Goal: Task Accomplishment & Management: Use online tool/utility

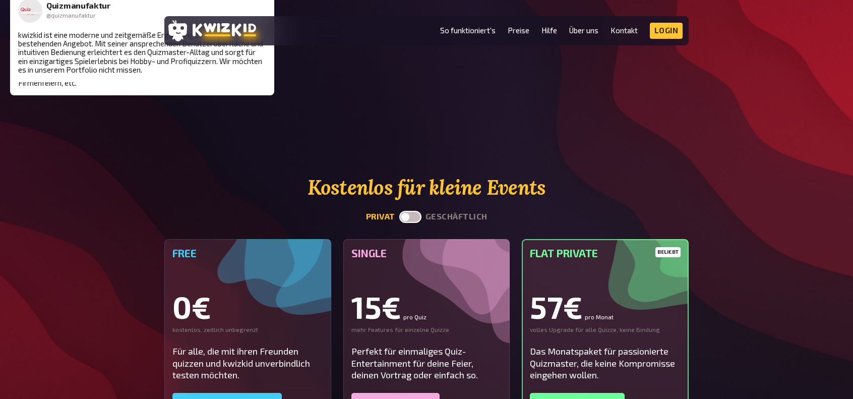
scroll to position [2267, 0]
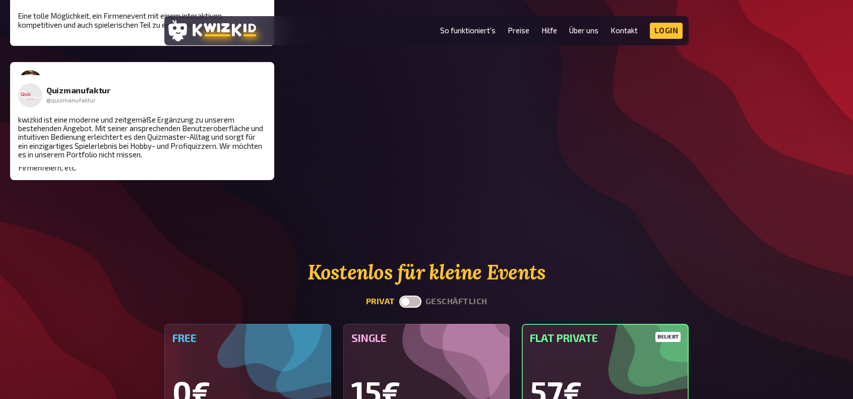
click at [408, 295] on label at bounding box center [410, 301] width 22 height 12
click at [399, 295] on input "checkbox" at bounding box center [399, 295] width 1 height 1
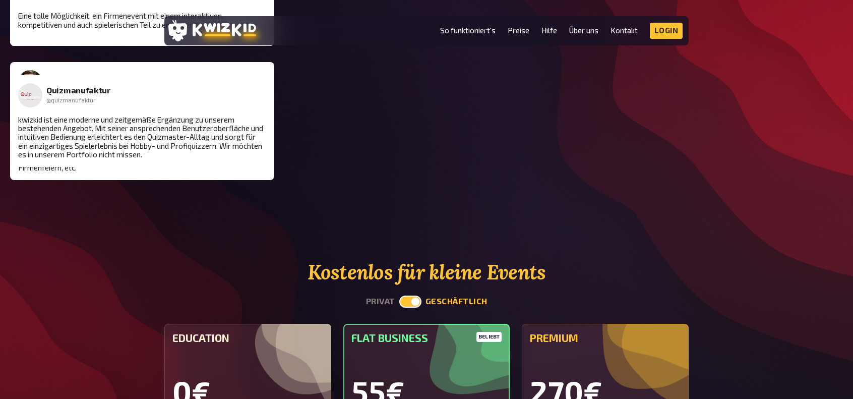
click at [410, 295] on label at bounding box center [410, 301] width 22 height 12
click at [399, 295] on input "checkbox" at bounding box center [399, 295] width 1 height 1
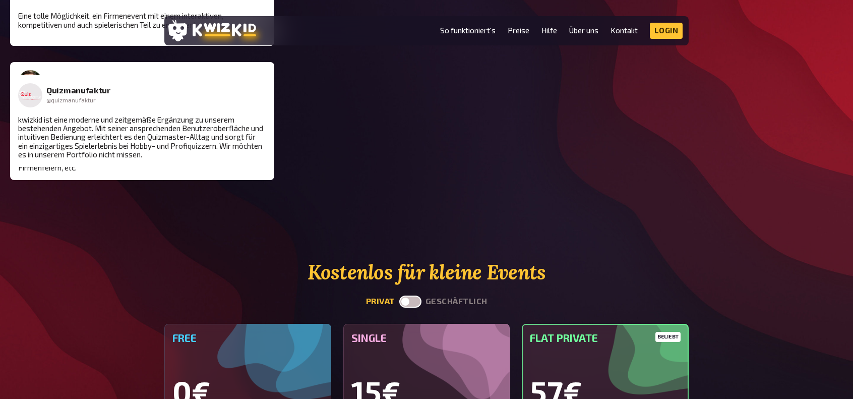
click at [406, 295] on label at bounding box center [410, 301] width 22 height 12
click at [399, 295] on input "checkbox" at bounding box center [399, 295] width 1 height 1
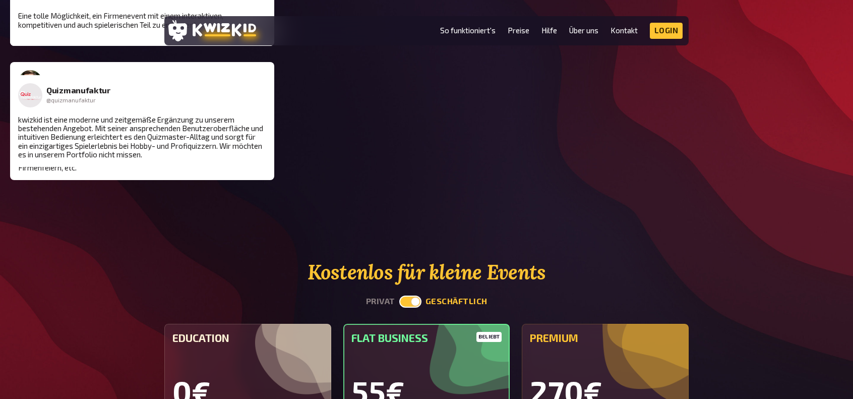
click at [407, 295] on label at bounding box center [410, 301] width 22 height 12
click at [399, 295] on input "checkbox" at bounding box center [399, 295] width 1 height 1
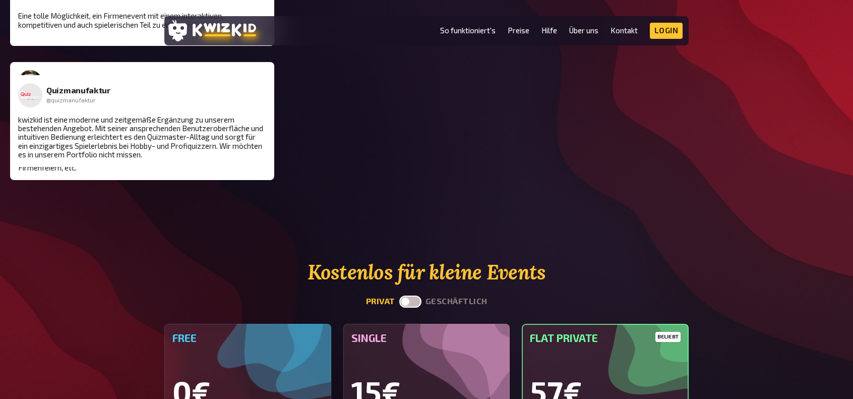
click at [403, 295] on label at bounding box center [410, 301] width 22 height 12
click at [399, 295] on input "checkbox" at bounding box center [399, 295] width 1 height 1
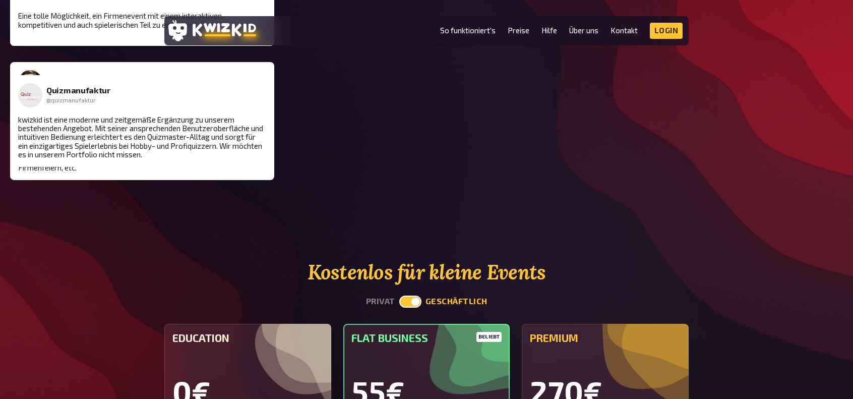
click at [413, 295] on label at bounding box center [410, 301] width 22 height 12
click at [399, 295] on input "checkbox" at bounding box center [399, 295] width 1 height 1
checkbox input "false"
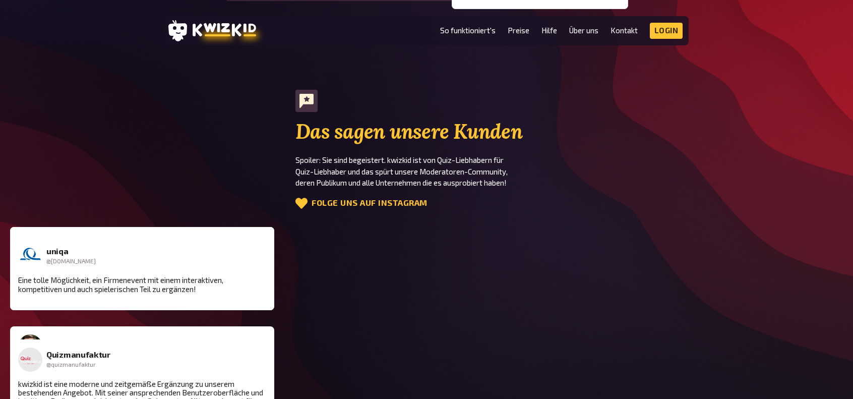
scroll to position [1915, 0]
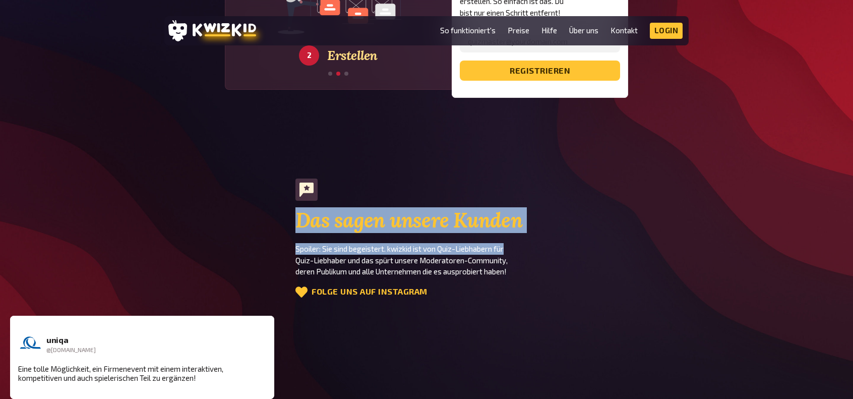
drag, startPoint x: 293, startPoint y: 172, endPoint x: 532, endPoint y: 174, distance: 238.3
click at [546, 181] on section "Das sagen unsere Kunden Spoiler: Sie sind begeistert. kwizkid ist von Quiz-Lieb…" at bounding box center [426, 238] width 524 height 121
click at [532, 209] on h2 "Das sagen unsere Kunden" at bounding box center [426, 220] width 262 height 23
drag, startPoint x: 443, startPoint y: 174, endPoint x: 268, endPoint y: 168, distance: 175.4
click at [268, 178] on section "Das sagen unsere Kunden Spoiler: Sie sind begeistert. kwizkid ist von Quiz-Lieb…" at bounding box center [426, 238] width 524 height 121
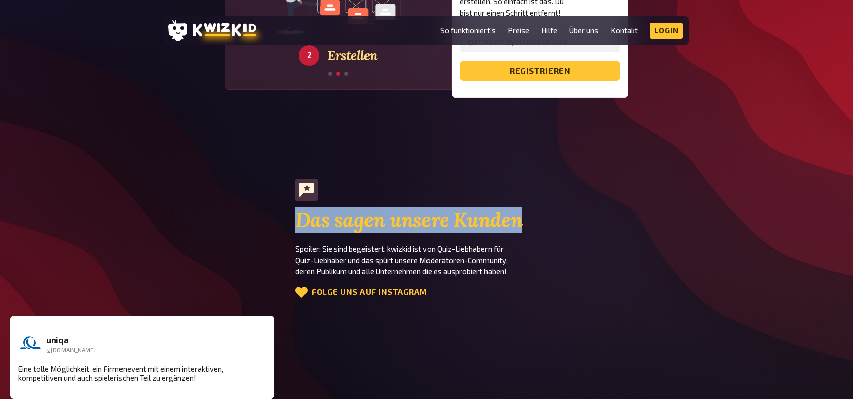
click at [268, 178] on section "Das sagen unsere Kunden Spoiler: Sie sind begeistert. kwizkid ist von Quiz-Lieb…" at bounding box center [426, 238] width 524 height 121
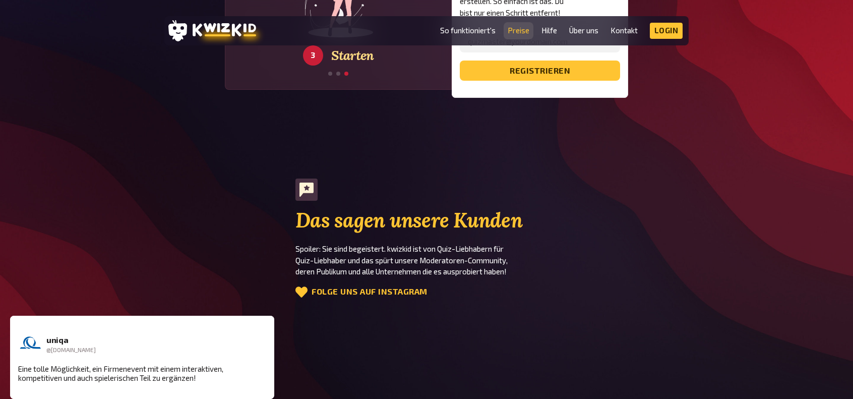
click at [518, 30] on link "Preise" at bounding box center [518, 30] width 22 height 9
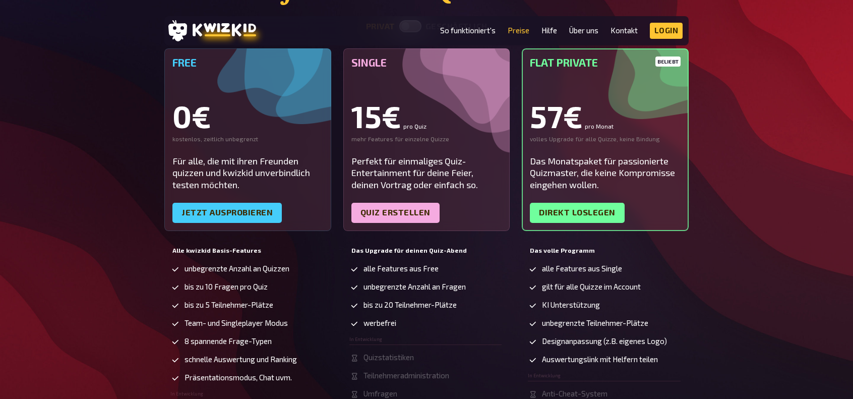
scroll to position [50, 0]
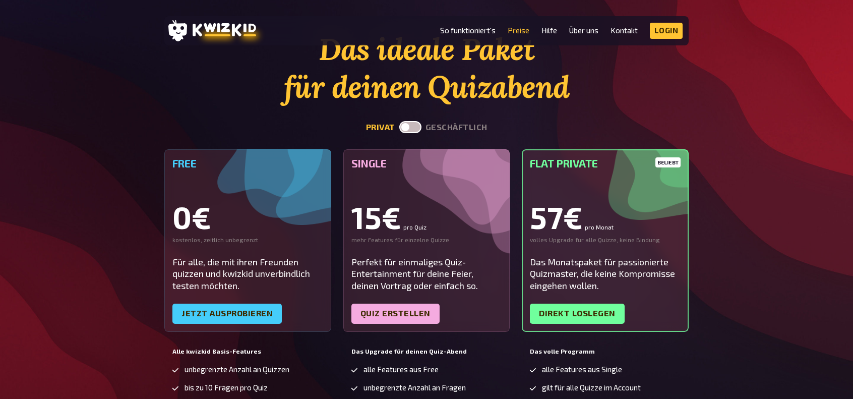
click at [412, 125] on label at bounding box center [410, 127] width 22 height 12
click at [399, 121] on input "checkbox" at bounding box center [399, 120] width 1 height 1
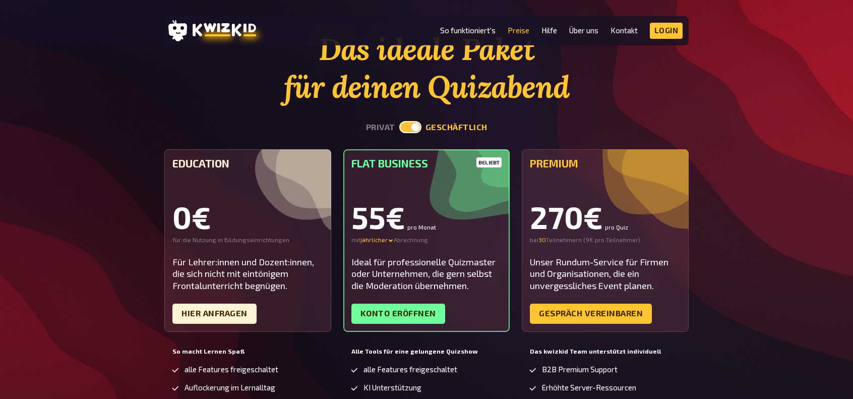
click at [403, 131] on label at bounding box center [410, 127] width 22 height 12
click at [399, 121] on input "checkbox" at bounding box center [399, 120] width 1 height 1
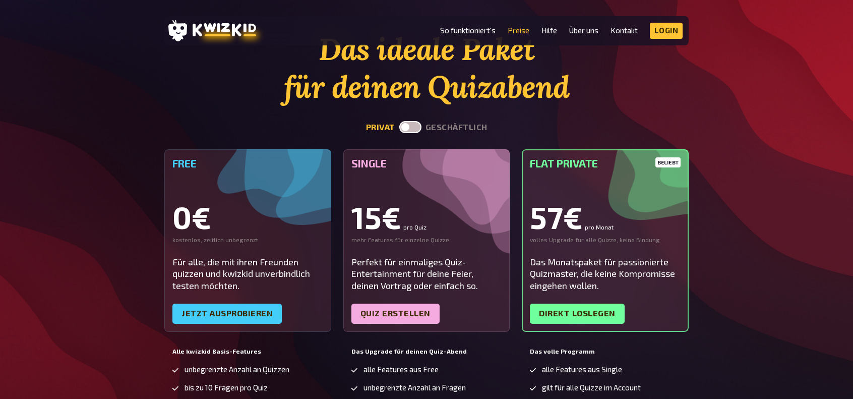
click at [406, 125] on label at bounding box center [410, 127] width 22 height 12
click at [399, 121] on input "checkbox" at bounding box center [399, 120] width 1 height 1
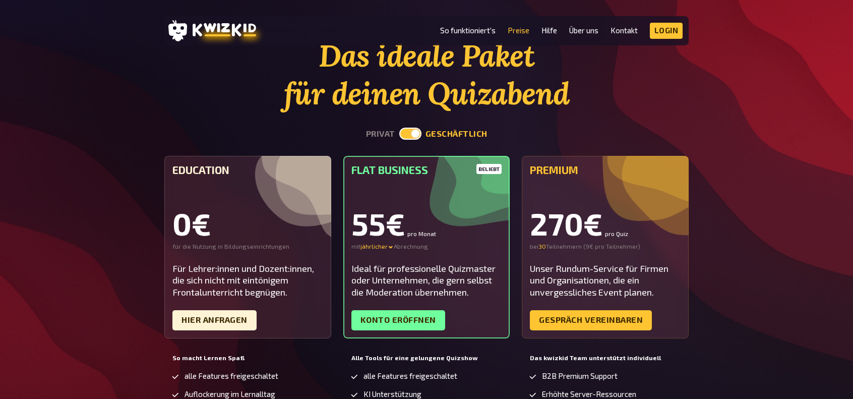
scroll to position [0, 0]
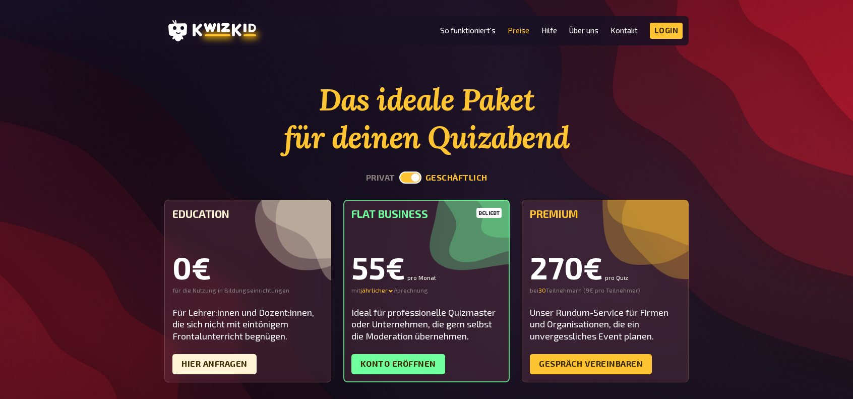
click at [410, 173] on label at bounding box center [410, 177] width 22 height 12
click at [399, 171] on input "checkbox" at bounding box center [399, 171] width 1 height 1
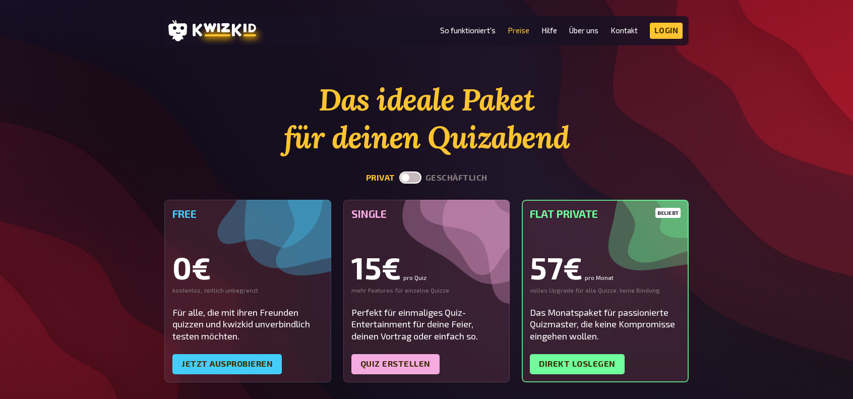
drag, startPoint x: 413, startPoint y: 164, endPoint x: 412, endPoint y: 170, distance: 6.6
click at [413, 167] on section "Das ideale Paket für deinen Quizabend privat geschäftlich Free 0€ kostenlos, ze…" at bounding box center [426, 336] width 524 height 510
click at [408, 179] on label at bounding box center [410, 177] width 22 height 12
click at [399, 171] on input "checkbox" at bounding box center [399, 171] width 1 height 1
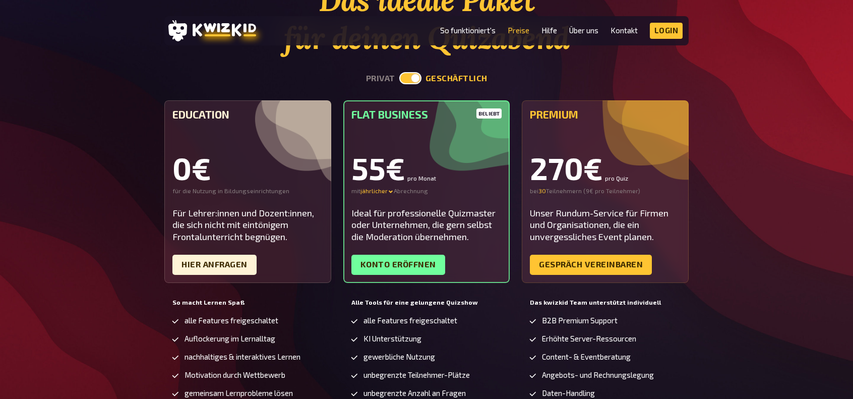
scroll to position [151, 0]
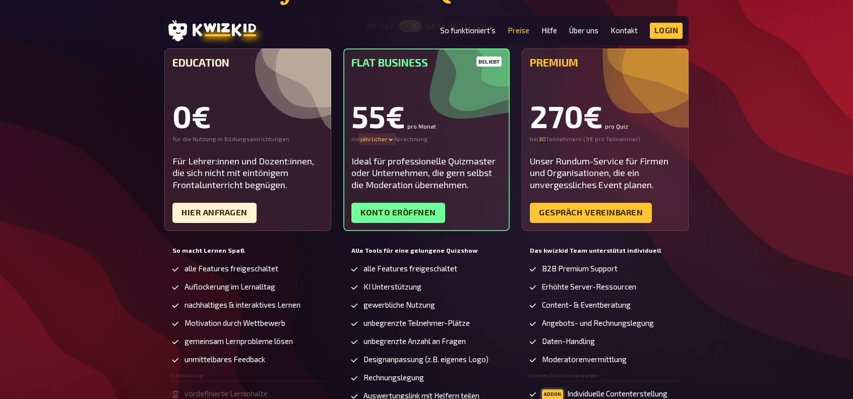
click at [388, 137] on icon at bounding box center [390, 140] width 6 height 6
drag, startPoint x: 320, startPoint y: 268, endPoint x: 322, endPoint y: 274, distance: 6.4
click at [320, 269] on li "alle Features freigeschaltet" at bounding box center [246, 269] width 153 height 10
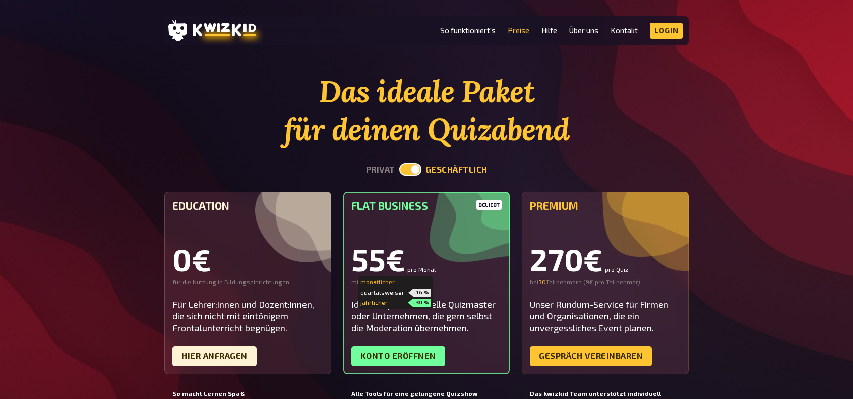
scroll to position [0, 0]
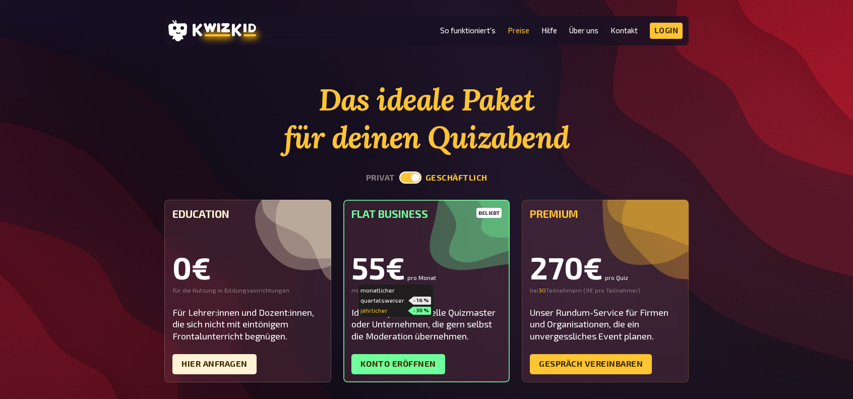
click at [409, 176] on label at bounding box center [410, 177] width 22 height 12
click at [399, 171] on input "checkbox" at bounding box center [399, 171] width 1 height 1
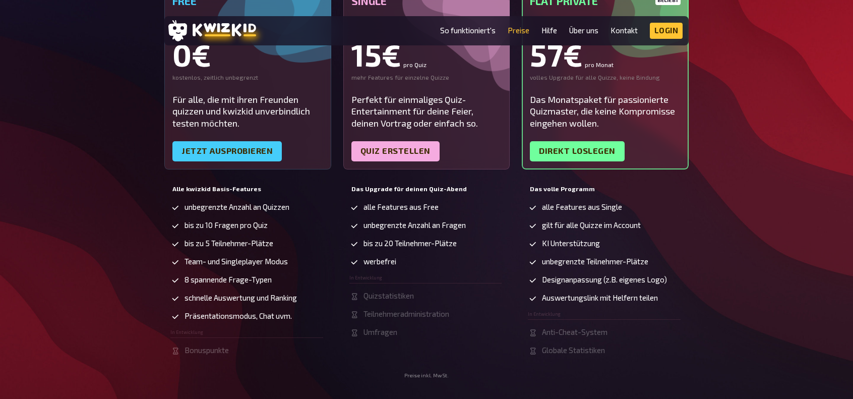
scroll to position [202, 0]
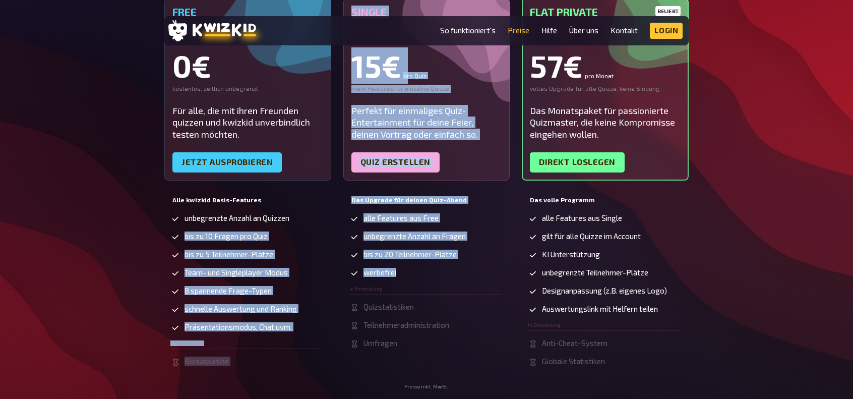
drag, startPoint x: 408, startPoint y: 276, endPoint x: 274, endPoint y: 241, distance: 138.1
click at [312, 219] on div "Free 0€ kostenlos, zeitlich unbegrenzt Für alle, die mit ihren Freunden quizzen…" at bounding box center [426, 190] width 524 height 385
click at [274, 241] on li "bis zu 10 Fragen pro Quiz" at bounding box center [246, 237] width 153 height 10
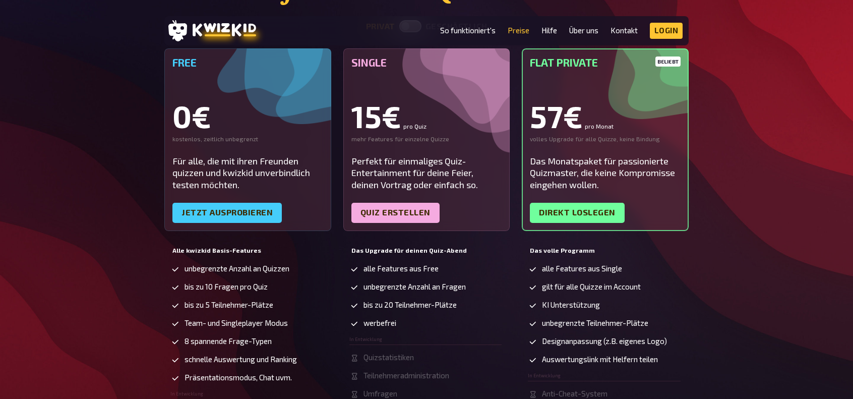
scroll to position [50, 0]
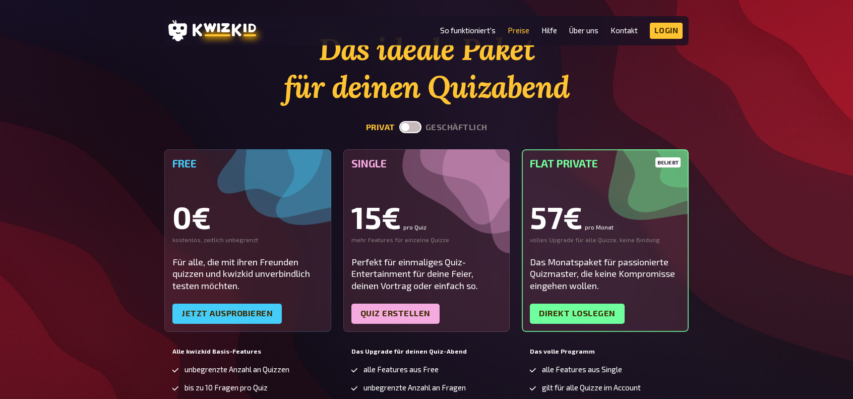
click at [409, 132] on label at bounding box center [410, 127] width 22 height 12
click at [399, 121] on input "checkbox" at bounding box center [399, 120] width 1 height 1
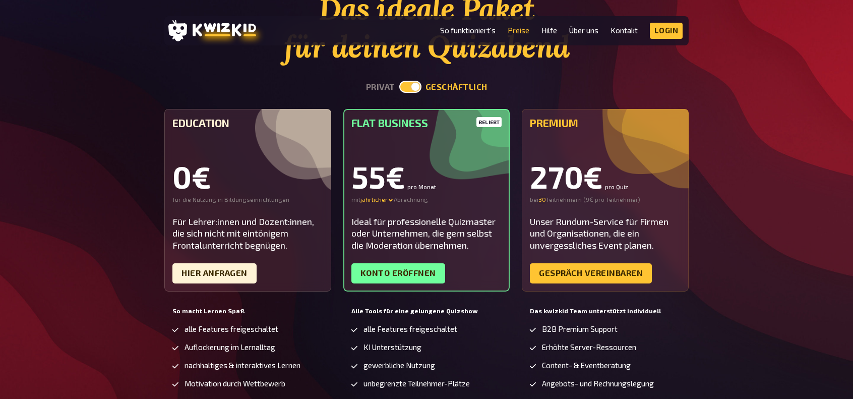
scroll to position [101, 0]
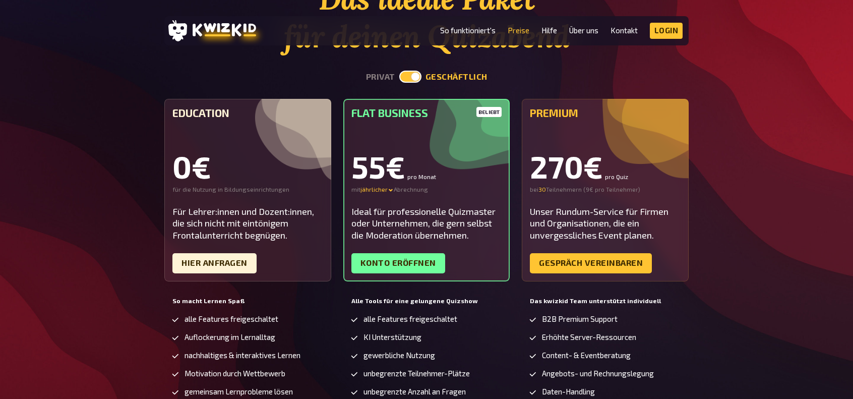
click at [406, 70] on section "Das ideale Paket für deinen Quizabend privat geschäftlich Education 0€ für die …" at bounding box center [426, 262] width 524 height 564
click at [409, 75] on label at bounding box center [410, 77] width 22 height 12
click at [399, 71] on input "checkbox" at bounding box center [399, 70] width 1 height 1
checkbox input "false"
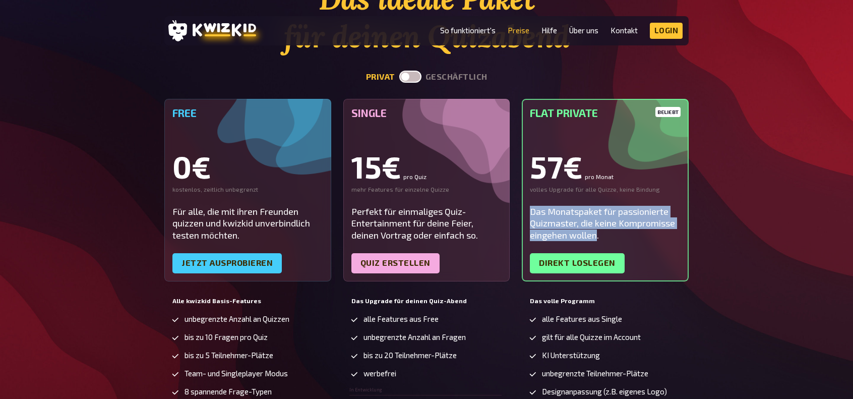
drag, startPoint x: 598, startPoint y: 236, endPoint x: 528, endPoint y: 212, distance: 73.9
click at [525, 213] on div "beliebt Flat Private 57€ pro Monat volles Upgrade für alle Quizze, keine Bindun…" at bounding box center [605, 190] width 167 height 182
click at [541, 215] on div "Das Monatspaket für passionierte Quizmaster, die keine Kompromisse eingehen wol…" at bounding box center [605, 223] width 151 height 35
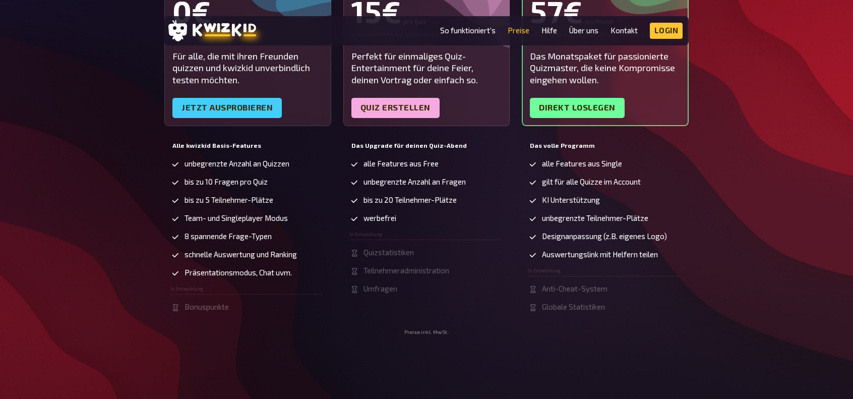
scroll to position [302, 0]
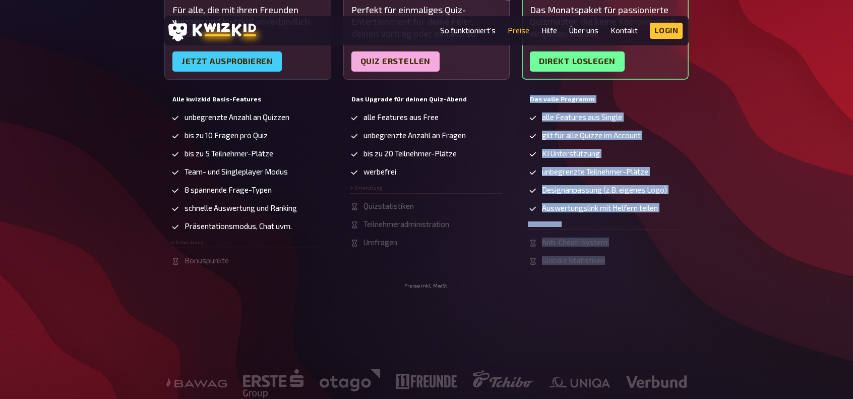
drag, startPoint x: 629, startPoint y: 264, endPoint x: 528, endPoint y: 93, distance: 198.3
click at [528, 93] on div "Das volle Programm alle Features aus Single gilt für alle Quizze im Account KI …" at bounding box center [605, 187] width 167 height 190
click at [528, 94] on div "Das volle Programm alle Features aus Single gilt für alle Quizze im Account KI …" at bounding box center [605, 187] width 167 height 190
drag, startPoint x: 526, startPoint y: 96, endPoint x: 612, endPoint y: 260, distance: 185.9
click at [612, 260] on div "Das volle Programm alle Features aus Single gilt für alle Quizze im Account KI …" at bounding box center [605, 187] width 167 height 190
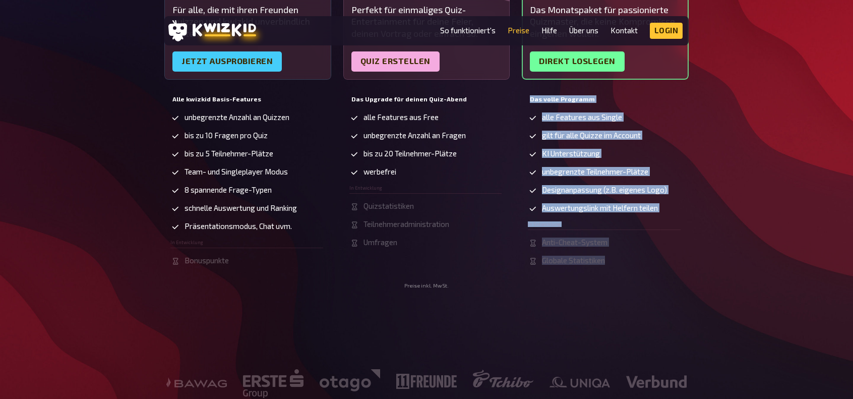
click at [611, 260] on li "Globale Statistiken" at bounding box center [604, 261] width 153 height 10
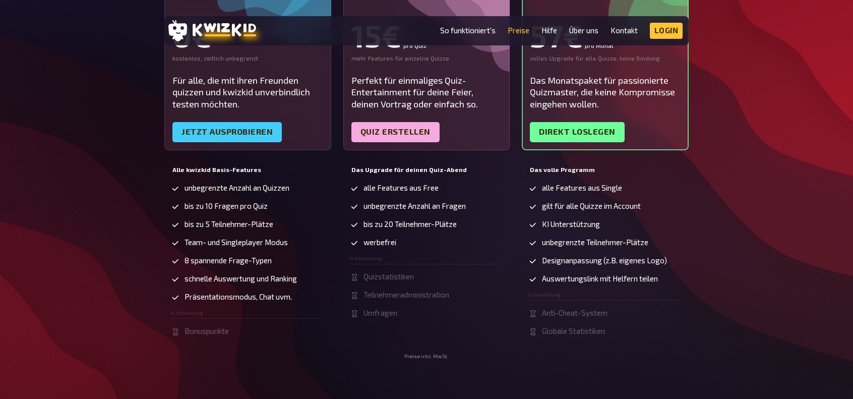
scroll to position [202, 0]
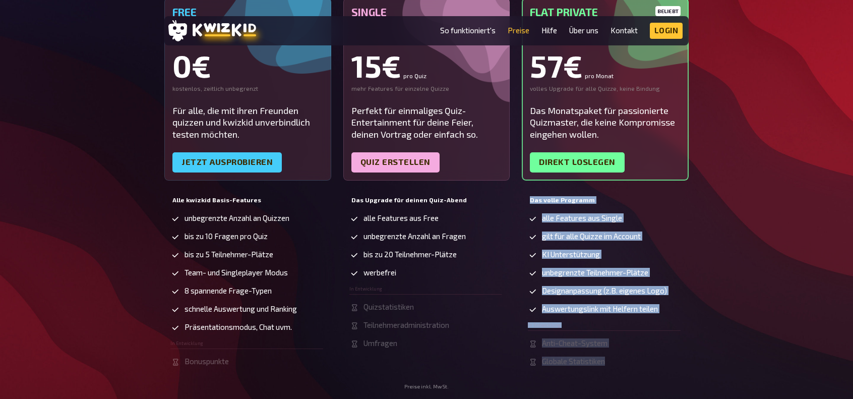
drag, startPoint x: 611, startPoint y: 365, endPoint x: 524, endPoint y: 191, distance: 194.7
click at [524, 191] on div "Free 0€ kostenlos, zeitlich unbegrenzt Für alle, die mit ihren Freunden quizzen…" at bounding box center [426, 190] width 524 height 385
click at [524, 195] on div "Das volle Programm alle Features aus Single gilt für alle Quizze im Account KI …" at bounding box center [605, 287] width 167 height 190
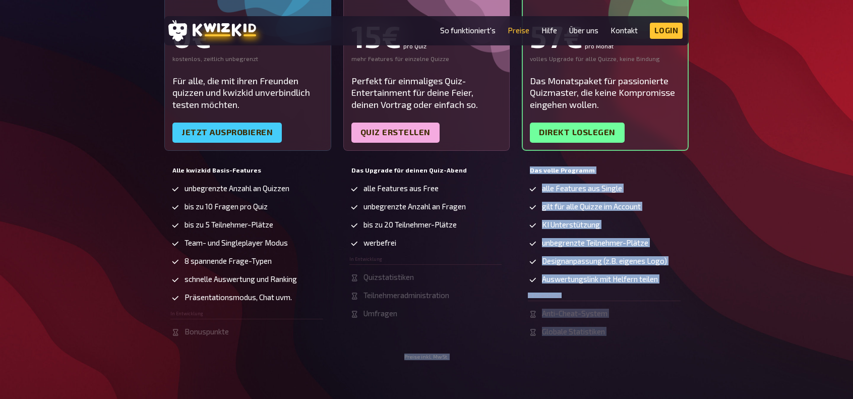
scroll to position [270, 0]
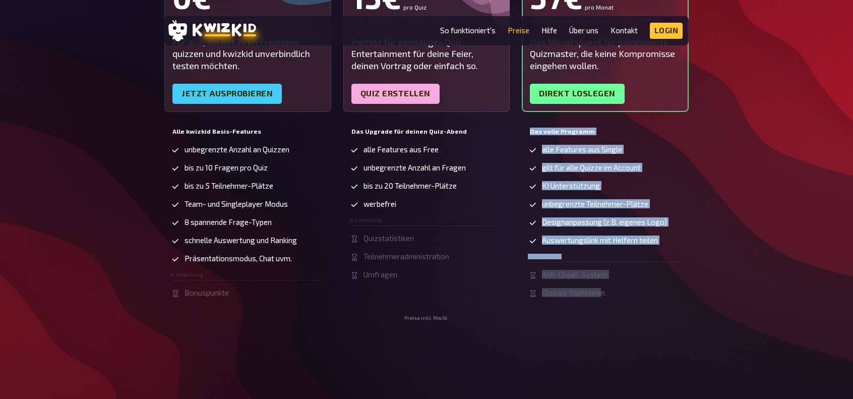
drag, startPoint x: 525, startPoint y: 197, endPoint x: 608, endPoint y: 288, distance: 123.4
click at [608, 288] on div "Das volle Programm alle Features aus Single gilt für alle Quizze im Account KI …" at bounding box center [605, 219] width 167 height 190
click at [611, 292] on li "Globale Statistiken" at bounding box center [604, 293] width 153 height 10
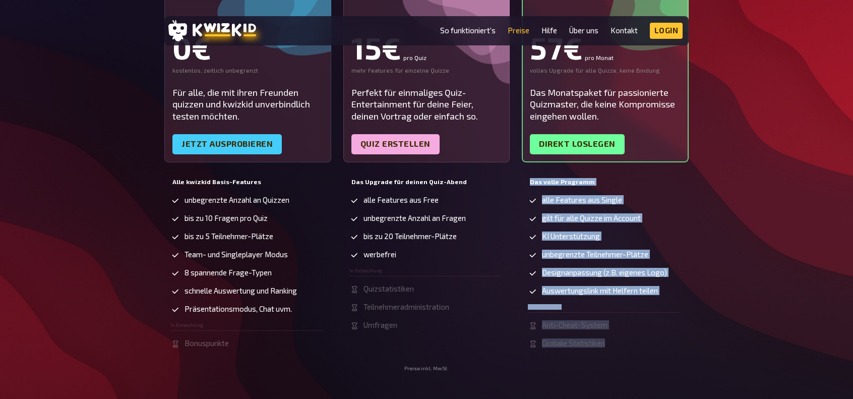
click at [637, 290] on span "Auswertungslink mit Helfern teilen" at bounding box center [600, 290] width 116 height 9
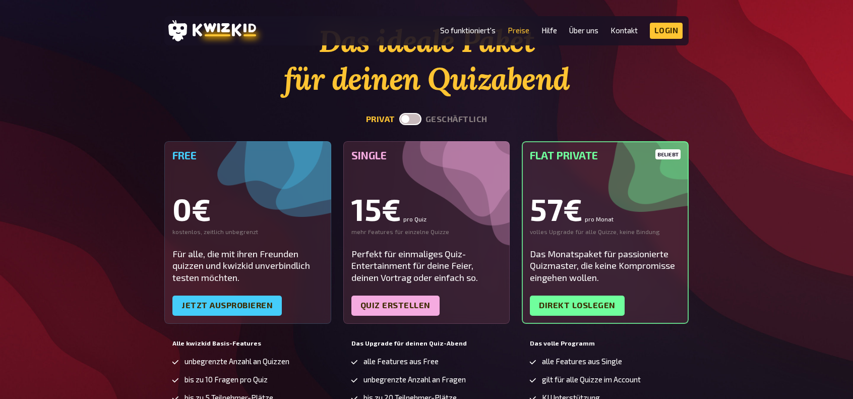
scroll to position [69, 0]
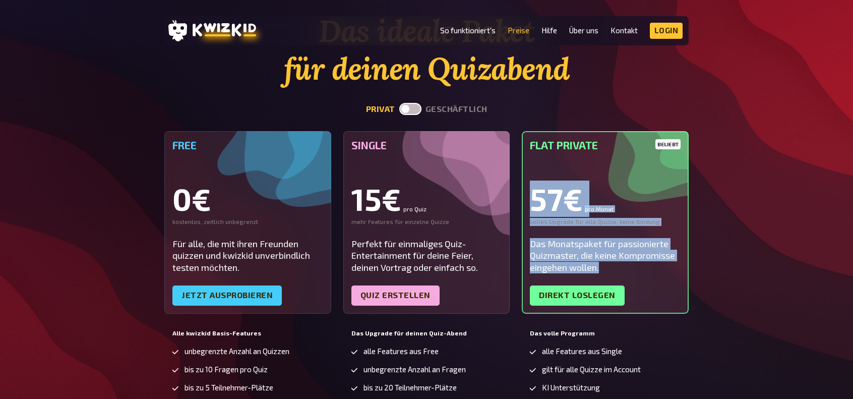
drag, startPoint x: 602, startPoint y: 266, endPoint x: 530, endPoint y: 205, distance: 94.0
click at [530, 205] on div "beliebt Flat Private 57€ pro Monat volles Upgrade für alle Quizze, keine Bindun…" at bounding box center [605, 222] width 167 height 182
click at [531, 206] on div "57€ pro Monat" at bounding box center [605, 198] width 151 height 30
drag, startPoint x: 525, startPoint y: 194, endPoint x: 601, endPoint y: 266, distance: 104.1
click at [601, 266] on div "beliebt Flat Private 57€ pro Monat volles Upgrade für alle Quizze, keine Bindun…" at bounding box center [605, 222] width 167 height 182
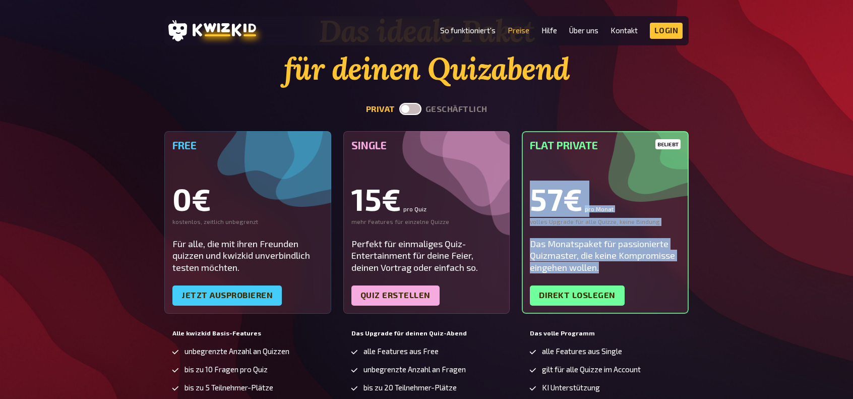
click at [601, 266] on div "Das Monatspaket für passionierte Quizmaster, die keine Kompromisse eingehen wol…" at bounding box center [605, 255] width 151 height 35
drag, startPoint x: 599, startPoint y: 264, endPoint x: 531, endPoint y: 206, distance: 89.0
click at [538, 201] on div "beliebt Flat Private 57€ pro Monat volles Upgrade für alle Quizze, keine Bindun…" at bounding box center [605, 222] width 167 height 182
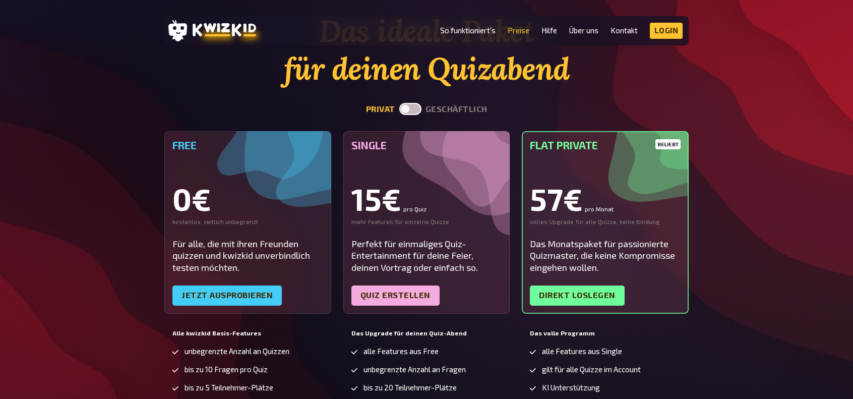
click at [530, 206] on div "57€ pro Monat" at bounding box center [605, 198] width 151 height 30
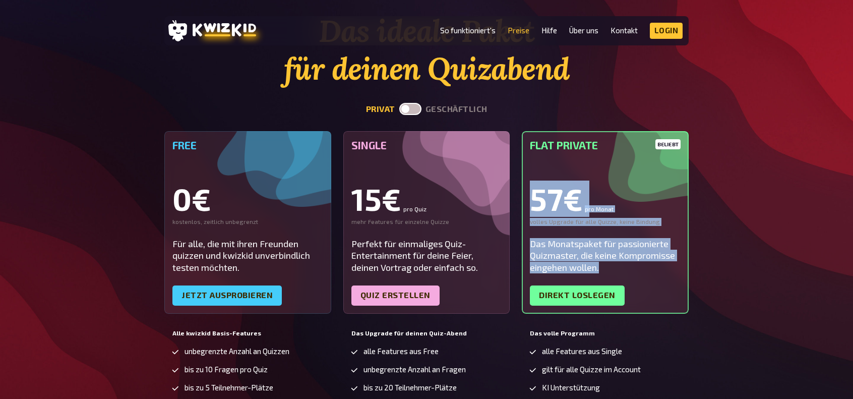
drag, startPoint x: 527, startPoint y: 203, endPoint x: 602, endPoint y: 271, distance: 101.0
click at [602, 271] on div "beliebt Flat Private 57€ pro Monat volles Upgrade für alle Quizze, keine Bindun…" at bounding box center [605, 222] width 167 height 182
click at [601, 271] on div "Das Monatspaket für passionierte Quizmaster, die keine Kompromisse eingehen wol…" at bounding box center [605, 255] width 151 height 35
click at [603, 266] on div "Das Monatspaket für passionierte Quizmaster, die keine Kompromisse eingehen wol…" at bounding box center [605, 255] width 151 height 35
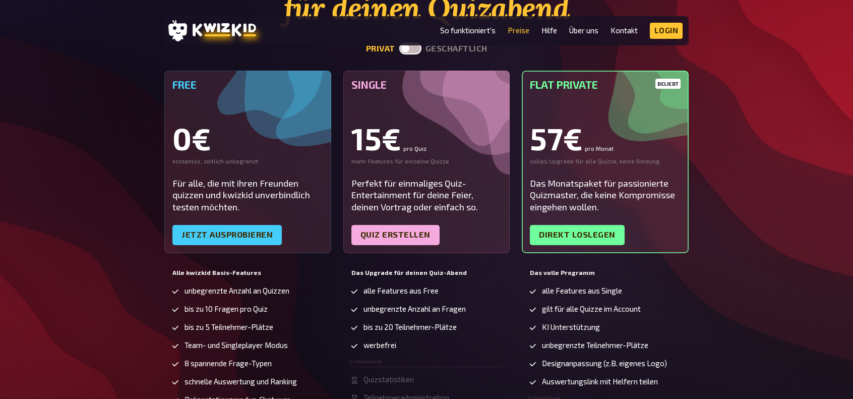
scroll to position [119, 0]
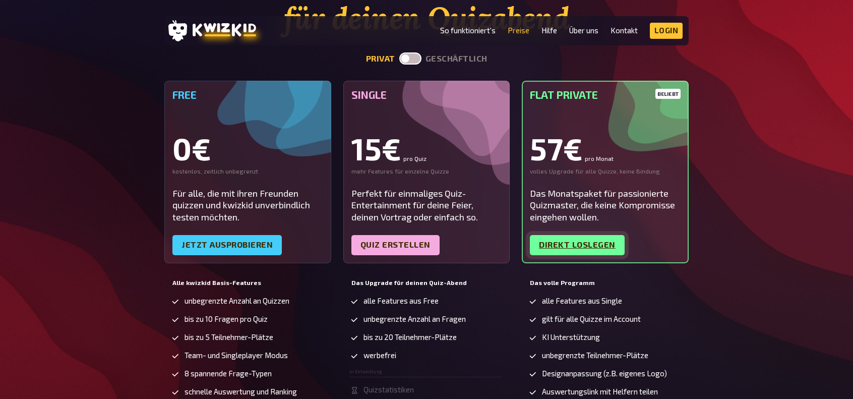
click at [582, 244] on link "Direkt loslegen" at bounding box center [577, 245] width 95 height 20
click at [220, 34] on icon at bounding box center [223, 30] width 63 height 14
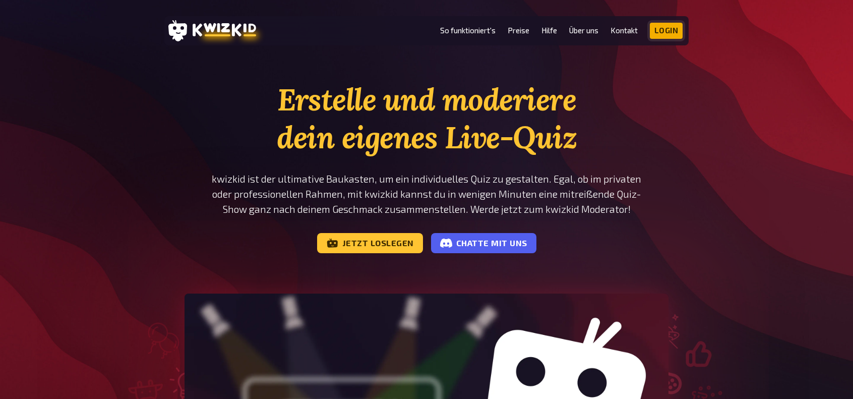
click at [662, 33] on link "Login" at bounding box center [665, 31] width 33 height 16
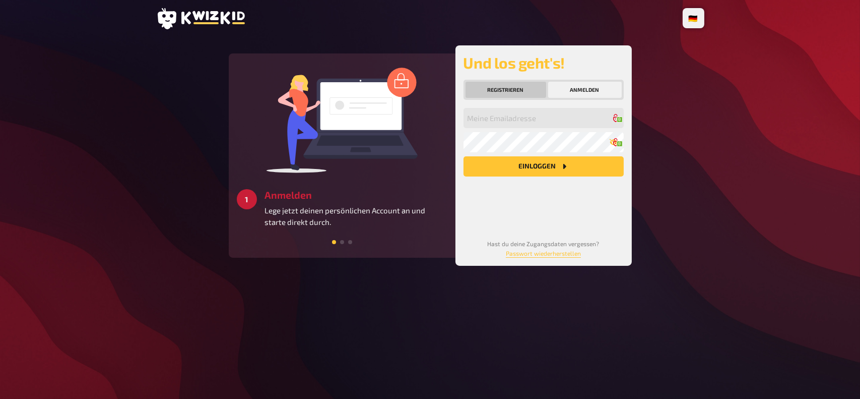
click at [511, 84] on button "Registrieren" at bounding box center [506, 90] width 81 height 16
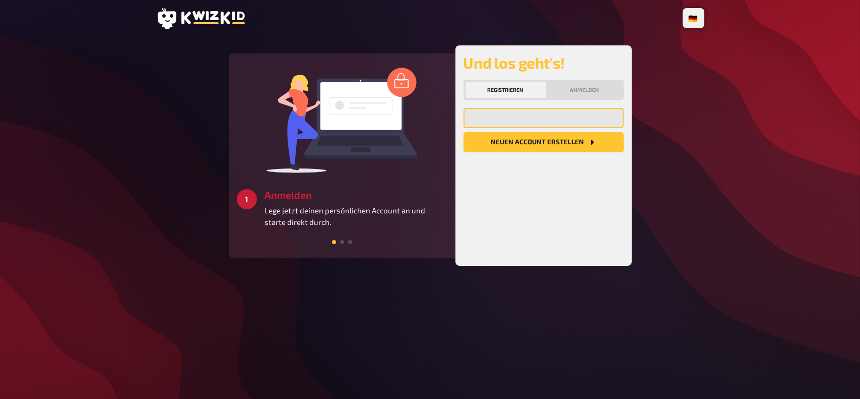
click at [509, 116] on input "email" at bounding box center [544, 118] width 160 height 20
click at [508, 120] on input "email" at bounding box center [544, 118] width 160 height 20
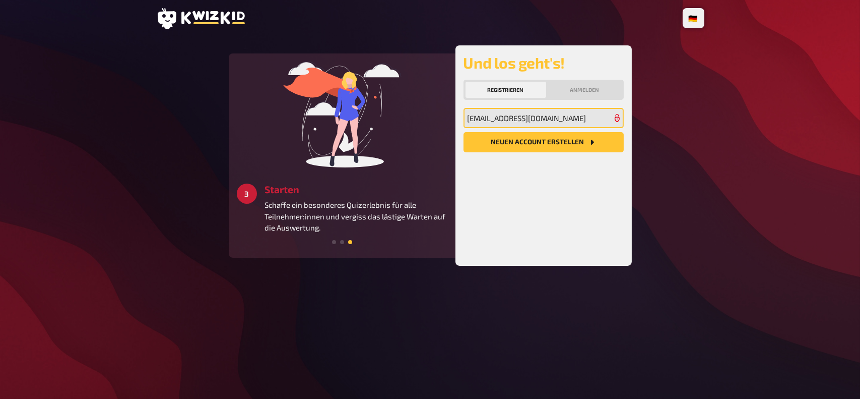
type input "el24b021@technikum-wien.at"
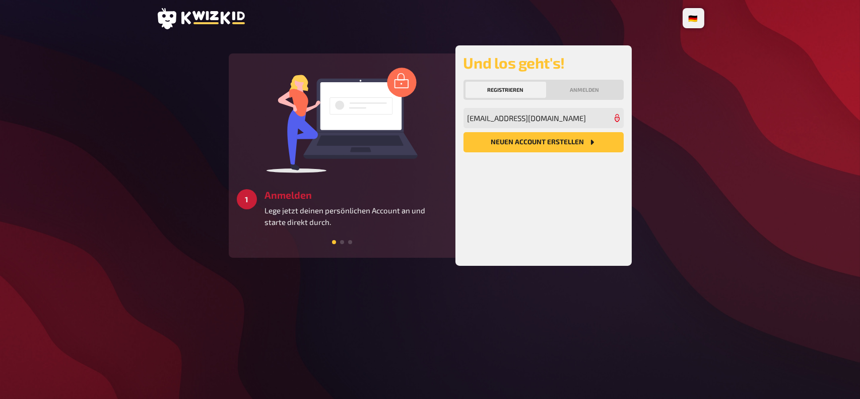
click at [527, 146] on button "Neuen Account Erstellen" at bounding box center [544, 142] width 160 height 20
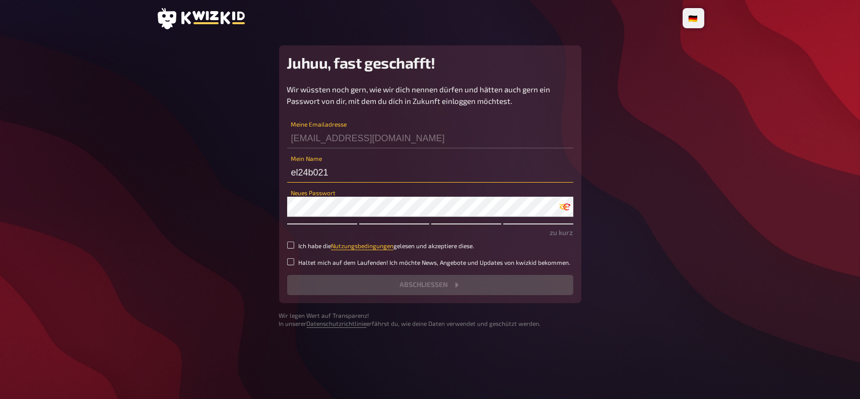
drag, startPoint x: 345, startPoint y: 175, endPoint x: 182, endPoint y: 172, distance: 162.3
click at [183, 172] on main "Juhuu, fast geschafft! Wir wüssten noch gern, wie wir dich nennen dürfen und hä…" at bounding box center [430, 186] width 548 height 282
type input "Patrick"
click at [366, 175] on input "Patrick" at bounding box center [430, 172] width 286 height 20
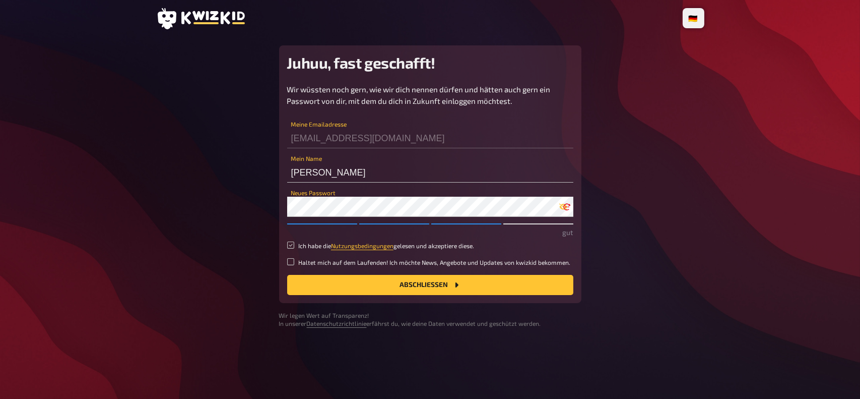
click at [290, 244] on input "Ich habe die Nutzungsbedingungen gelesen und akzeptiere diese." at bounding box center [290, 244] width 7 height 7
checkbox input "true"
click at [361, 285] on button "Abschließen" at bounding box center [430, 285] width 286 height 20
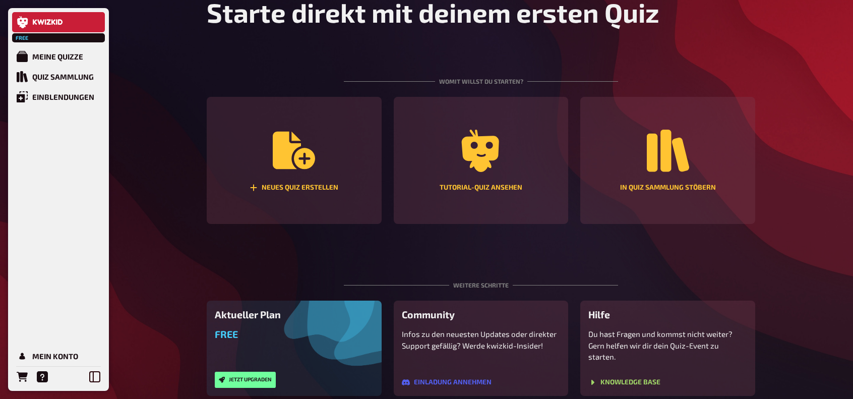
scroll to position [78, 0]
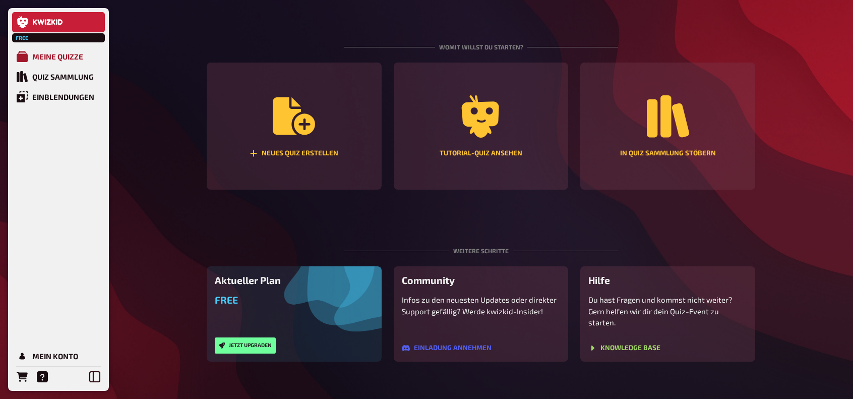
click at [71, 59] on div "Meine Quizze" at bounding box center [57, 56] width 51 height 9
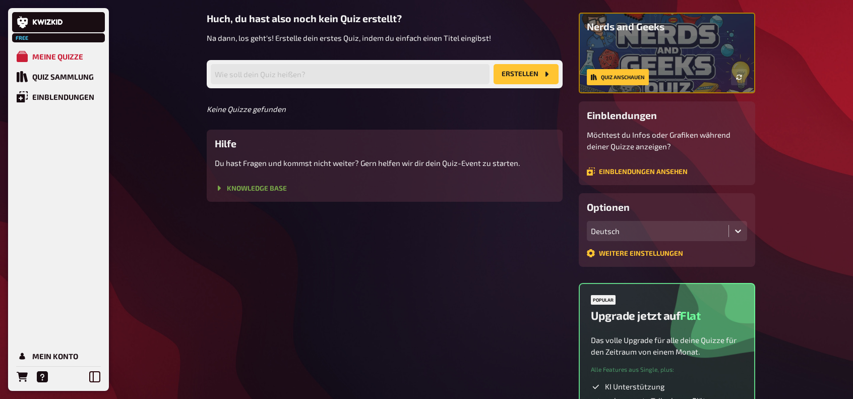
click at [270, 188] on link "Knowledge Base" at bounding box center [251, 188] width 72 height 8
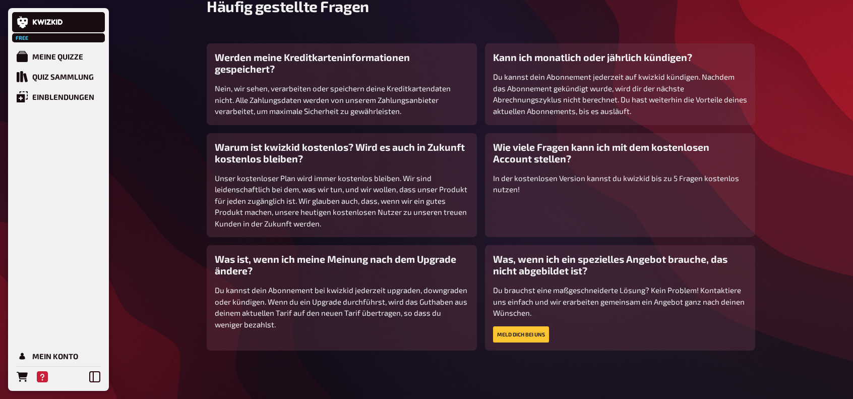
scroll to position [156, 0]
click at [64, 53] on div "Meine Quizze" at bounding box center [57, 56] width 51 height 9
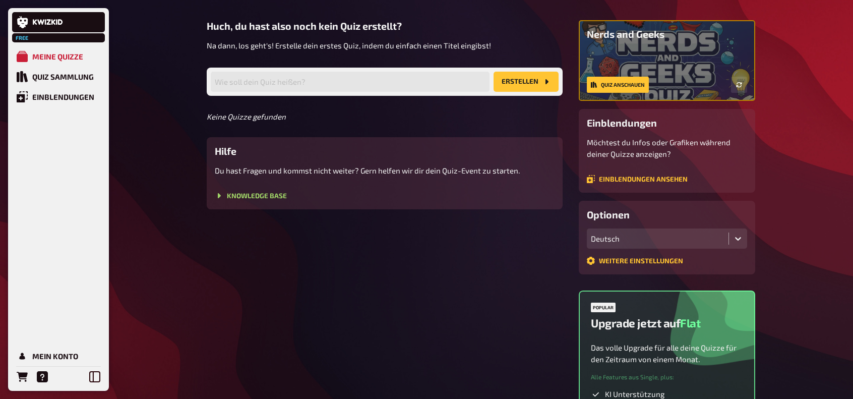
scroll to position [5, 0]
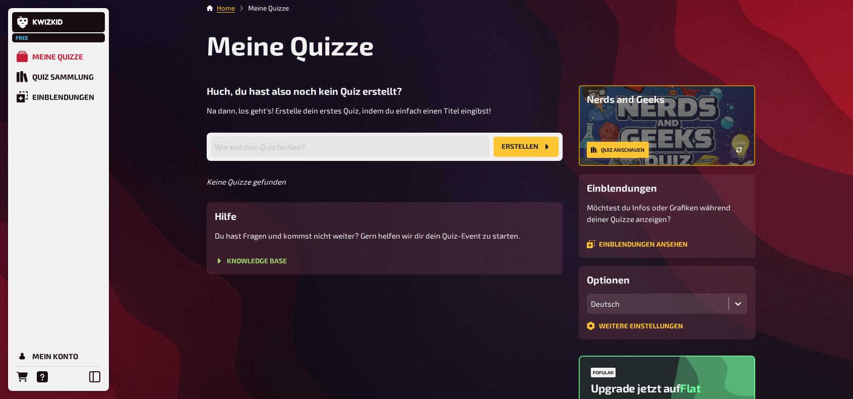
click at [615, 148] on link "Quiz anschauen" at bounding box center [618, 150] width 62 height 16
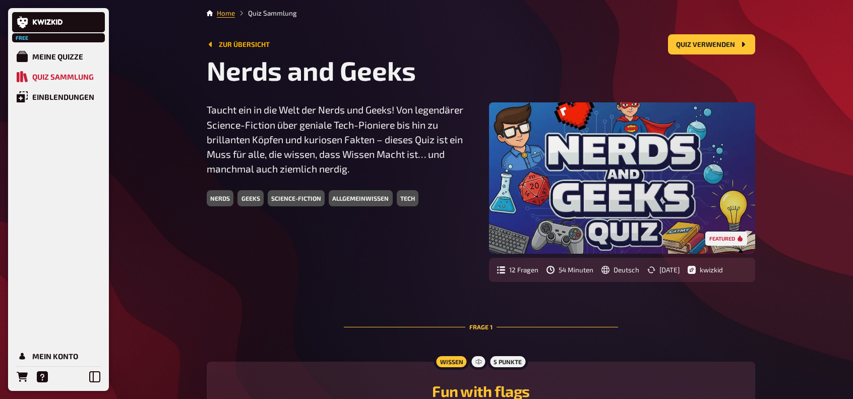
click at [229, 42] on link "Zur Übersicht" at bounding box center [238, 44] width 63 height 8
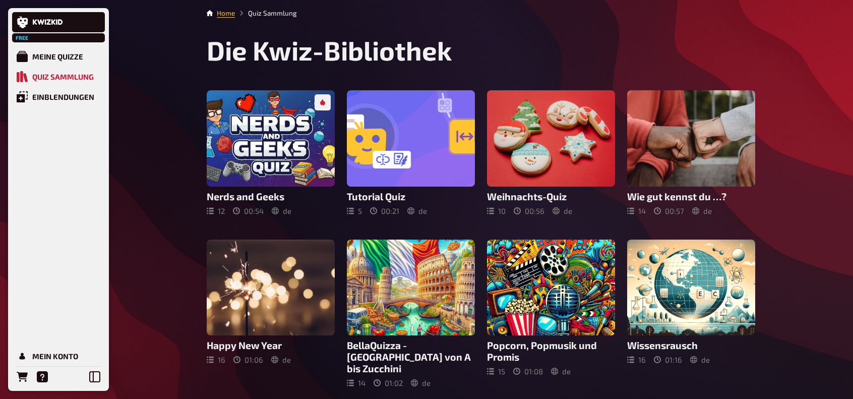
click at [213, 12] on nav "Home Quiz Sammlung" at bounding box center [481, 13] width 548 height 10
drag, startPoint x: 210, startPoint y: 13, endPoint x: 230, endPoint y: 15, distance: 19.8
click at [210, 13] on icon at bounding box center [210, 13] width 6 height 6
click at [230, 15] on link "Home" at bounding box center [226, 13] width 18 height 8
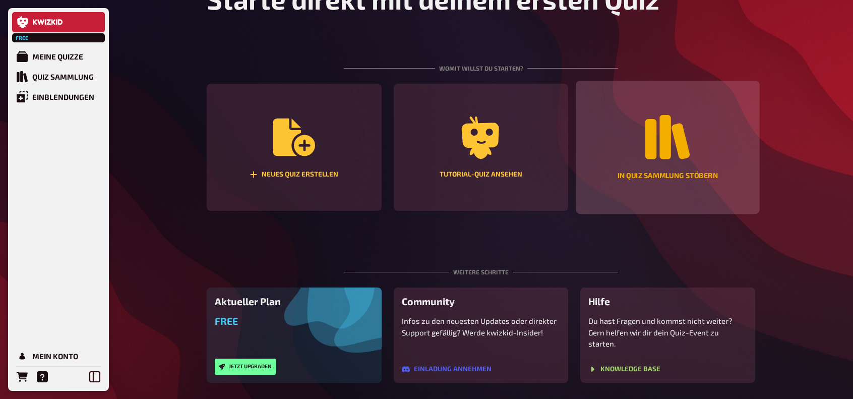
scroll to position [78, 0]
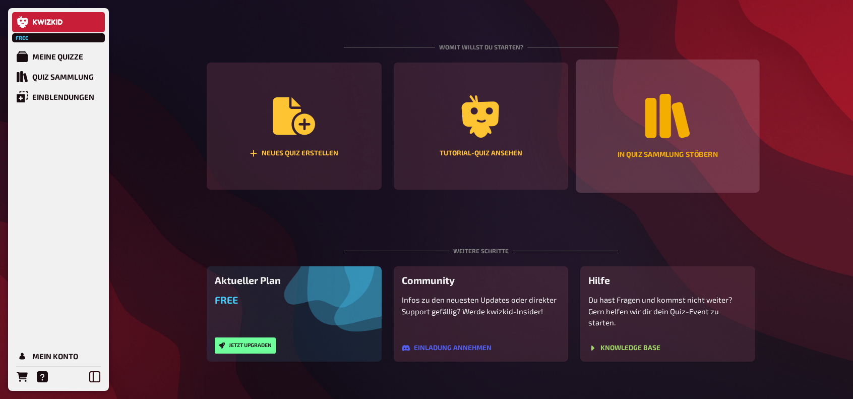
click at [683, 128] on icon "In Quiz Sammlung stöbern" at bounding box center [667, 116] width 44 height 44
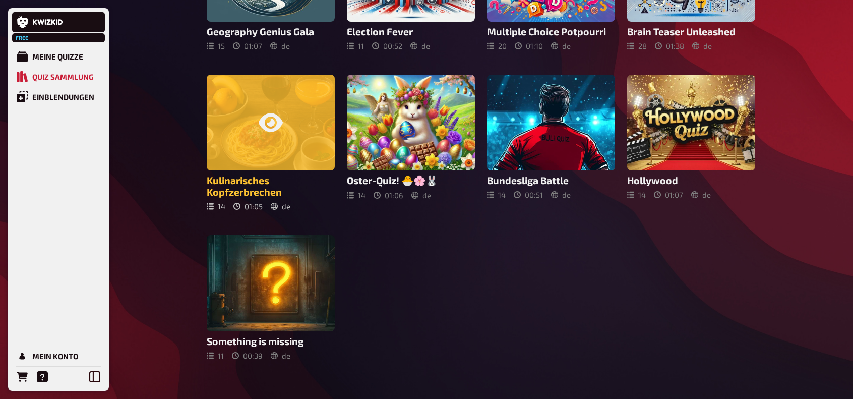
scroll to position [486, 0]
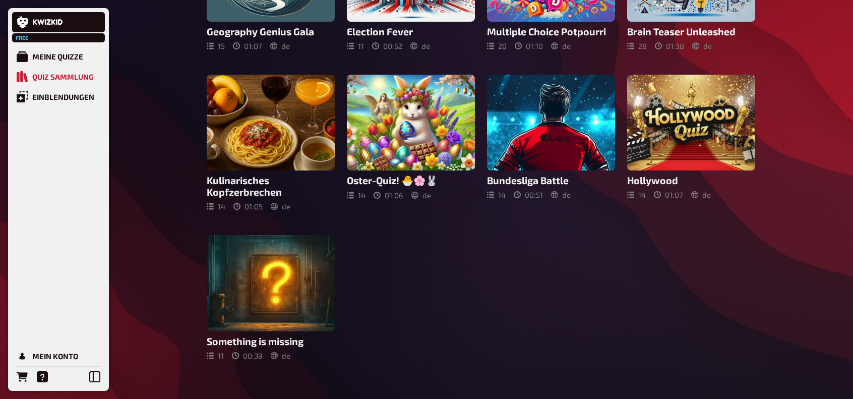
click at [730, 96] on div at bounding box center [691, 123] width 128 height 96
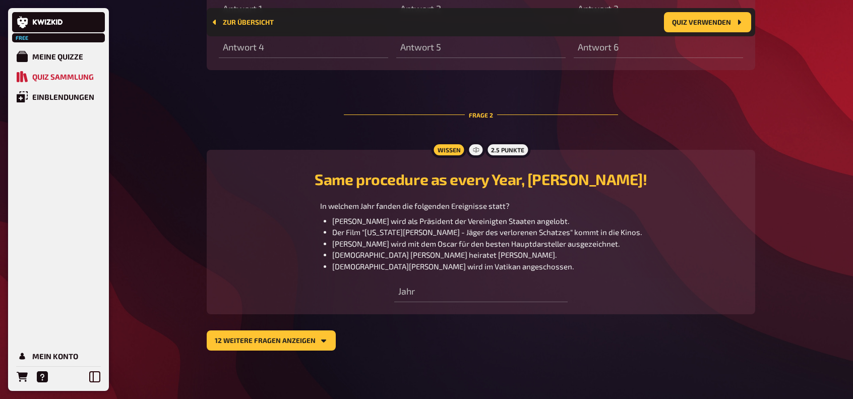
scroll to position [558, 0]
click at [302, 339] on button "12 weitere Fragen anzeigen" at bounding box center [271, 340] width 129 height 20
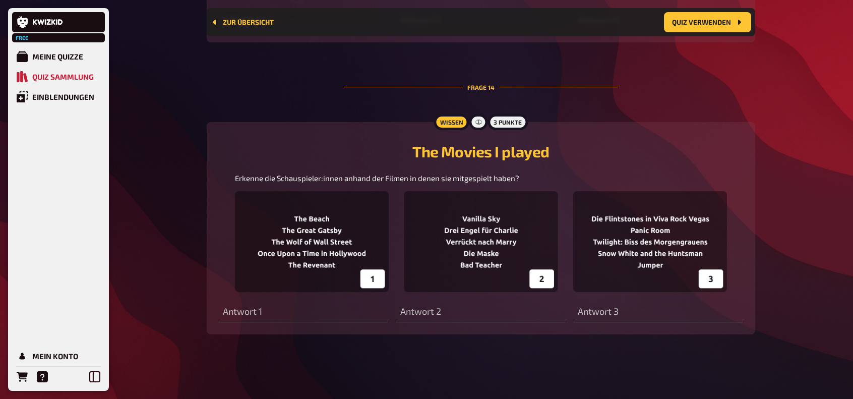
scroll to position [3633, 0]
click at [219, 18] on div "Zur Übersicht Quiz verwenden" at bounding box center [481, 22] width 540 height 20
click at [222, 21] on link "Zur Übersicht" at bounding box center [242, 22] width 63 height 8
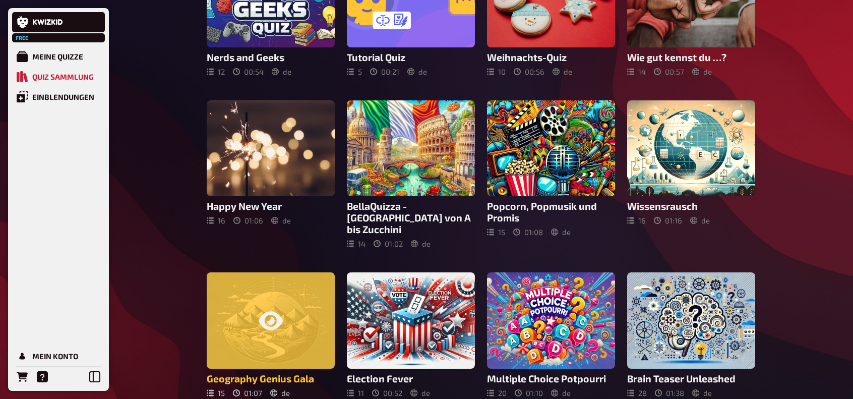
scroll to position [202, 0]
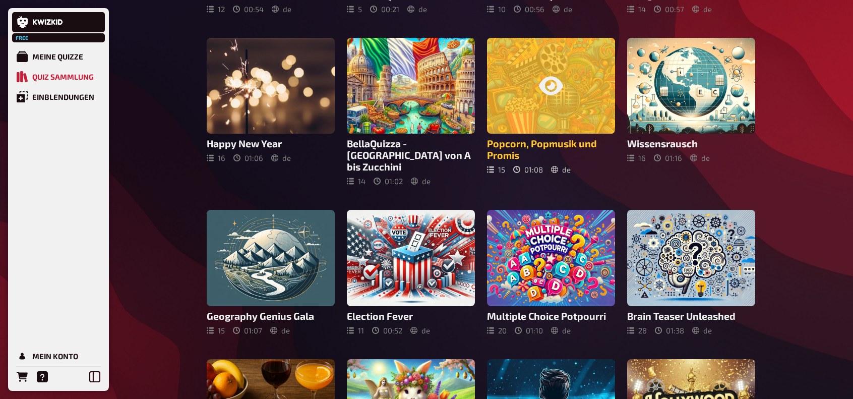
click at [593, 87] on div at bounding box center [551, 86] width 128 height 96
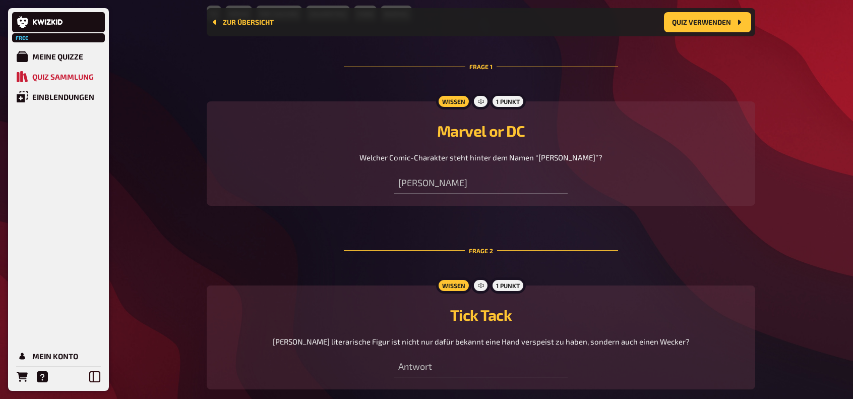
scroll to position [459, 0]
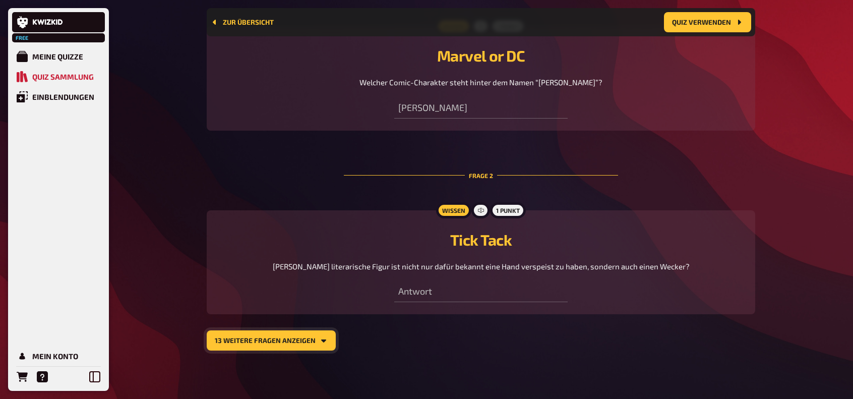
click at [302, 339] on button "13 weitere Fragen anzeigen" at bounding box center [271, 340] width 129 height 20
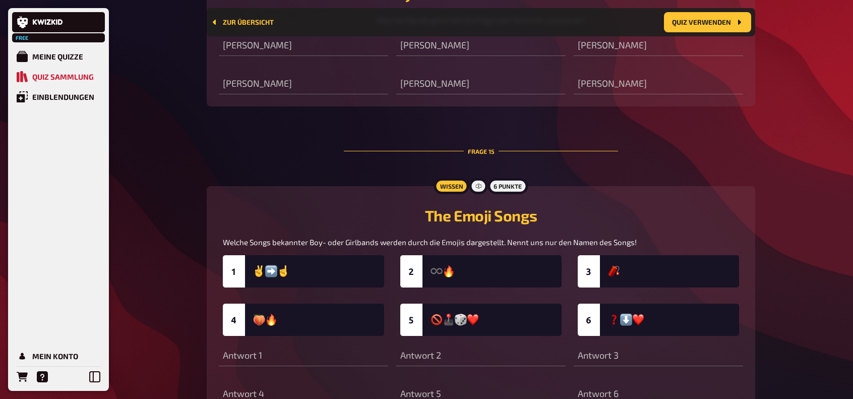
scroll to position [3817, 0]
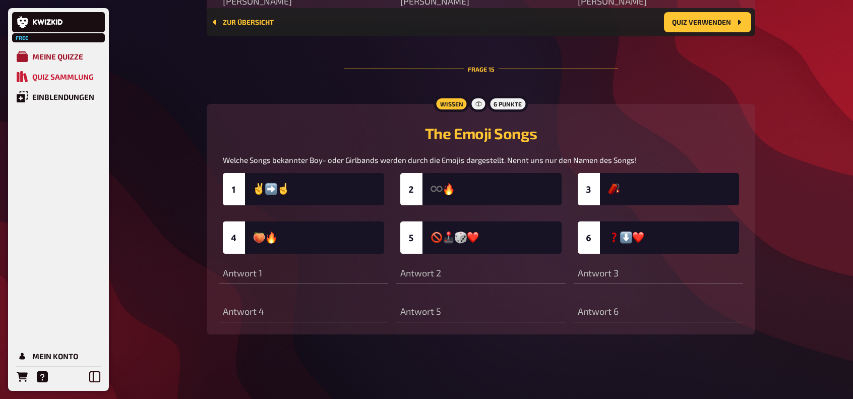
click at [59, 60] on div "Meine Quizze" at bounding box center [57, 56] width 51 height 9
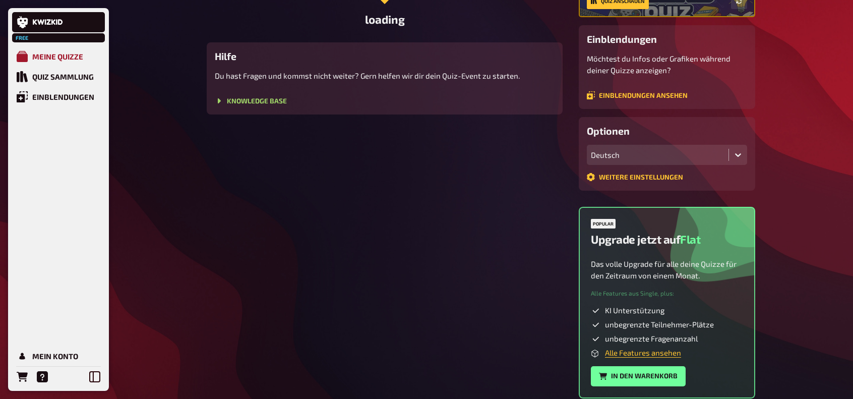
scroll to position [202, 0]
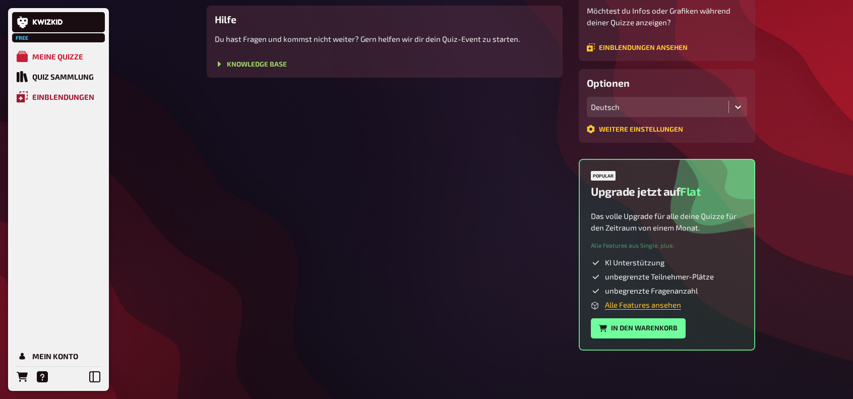
click at [58, 93] on div "Einblendungen" at bounding box center [63, 96] width 62 height 9
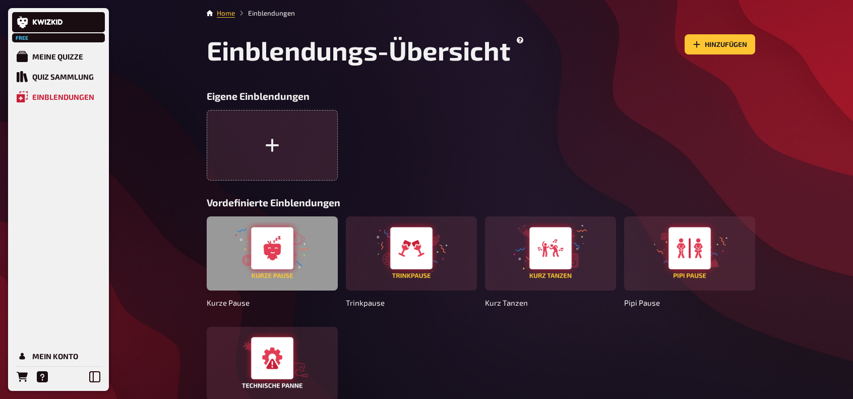
scroll to position [71, 0]
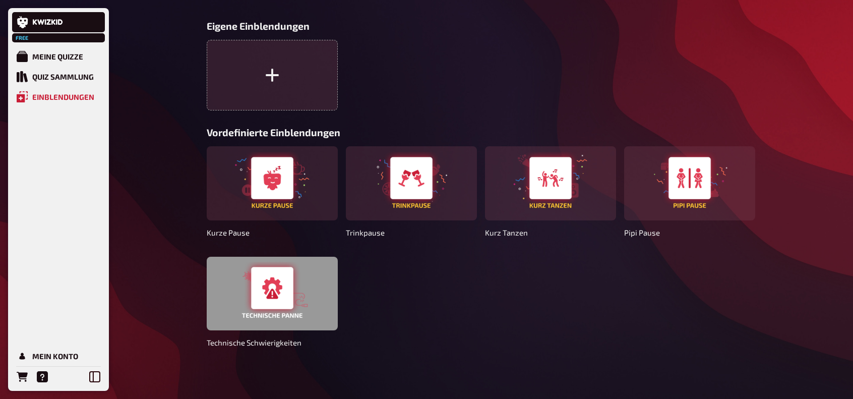
click at [273, 284] on div at bounding box center [272, 293] width 131 height 74
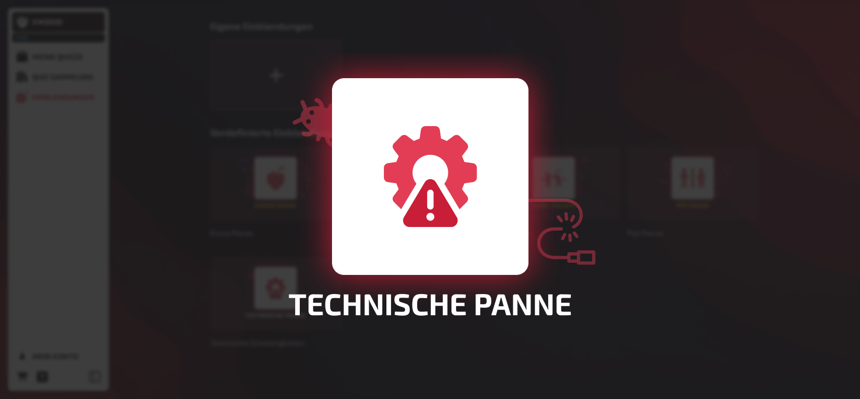
drag, startPoint x: 415, startPoint y: 333, endPoint x: 424, endPoint y: 328, distance: 10.6
click at [414, 333] on div at bounding box center [430, 199] width 860 height 399
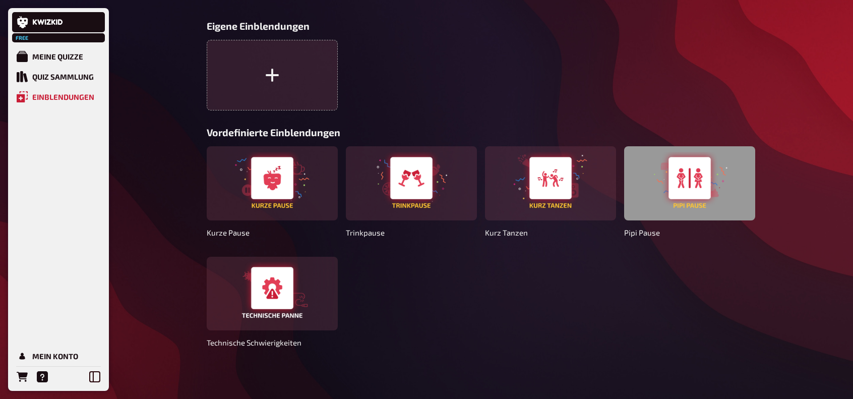
click at [678, 189] on div at bounding box center [689, 183] width 131 height 74
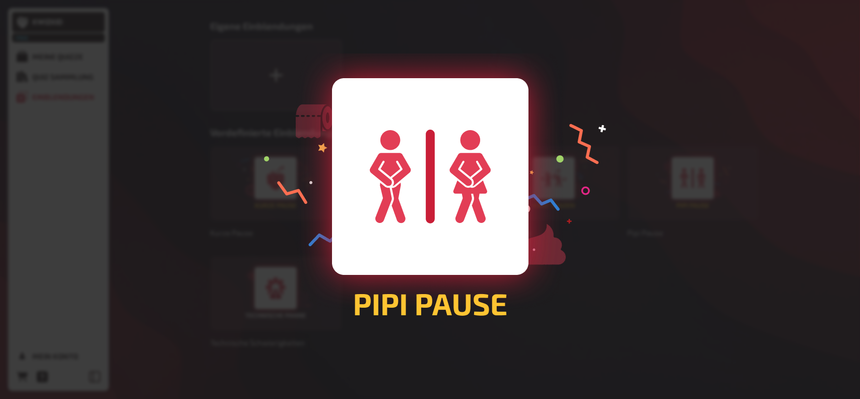
click at [514, 325] on div at bounding box center [430, 199] width 860 height 399
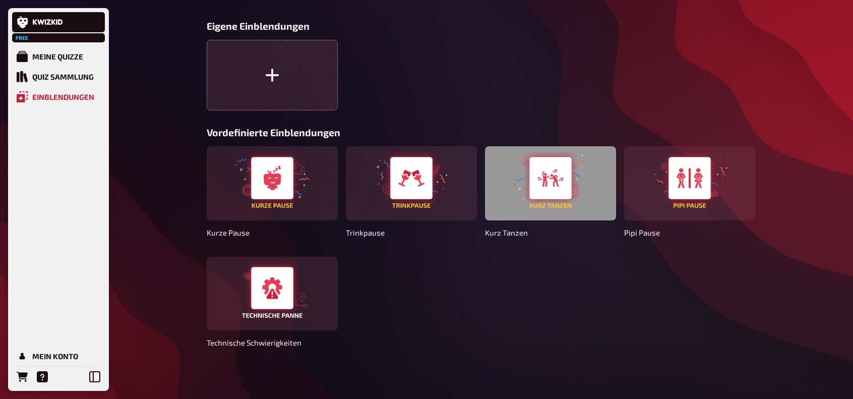
click at [559, 188] on div at bounding box center [550, 183] width 131 height 74
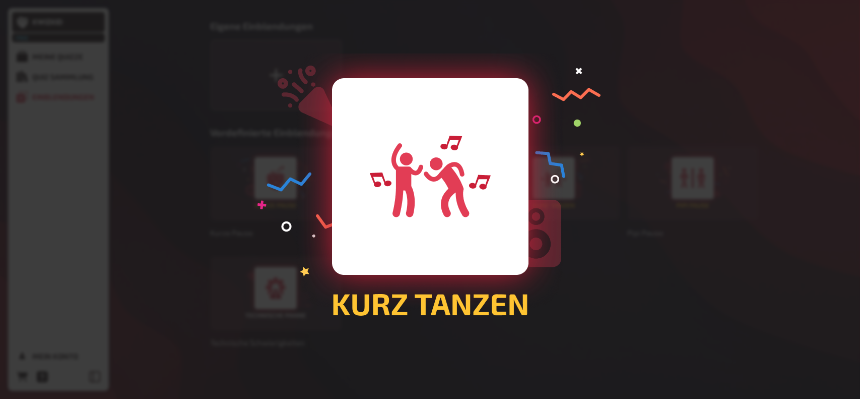
click at [411, 356] on div at bounding box center [430, 199] width 860 height 399
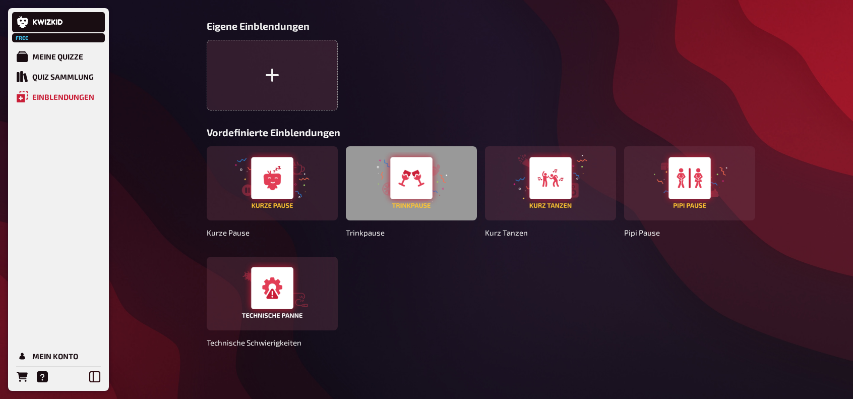
click at [405, 194] on div at bounding box center [411, 183] width 131 height 74
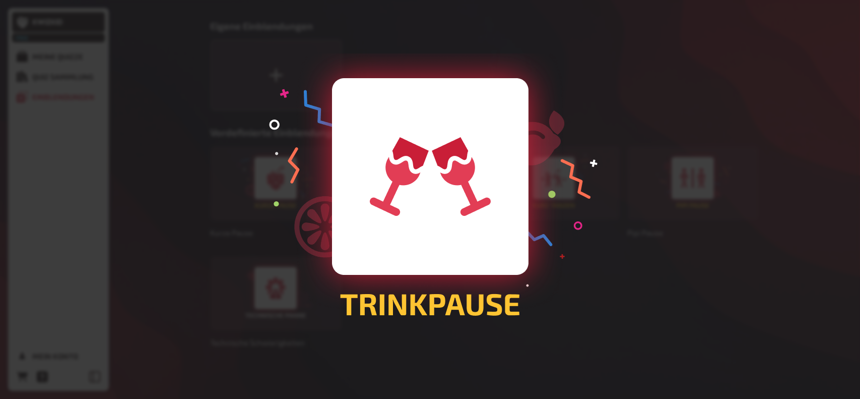
drag, startPoint x: 359, startPoint y: 354, endPoint x: 352, endPoint y: 309, distance: 45.9
click at [359, 354] on div at bounding box center [430, 199] width 860 height 399
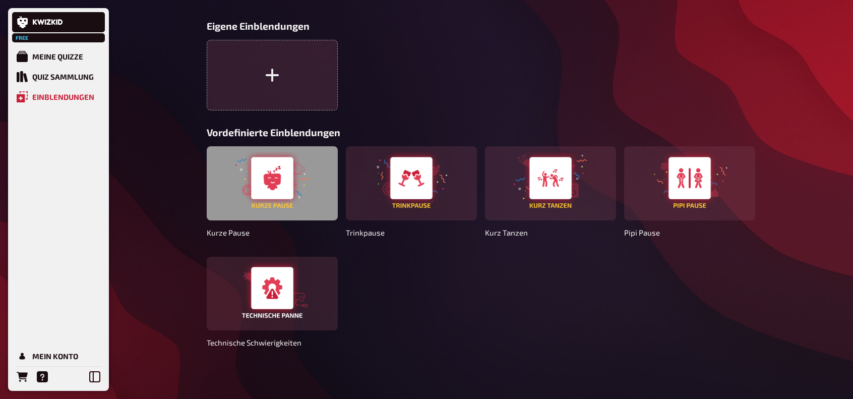
click at [271, 183] on div at bounding box center [272, 183] width 131 height 74
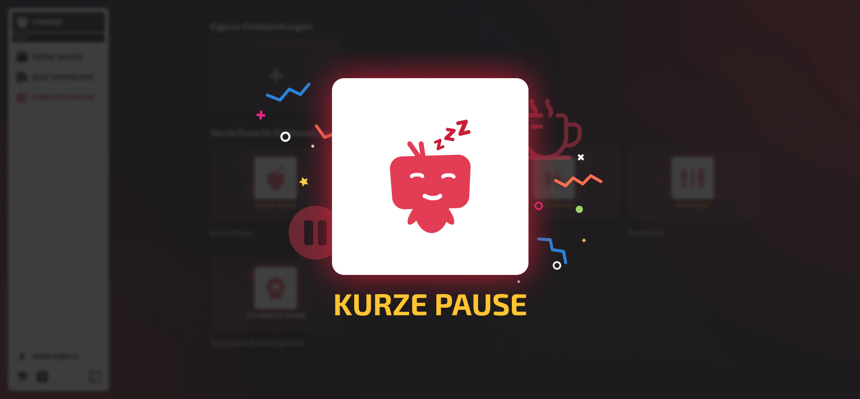
click at [356, 348] on div at bounding box center [430, 199] width 860 height 399
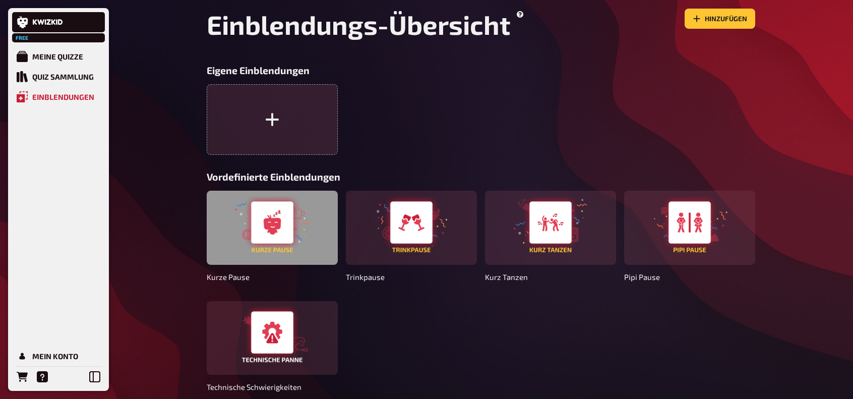
scroll to position [0, 0]
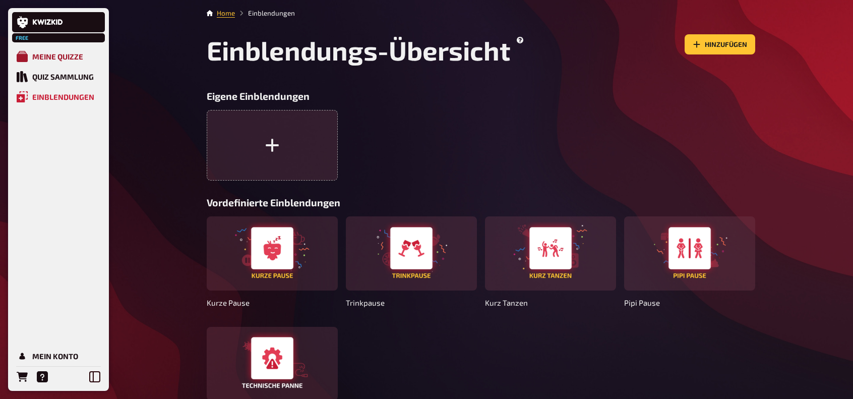
click at [40, 57] on div "Meine Quizze" at bounding box center [57, 56] width 51 height 9
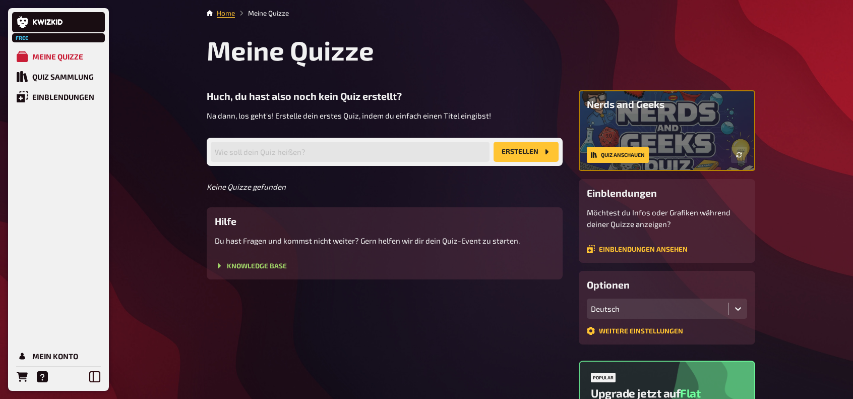
click at [415, 140] on div "Wie soll dein Quiz heißen? Erstellen" at bounding box center [385, 152] width 356 height 28
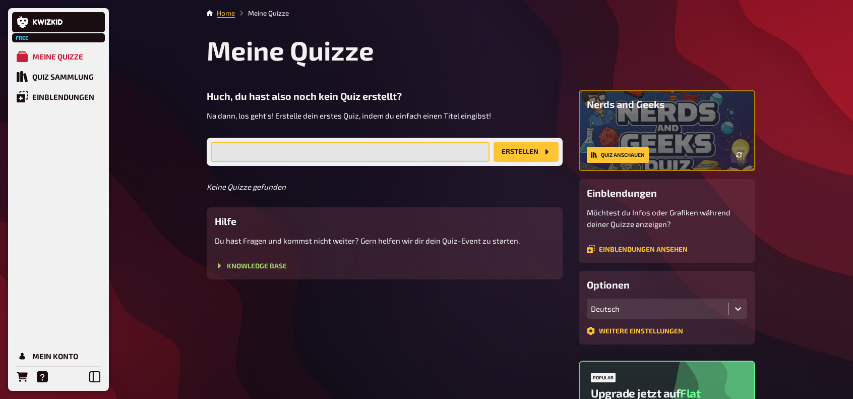
click at [388, 149] on input "text" at bounding box center [350, 152] width 279 height 20
type input "Pubquiz 2025"
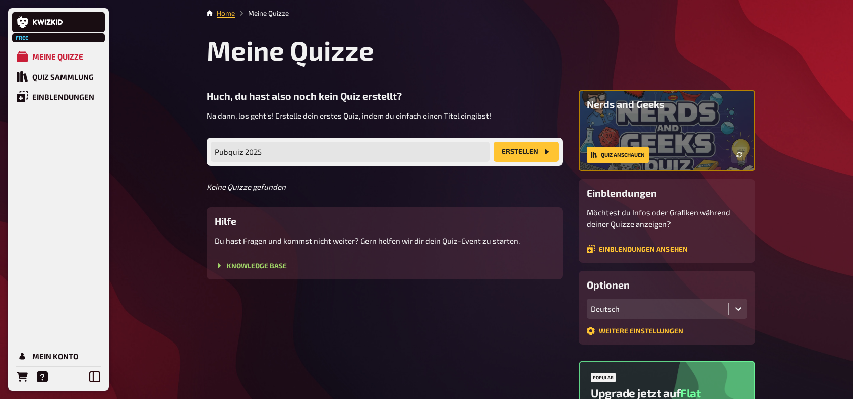
click at [490, 154] on div "Pubquiz 2025 Wie soll dein Quiz heißen? Erstellen" at bounding box center [385, 152] width 356 height 28
click at [512, 151] on button "Erstellen" at bounding box center [525, 152] width 65 height 20
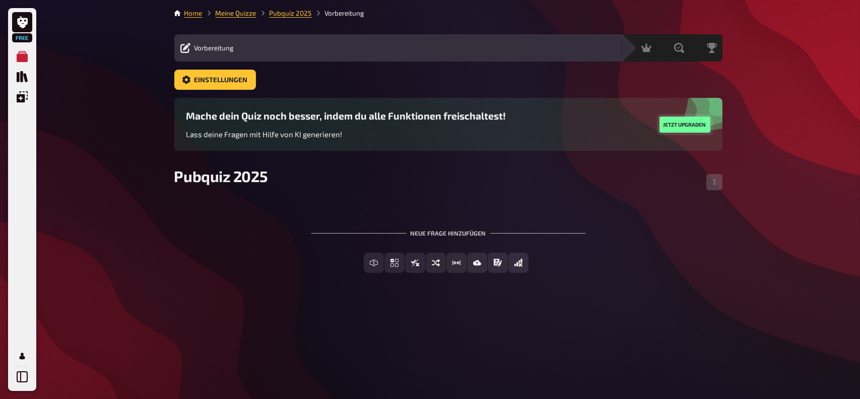
click at [687, 124] on button "Jetzt upgraden" at bounding box center [685, 124] width 51 height 16
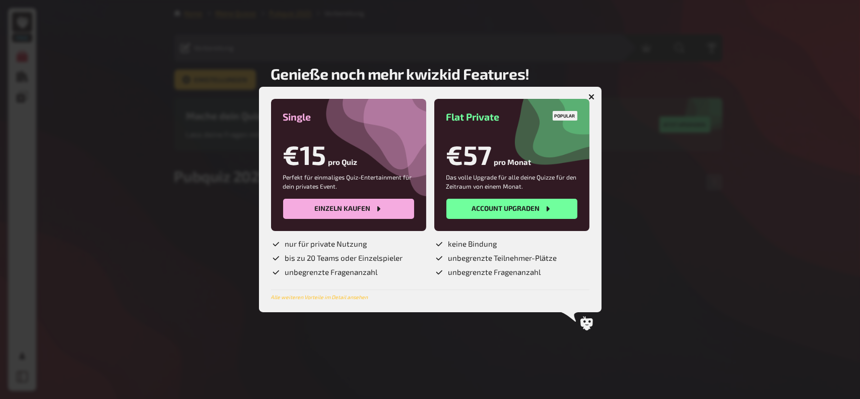
click at [505, 274] on span "unbegrenzte Fragenanzahl" at bounding box center [494, 272] width 93 height 10
drag, startPoint x: 532, startPoint y: 275, endPoint x: 563, endPoint y: 298, distance: 38.6
click at [533, 275] on span "unbegrenzte Fragenanzahl" at bounding box center [494, 272] width 93 height 10
click at [646, 286] on div at bounding box center [430, 199] width 860 height 399
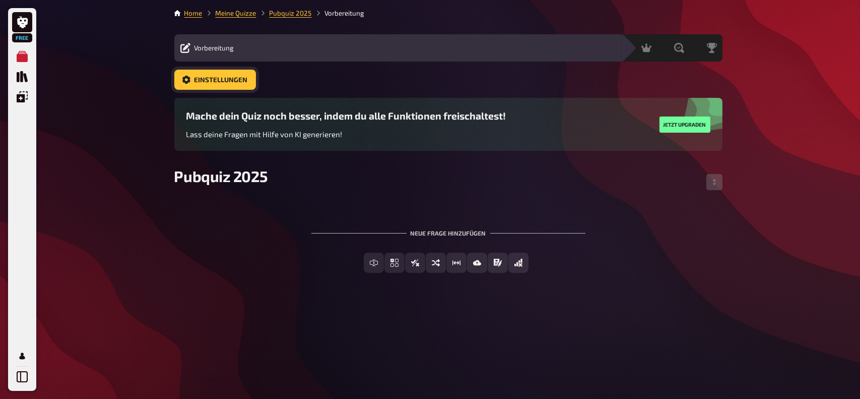
click at [226, 77] on span "Einstellungen" at bounding box center [220, 80] width 53 height 7
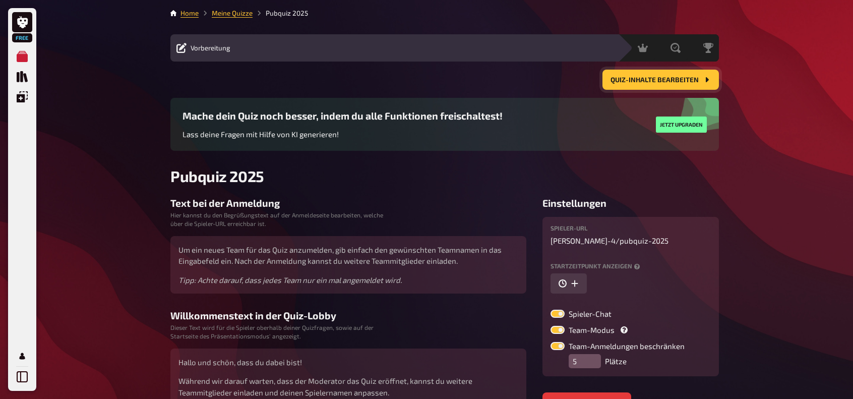
click at [665, 81] on span "Quiz-Inhalte bearbeiten" at bounding box center [654, 80] width 88 height 7
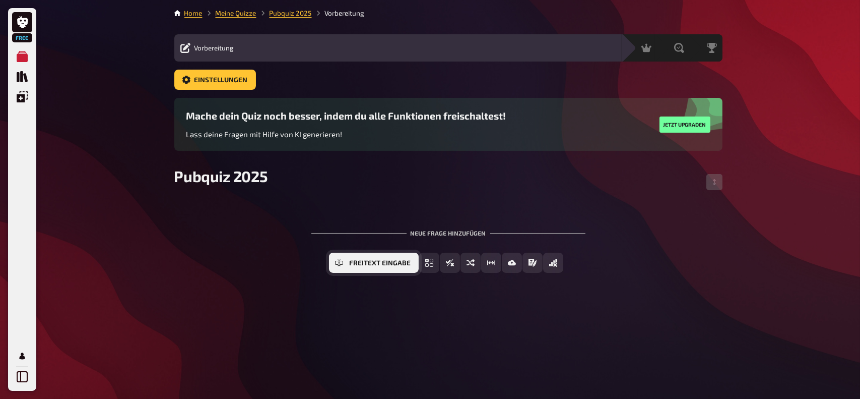
click at [345, 264] on button "Freitext Eingabe" at bounding box center [374, 262] width 90 height 20
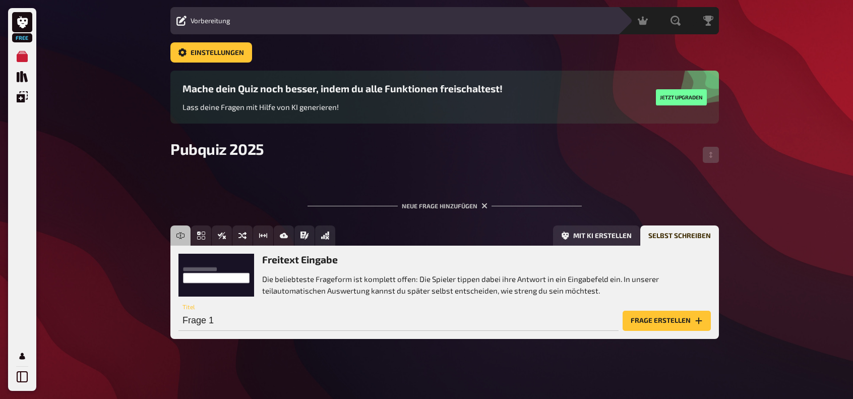
scroll to position [32, 0]
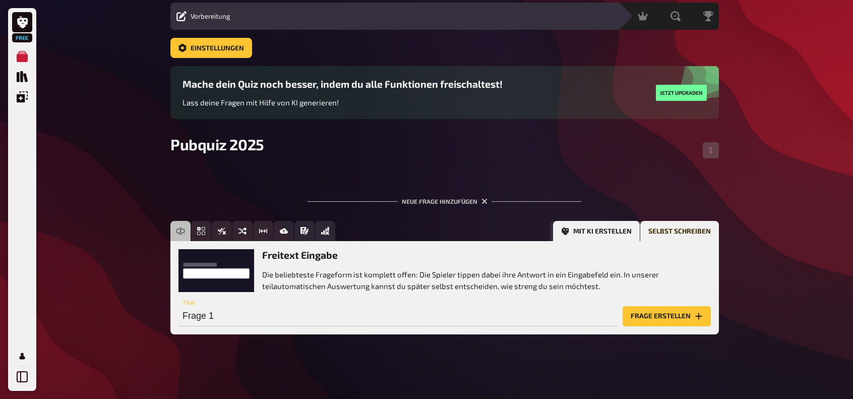
click at [614, 231] on button "Mit KI erstellen" at bounding box center [596, 231] width 87 height 20
click at [671, 231] on button "Selbst schreiben" at bounding box center [679, 231] width 79 height 20
click at [326, 320] on input "Frage 1" at bounding box center [398, 316] width 440 height 20
click at [259, 323] on input "Frage 1" at bounding box center [398, 316] width 440 height 20
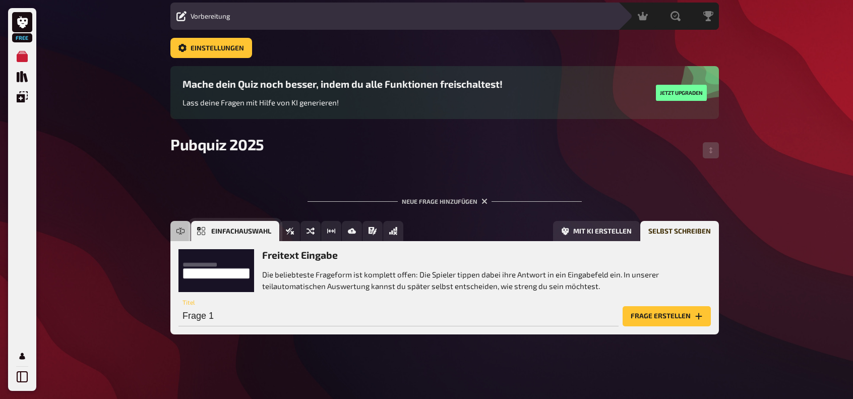
click at [199, 233] on icon "Einfachauswahl" at bounding box center [201, 231] width 8 height 8
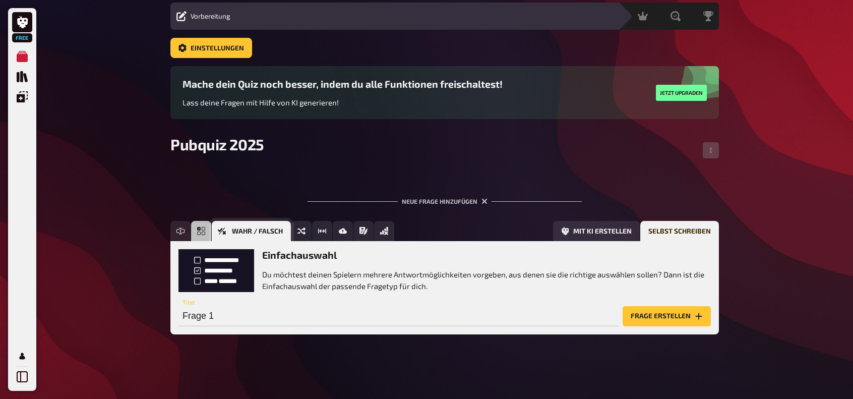
click at [288, 227] on button "Wahr / Falsch" at bounding box center [251, 231] width 79 height 20
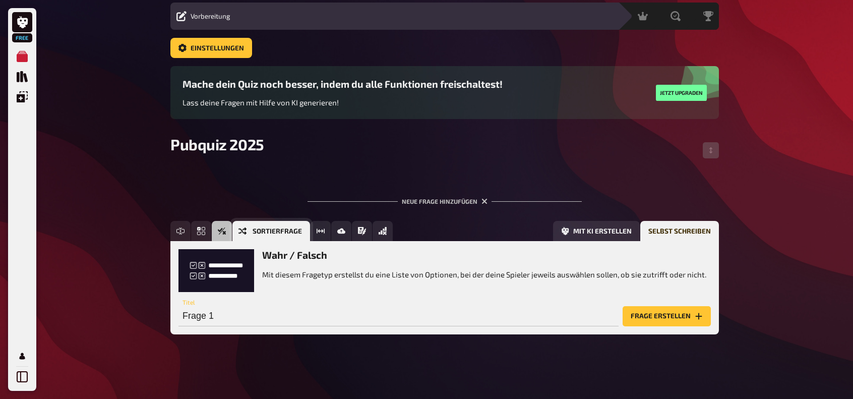
click at [301, 231] on button "Sortierfrage" at bounding box center [271, 231] width 78 height 20
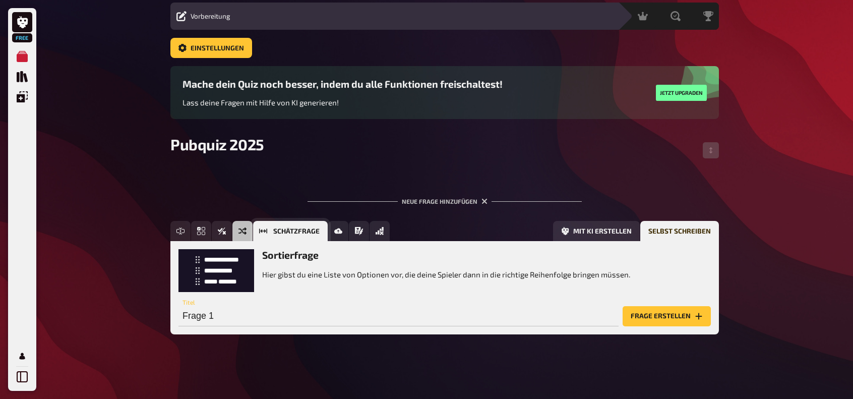
click at [295, 232] on span "Schätzfrage" at bounding box center [296, 231] width 46 height 7
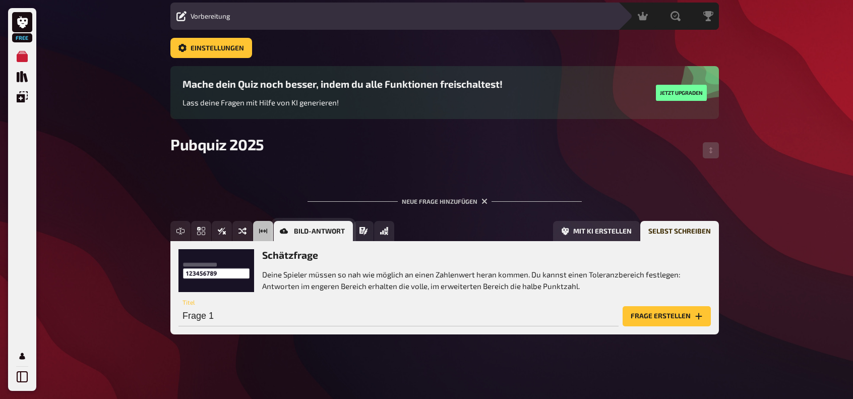
click at [333, 229] on span "Bild-Antwort" at bounding box center [319, 231] width 51 height 7
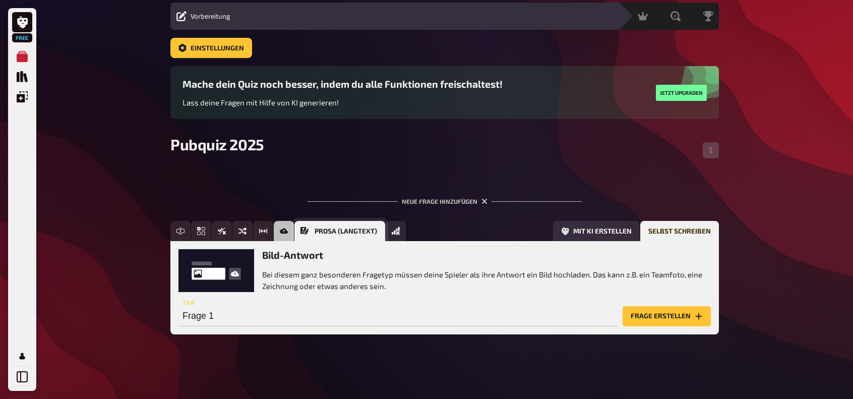
click at [361, 230] on span "Prosa (Langtext)" at bounding box center [345, 231] width 62 height 7
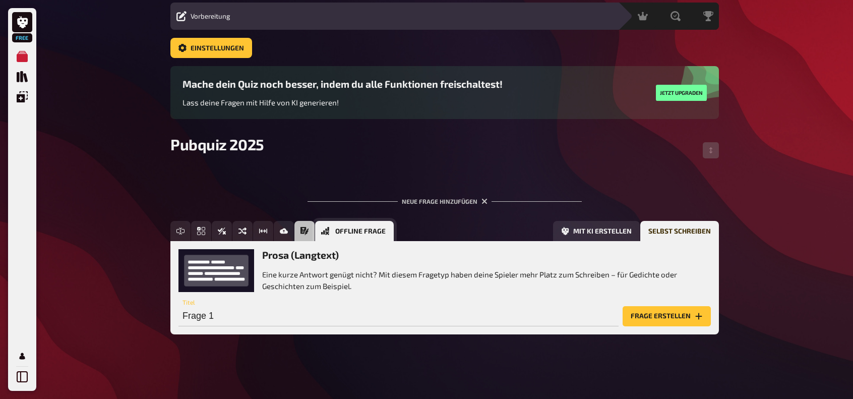
click at [333, 234] on button "Offline Frage" at bounding box center [354, 231] width 79 height 20
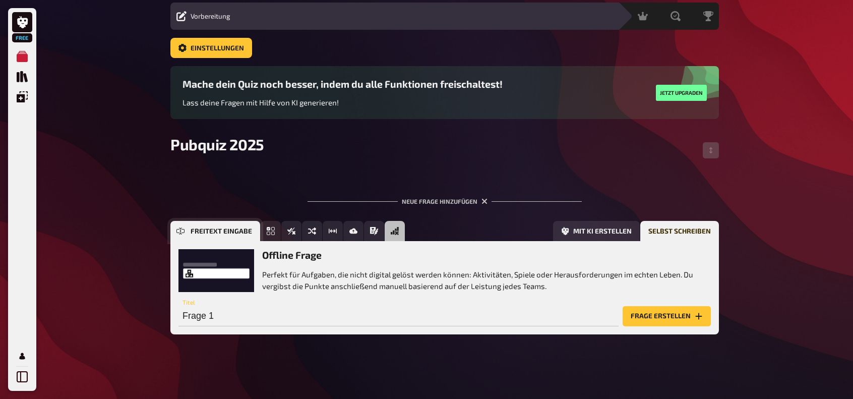
click at [187, 227] on button "Freitext Eingabe" at bounding box center [215, 231] width 90 height 20
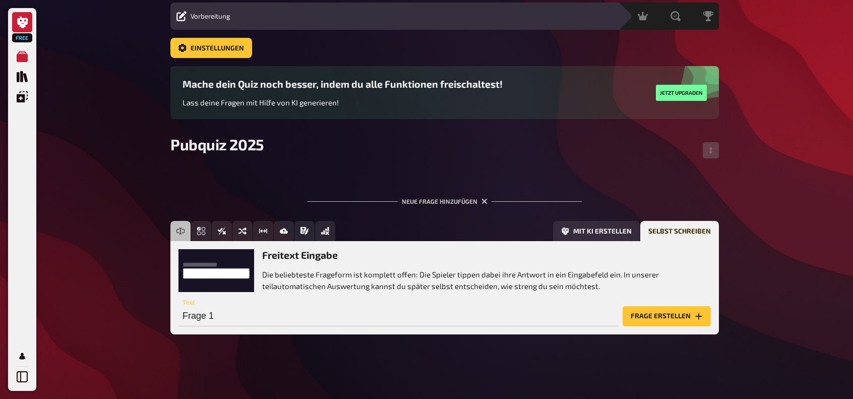
click at [16, 28] on link at bounding box center [22, 22] width 20 height 20
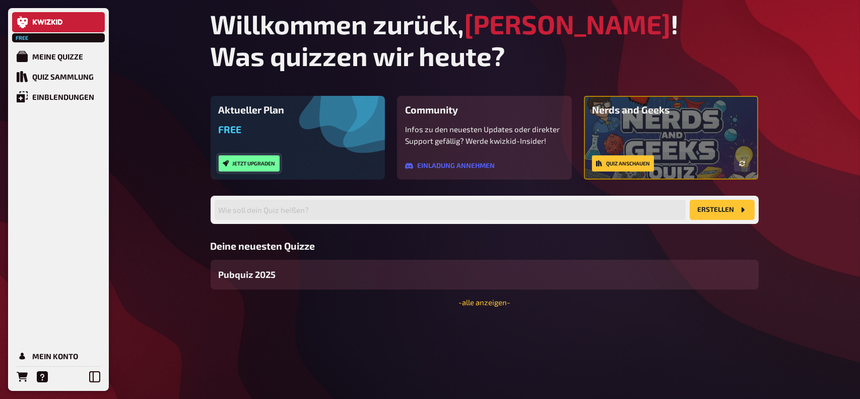
click at [259, 161] on button "Jetzt upgraden" at bounding box center [249, 163] width 61 height 16
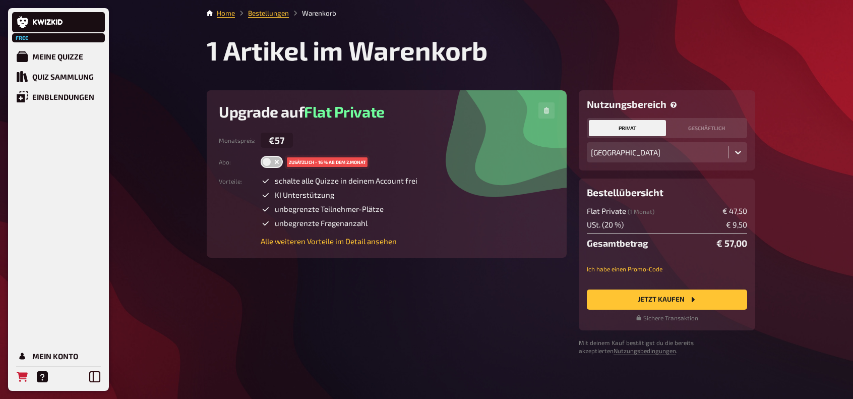
click at [270, 159] on div at bounding box center [272, 162] width 16 height 6
click at [260, 156] on input "checkbox" at bounding box center [260, 155] width 1 height 1
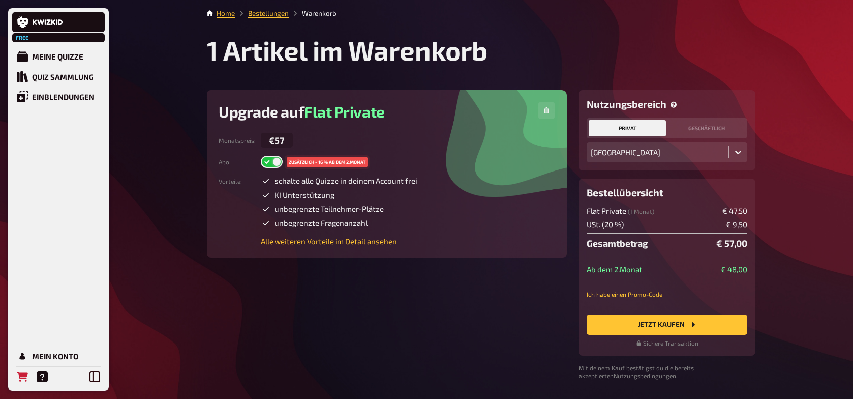
click at [273, 160] on label at bounding box center [271, 162] width 22 height 12
click at [260, 156] on input "checkbox" at bounding box center [260, 155] width 1 height 1
checkbox input "false"
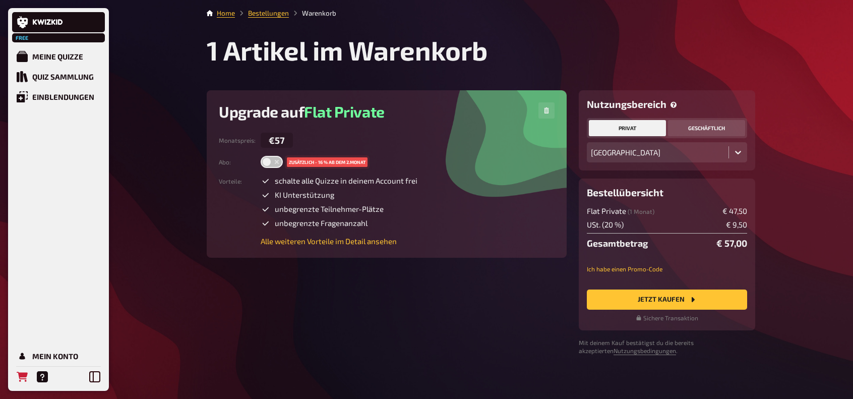
click at [687, 133] on button "geschäftlich" at bounding box center [706, 128] width 77 height 16
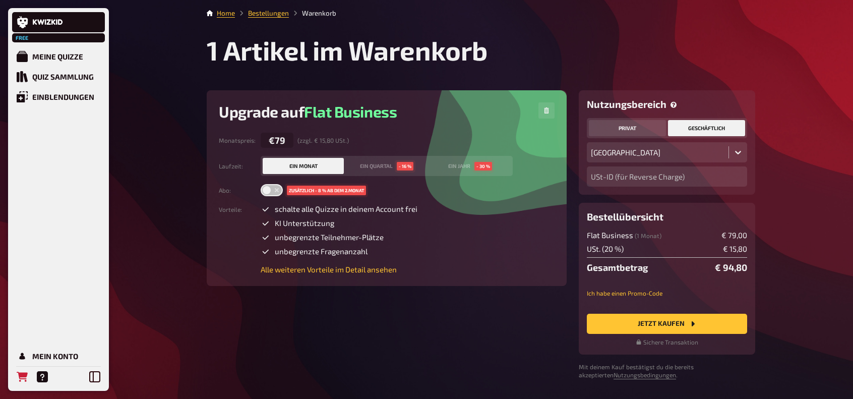
click at [619, 126] on button "privat" at bounding box center [627, 128] width 77 height 16
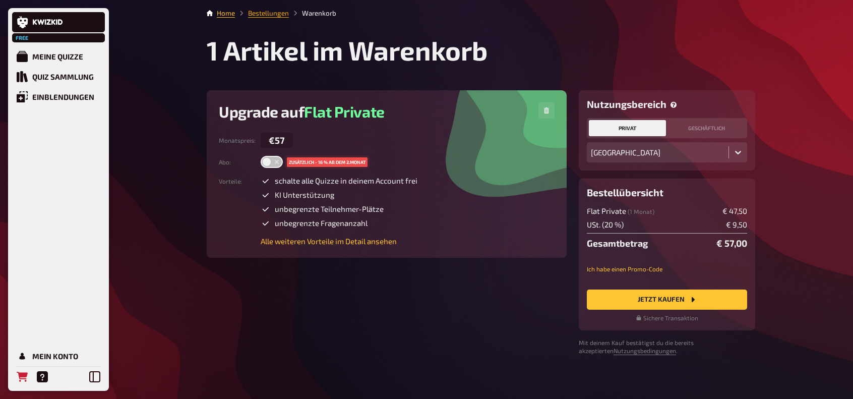
click at [278, 12] on link "Bestellungen" at bounding box center [268, 13] width 41 height 8
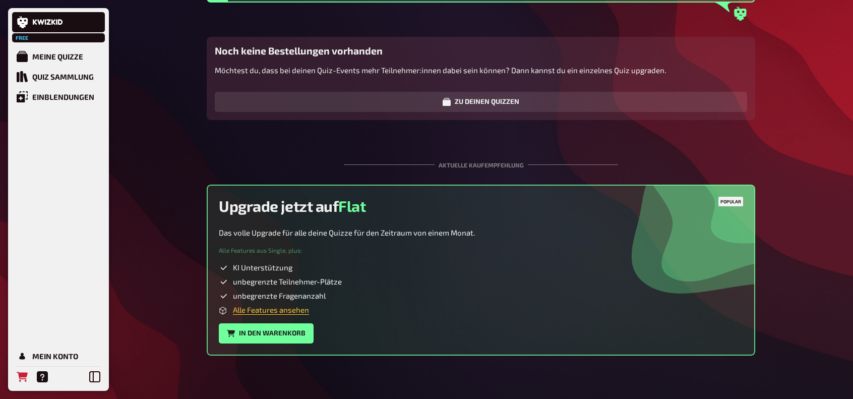
scroll to position [115, 0]
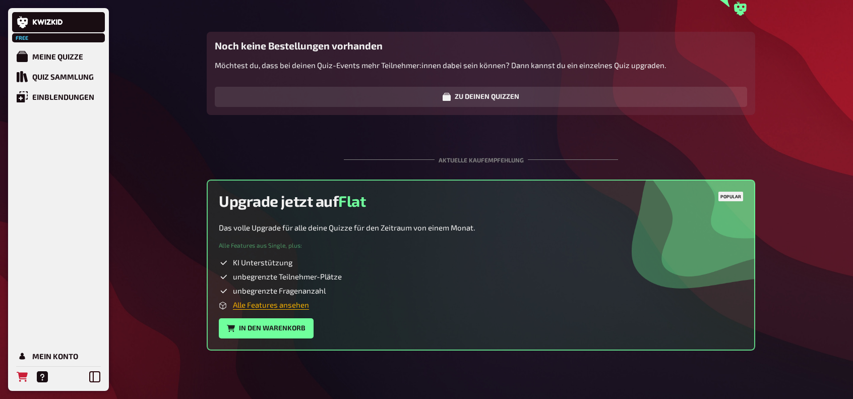
click at [284, 306] on link "Alle Features ansehen" at bounding box center [271, 304] width 76 height 9
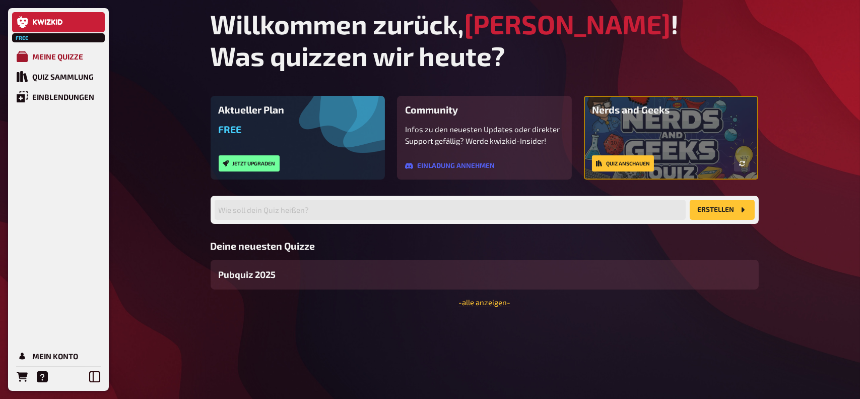
click at [52, 56] on div "Meine Quizze" at bounding box center [57, 56] width 51 height 9
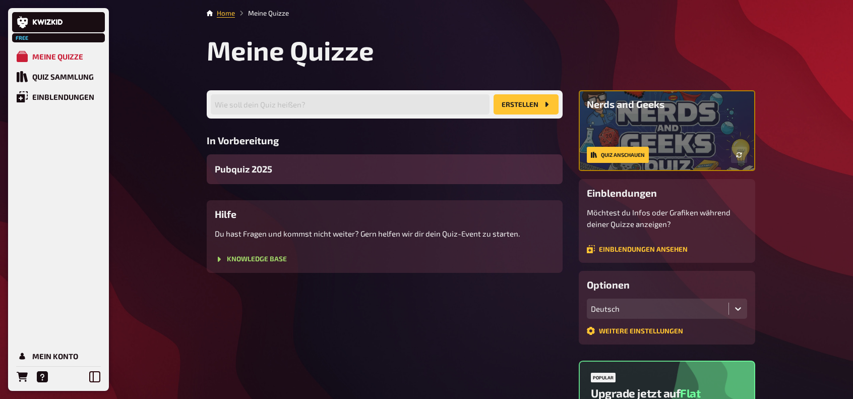
click at [238, 171] on span "Pubquiz 2025" at bounding box center [243, 169] width 57 height 14
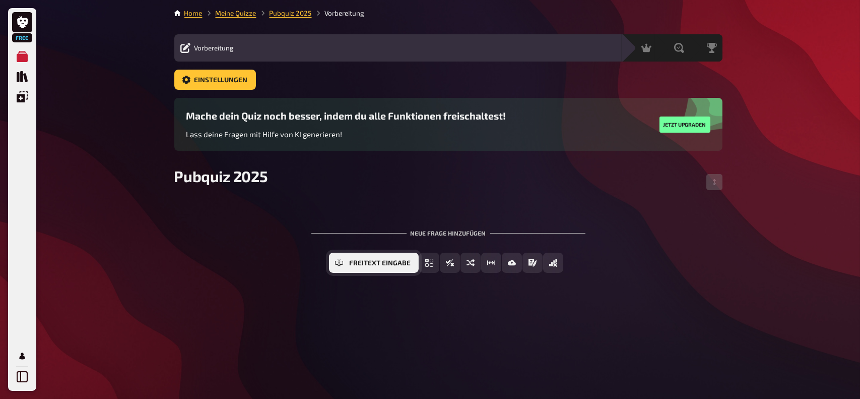
click at [363, 266] on span "Freitext Eingabe" at bounding box center [379, 262] width 61 height 7
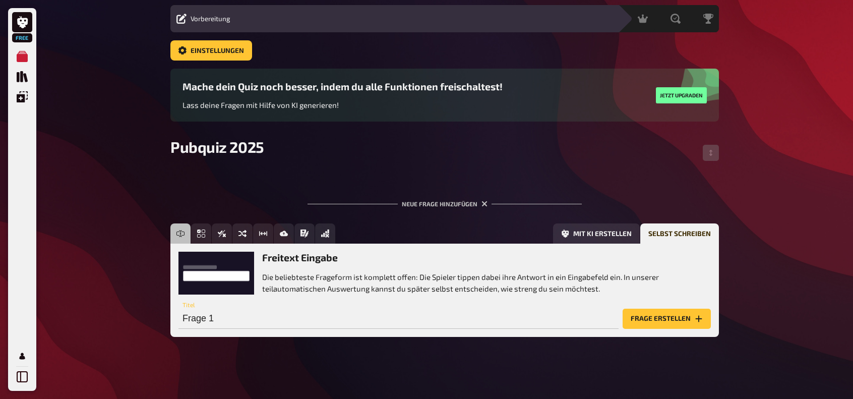
scroll to position [32, 0]
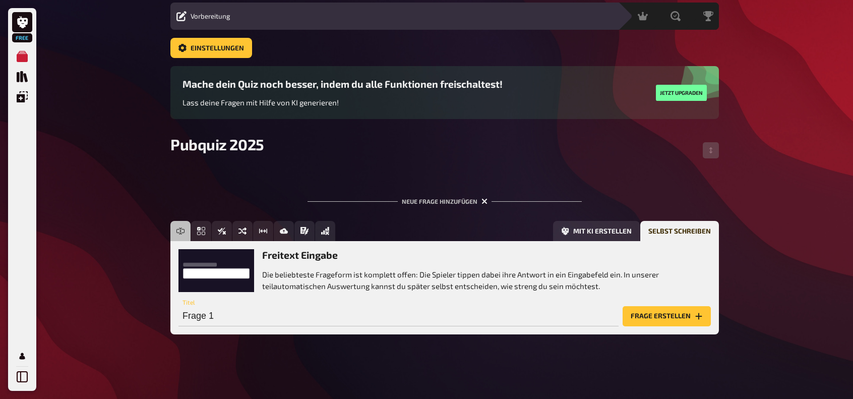
click at [483, 201] on icon "button" at bounding box center [485, 202] width 10 height 10
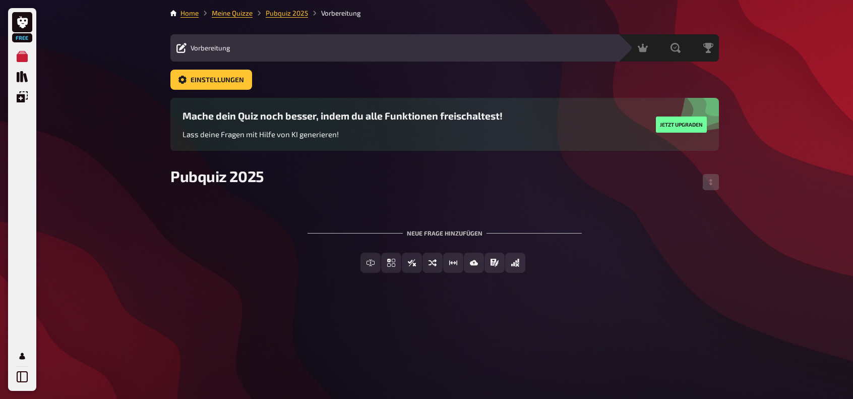
scroll to position [0, 0]
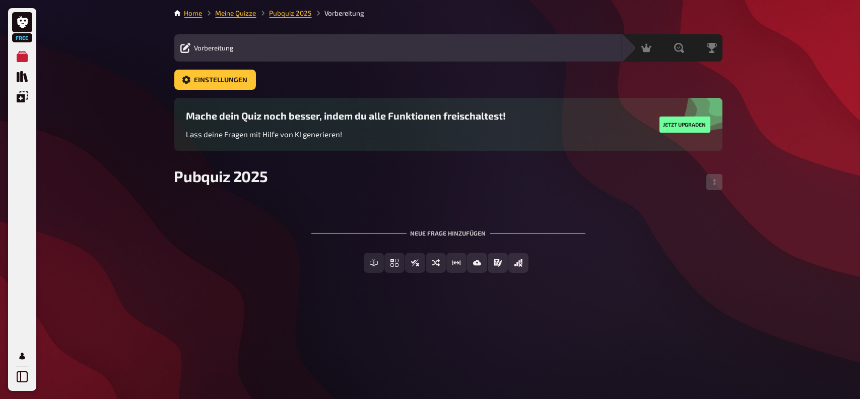
click at [177, 50] on div "Vorbereitung Inhalte Bearbeiten Quiz Lobby" at bounding box center [397, 48] width 447 height 12
click at [210, 81] on span "Einstellungen" at bounding box center [220, 80] width 53 height 7
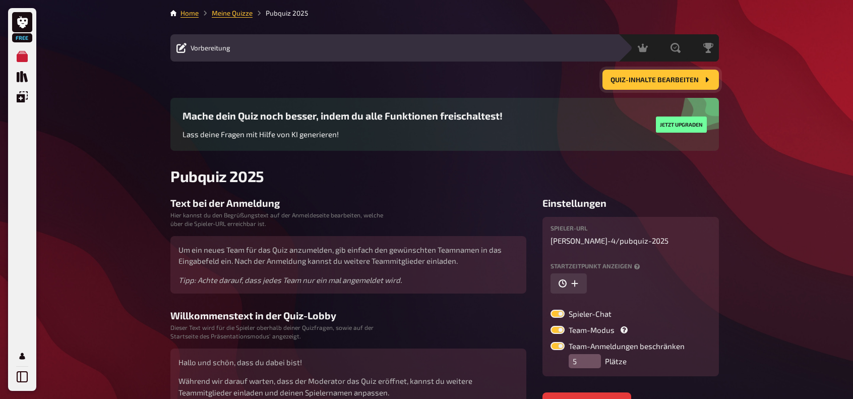
click at [646, 78] on span "Quiz-Inhalte bearbeiten" at bounding box center [654, 80] width 88 height 7
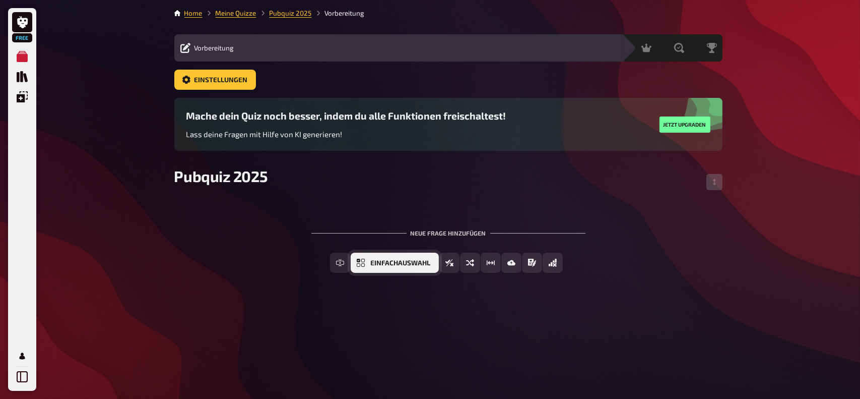
click at [417, 263] on span "Einfachauswahl" at bounding box center [401, 262] width 60 height 7
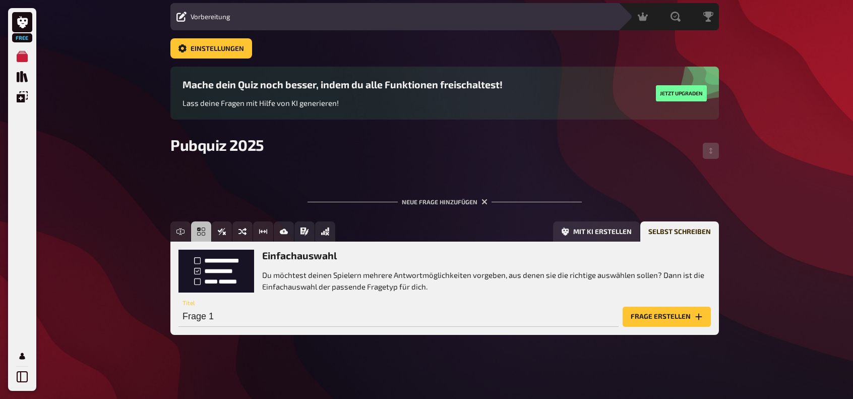
scroll to position [32, 0]
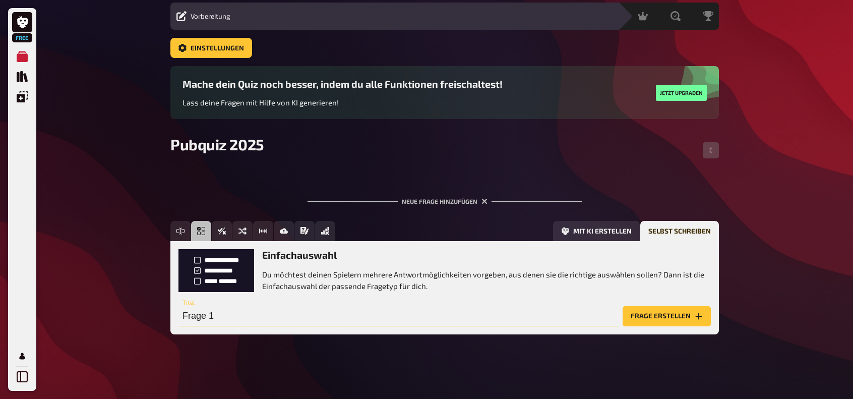
click at [248, 318] on input "Frage 1" at bounding box center [398, 316] width 440 height 20
paste input "Welche Tierart verschläft rund 20 Stunden pro Tag?"
type input "Welche Tierart verschläft rund 20 Stunden pro Tag?"
click at [656, 319] on button "Frage erstellen" at bounding box center [666, 316] width 88 height 20
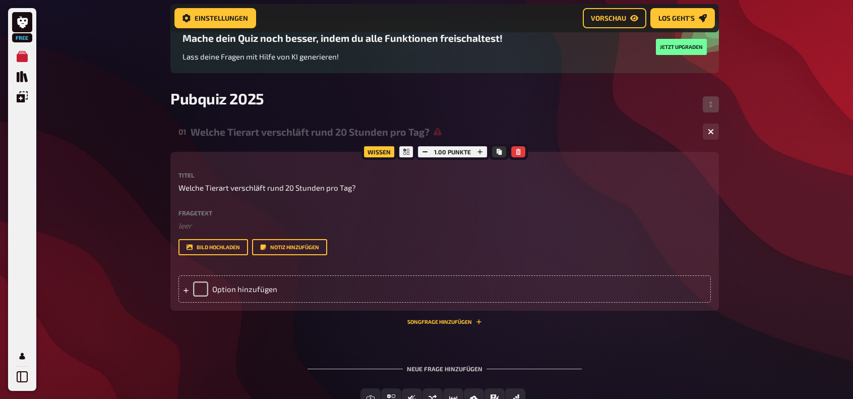
scroll to position [90, 0]
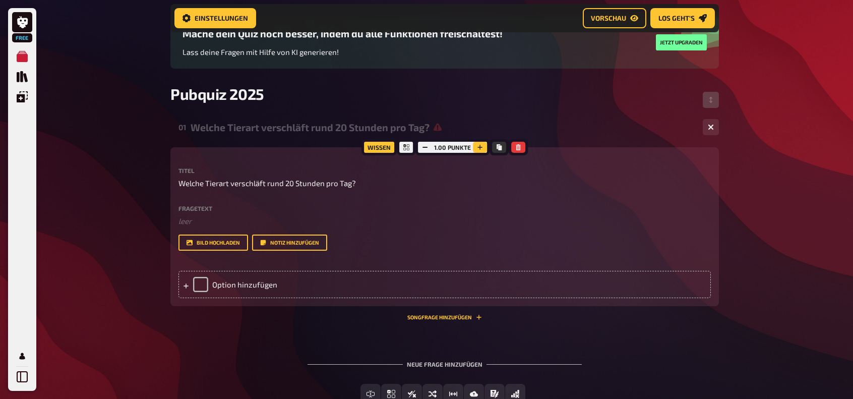
click at [479, 148] on icon "button" at bounding box center [479, 147] width 5 height 5
click at [420, 146] on button "button" at bounding box center [425, 147] width 14 height 11
click at [381, 146] on div "Wissen" at bounding box center [378, 147] width 35 height 16
click at [449, 318] on button "Songfrage hinzufügen" at bounding box center [444, 317] width 75 height 6
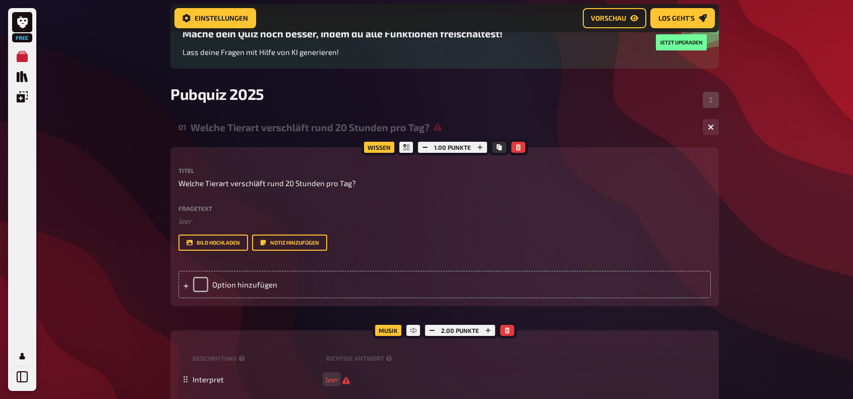
scroll to position [241, 0]
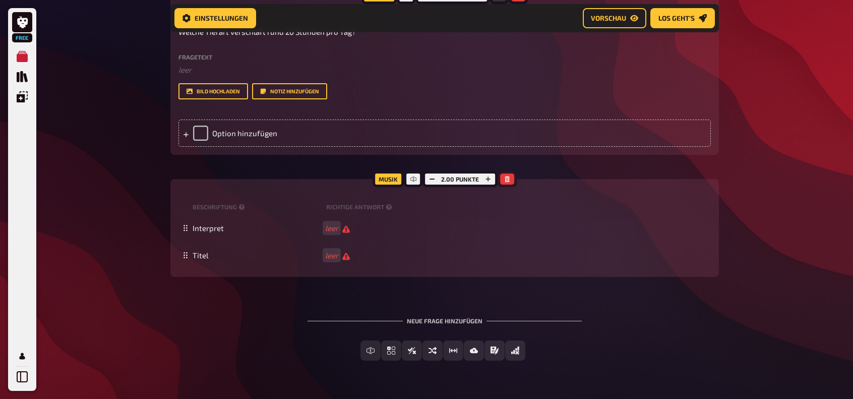
click at [507, 183] on button "button" at bounding box center [507, 178] width 14 height 11
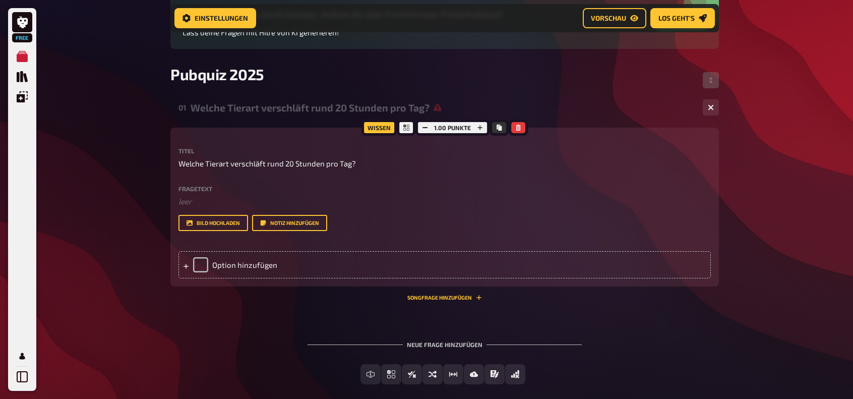
scroll to position [0, 0]
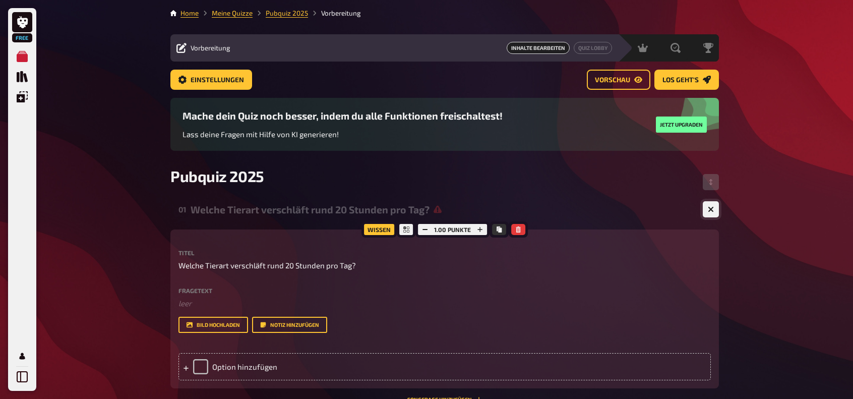
click at [713, 210] on icon "button" at bounding box center [710, 209] width 6 height 6
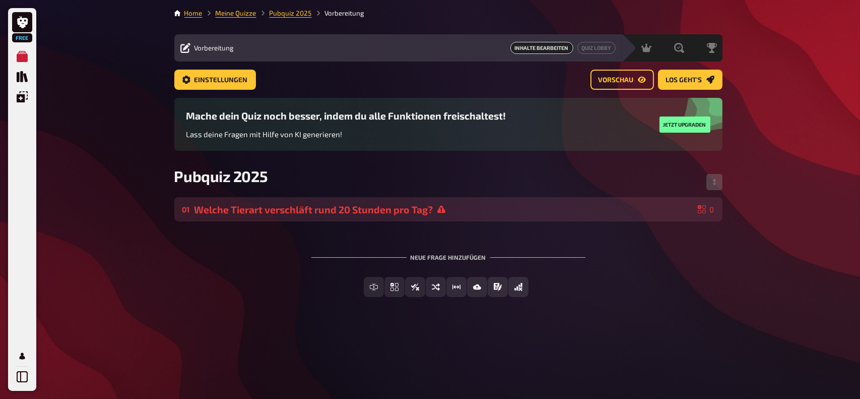
click at [707, 205] on div "01 Welche Tierart verschläft rund 20 Stunden pro Tag? 0" at bounding box center [448, 210] width 532 height 12
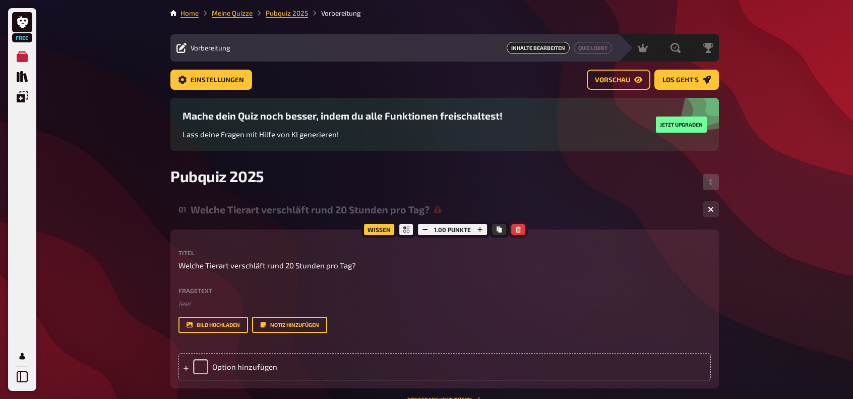
click at [518, 228] on icon "button" at bounding box center [517, 229] width 5 height 6
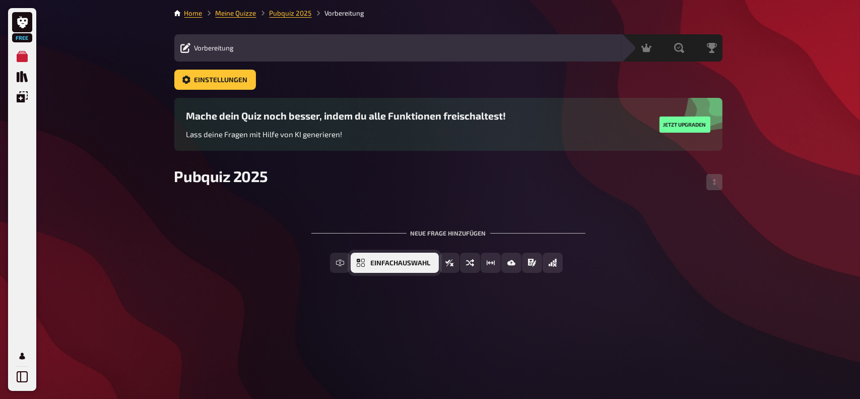
click at [415, 263] on span "Einfachauswahl" at bounding box center [401, 262] width 60 height 7
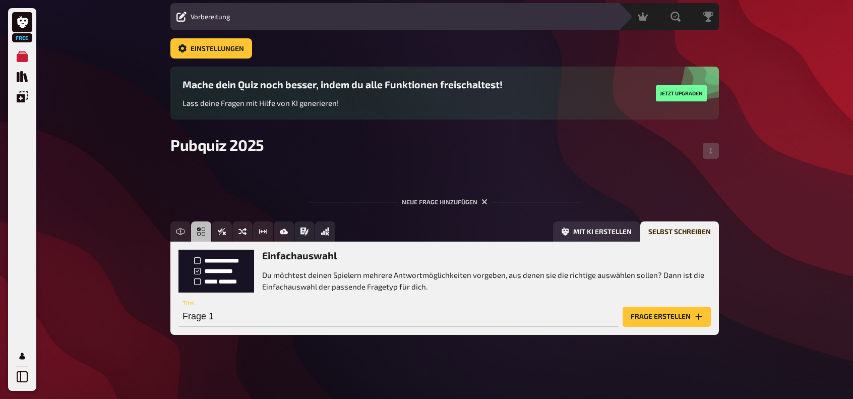
scroll to position [32, 0]
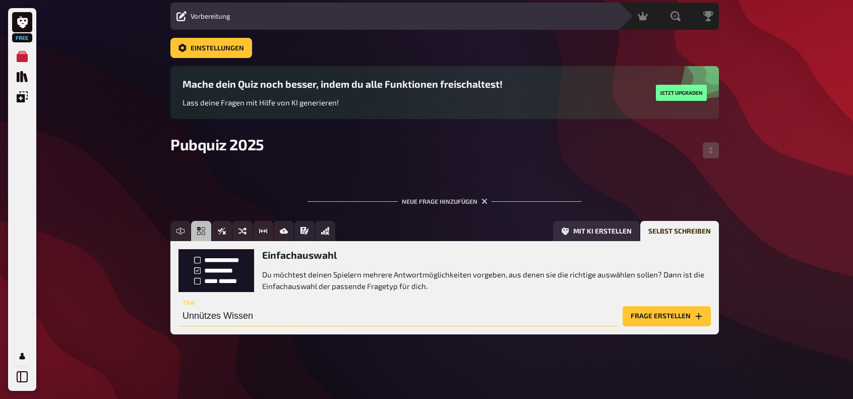
type input "Unnützes Wissen"
click at [673, 322] on button "Frage erstellen" at bounding box center [666, 316] width 88 height 20
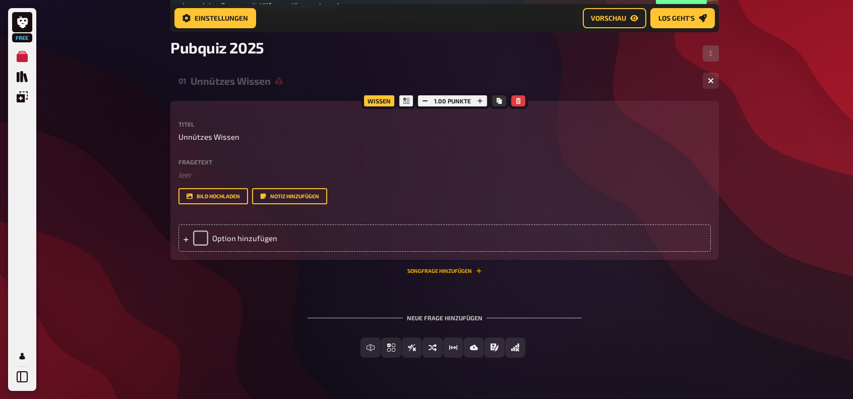
scroll to position [141, 0]
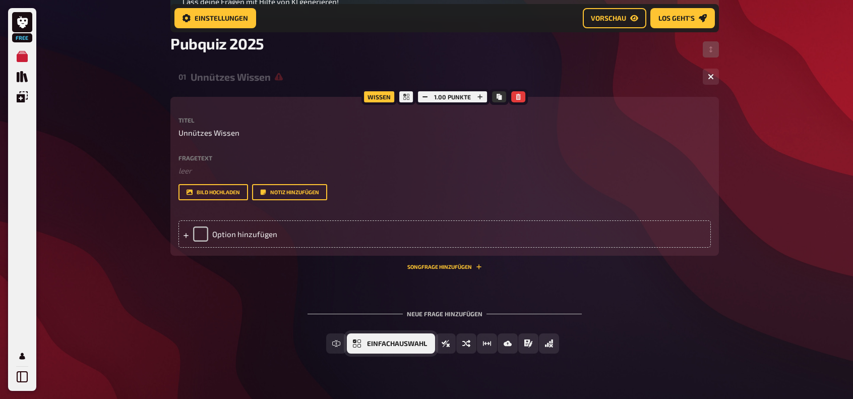
click at [377, 344] on span "Einfachauswahl" at bounding box center [397, 343] width 60 height 7
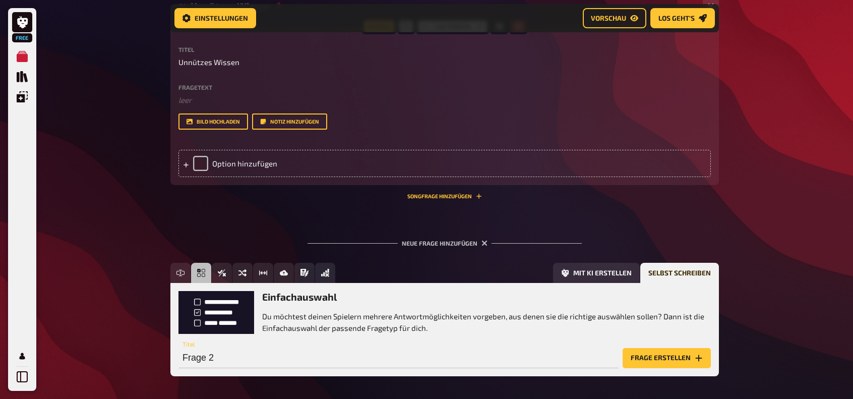
scroll to position [253, 0]
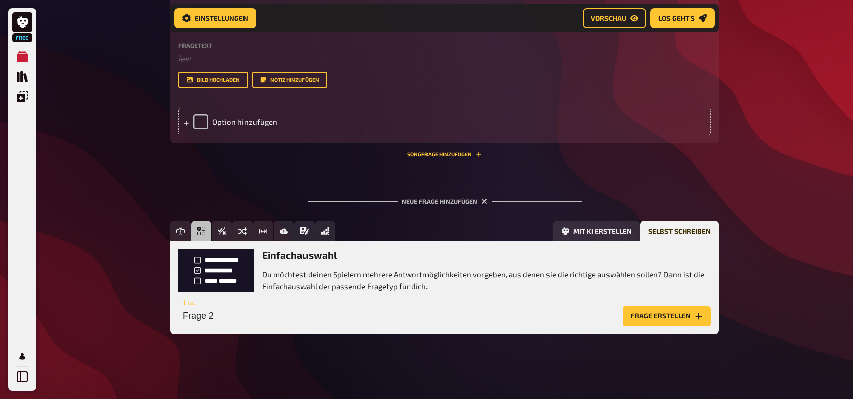
click at [725, 196] on div "Home Meine Quizze Pubquiz 2025 Vorbereitung Vorbereitung Inhalte Bearbeiten Qui…" at bounding box center [444, 72] width 564 height 651
click at [485, 203] on icon "button" at bounding box center [485, 202] width 10 height 10
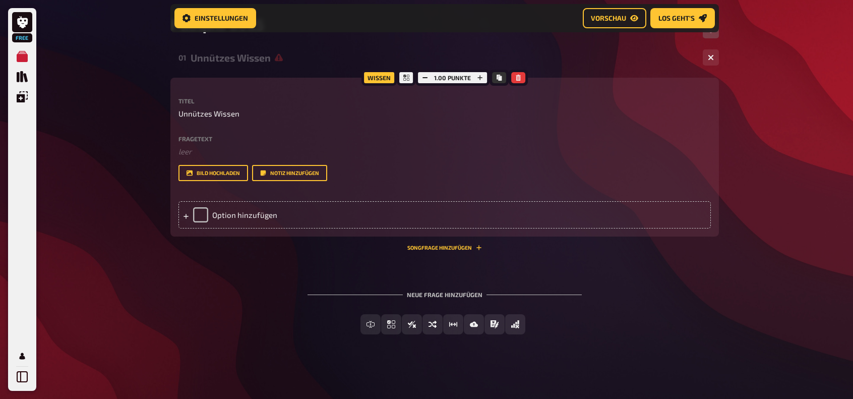
scroll to position [160, 0]
click at [516, 77] on icon "button" at bounding box center [518, 78] width 6 height 6
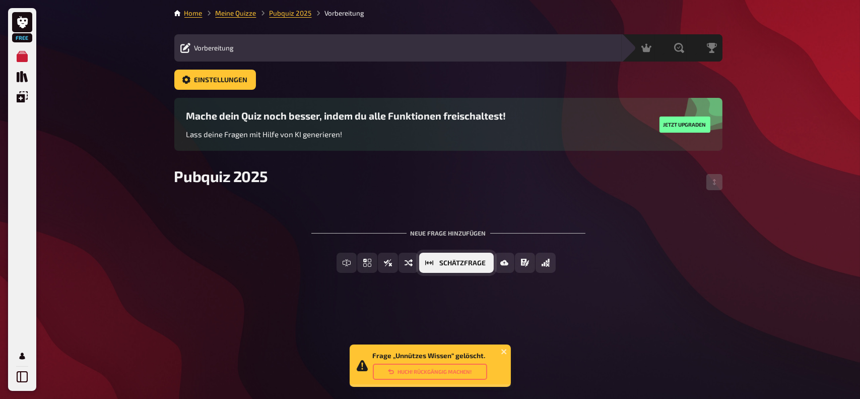
click at [481, 264] on span "Schätzfrage" at bounding box center [462, 262] width 46 height 7
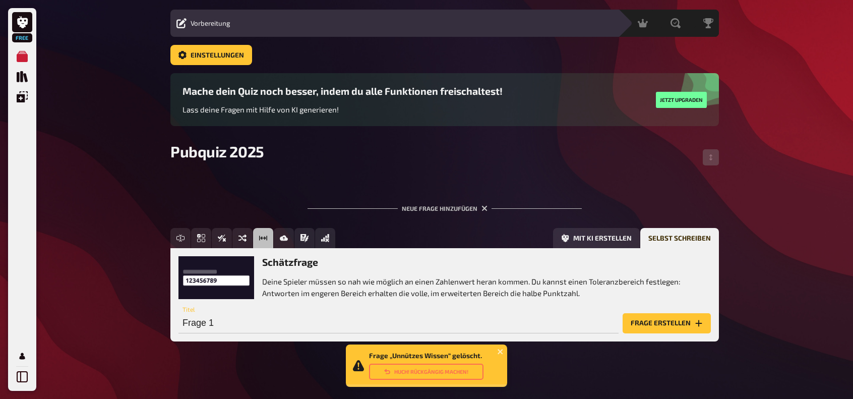
scroll to position [32, 0]
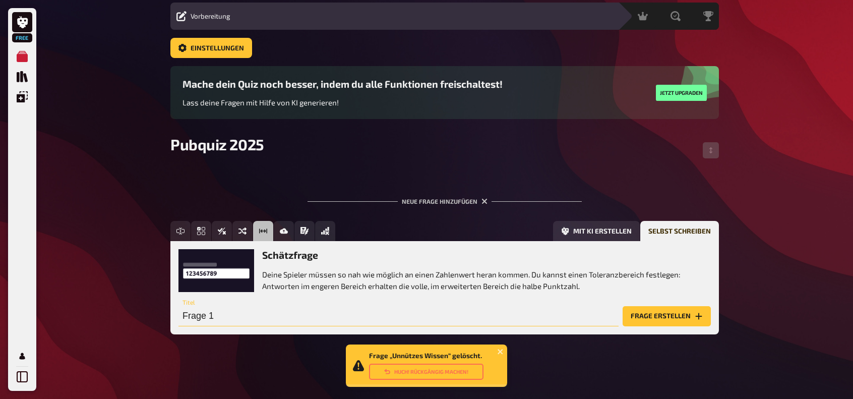
click at [253, 318] on input "Frage 1" at bounding box center [398, 316] width 440 height 20
paste input "Wie viele Lego-Steine werden weltweit pro Sekunde hergestellt?"
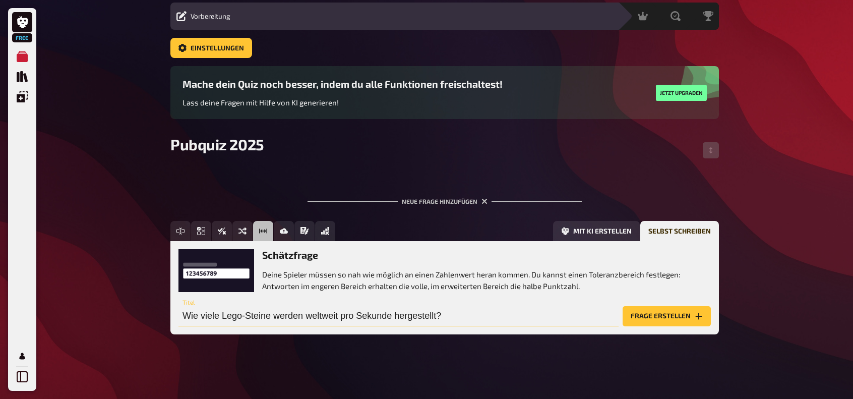
type input "Wie viele Lego-Steine werden weltweit pro Sekunde hergestellt?"
click at [659, 316] on button "Frage erstellen" at bounding box center [666, 316] width 88 height 20
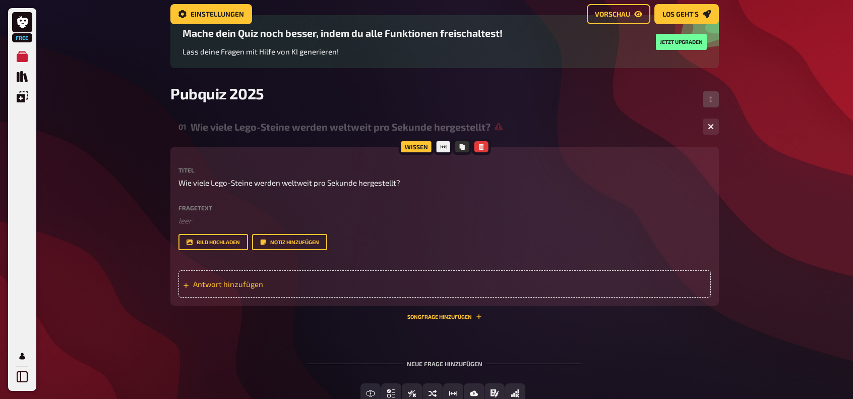
scroll to position [90, 0]
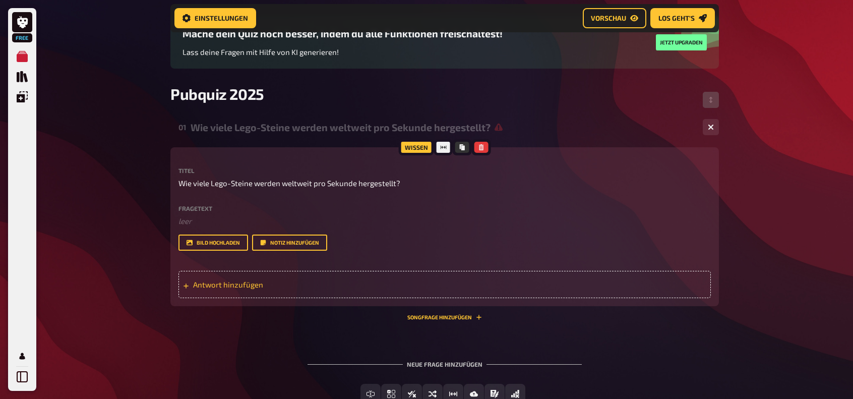
drag, startPoint x: 237, startPoint y: 284, endPoint x: 249, endPoint y: 288, distance: 12.3
click at [238, 285] on span "Antwort hinzufügen" at bounding box center [271, 284] width 157 height 9
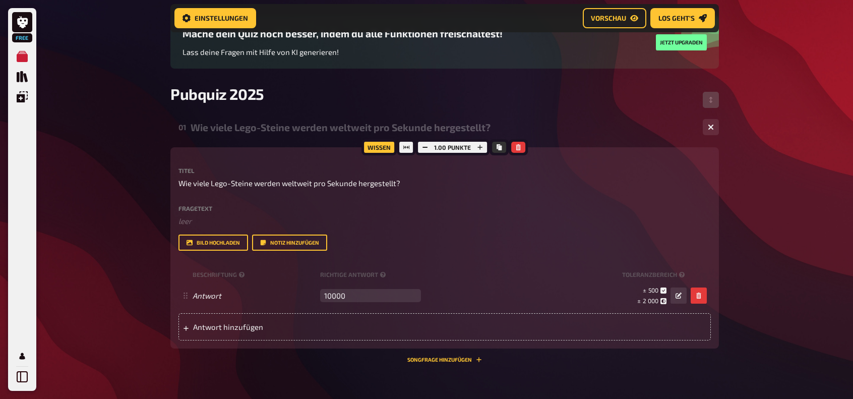
type input "10000"
click at [130, 303] on div "Free Meine Quizze Quiz Sammlung Einblendungen Mein Konto Home Meine Quizze Pubq…" at bounding box center [426, 210] width 853 height 601
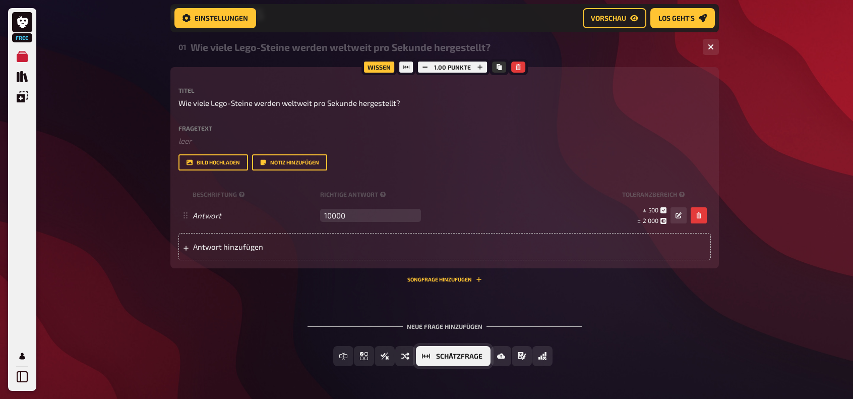
scroll to position [191, 0]
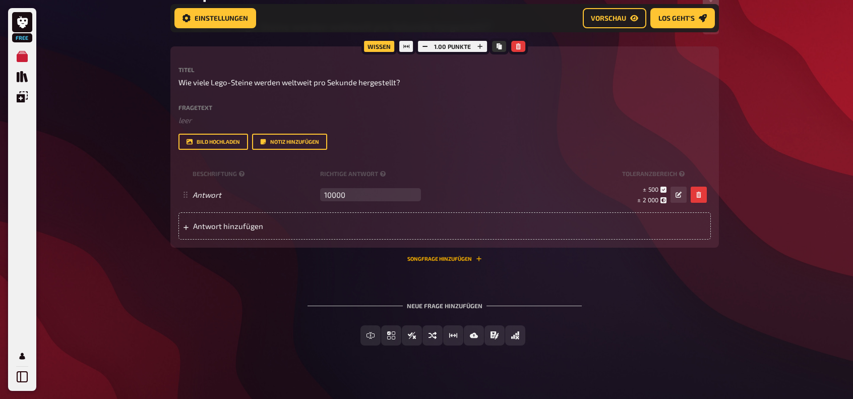
click at [458, 259] on button "Songfrage hinzufügen" at bounding box center [444, 258] width 75 height 6
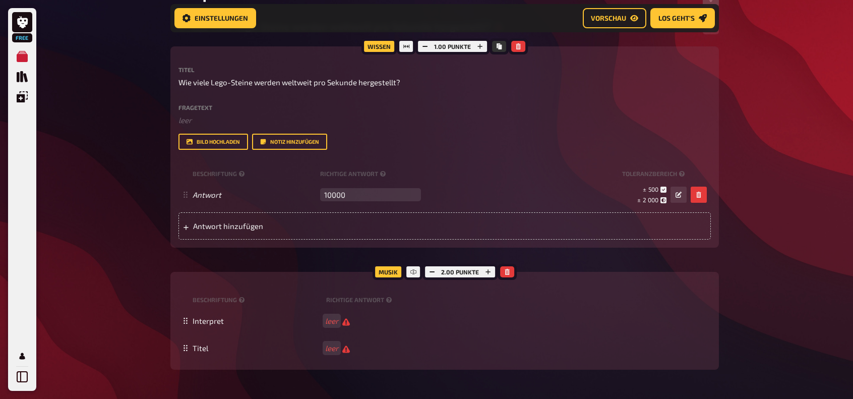
scroll to position [241, 0]
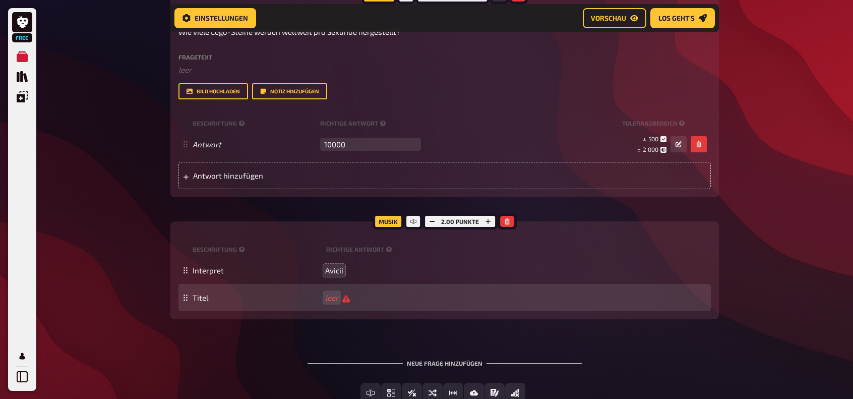
drag, startPoint x: 345, startPoint y: 299, endPoint x: 327, endPoint y: 305, distance: 19.0
click at [343, 299] on span "leer" at bounding box center [337, 298] width 25 height 10
click at [304, 334] on div "01 Wie viele Lego-Steine werden weltweit pro Sekunde hergestellt? 1 1 Wissen 1.…" at bounding box center [444, 191] width 548 height 455
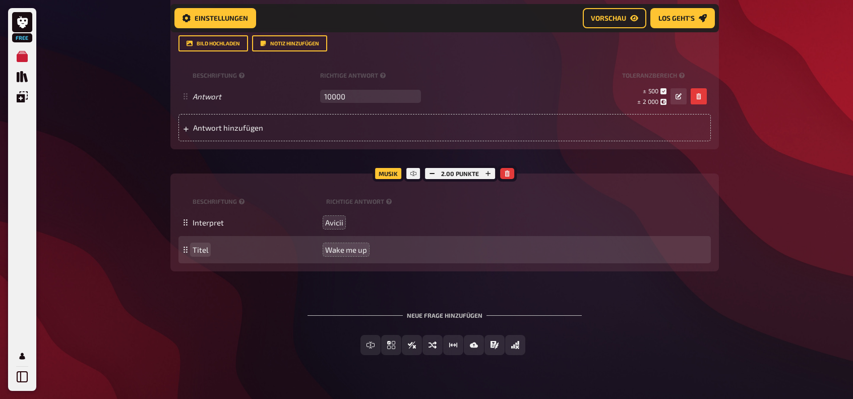
scroll to position [310, 0]
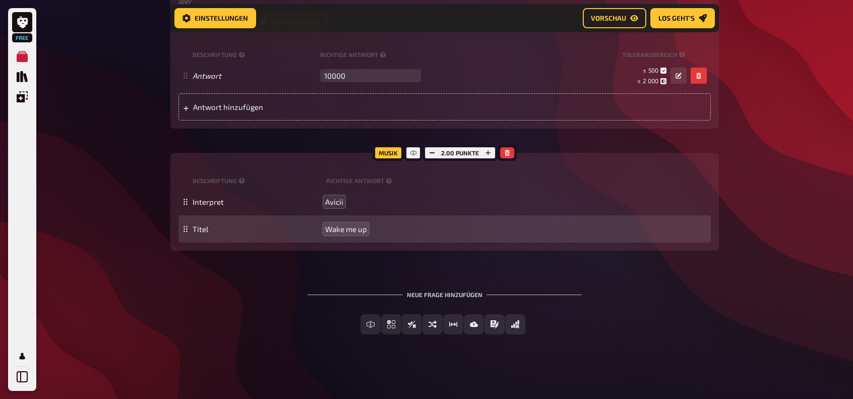
click at [250, 286] on div "Neue Frage hinzufügen Freitext Eingabe Einfachauswahl Wahr / Falsch Sortierfrag…" at bounding box center [444, 313] width 548 height 76
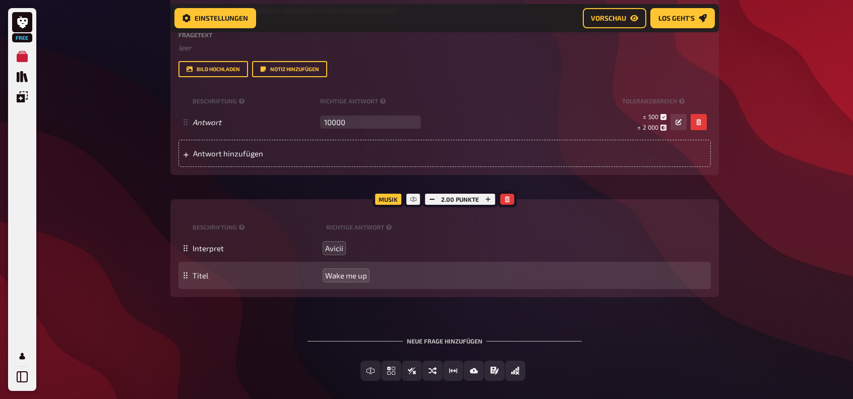
scroll to position [268, 0]
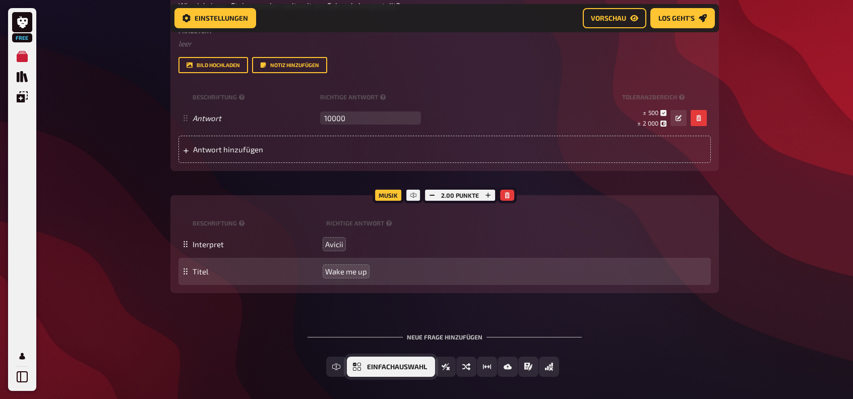
click at [384, 366] on span "Einfachauswahl" at bounding box center [397, 366] width 60 height 7
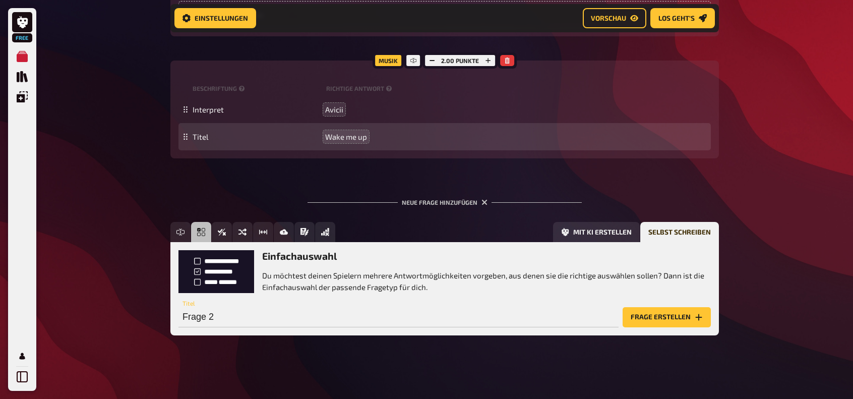
scroll to position [403, 0]
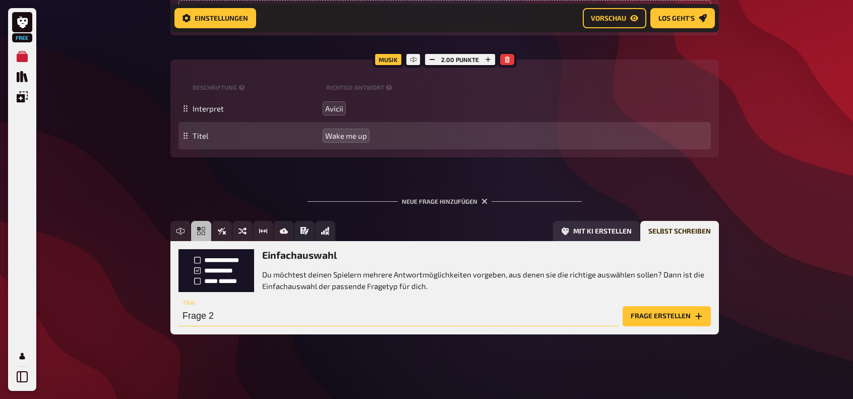
paste input "Welche Tierart kann am längsten ohne Wasser überleben – Kamel oder Ratte?"
drag, startPoint x: 517, startPoint y: 315, endPoint x: 414, endPoint y: 310, distance: 102.9
click at [414, 310] on input "Welche Tierart kann am längsten ohne Wasser überleben – Kamel oder Ratte?" at bounding box center [398, 316] width 440 height 20
type input "Welche Tierart kann am längsten ohne Wasser überleben?"
click at [678, 317] on button "Frage erstellen" at bounding box center [666, 316] width 88 height 20
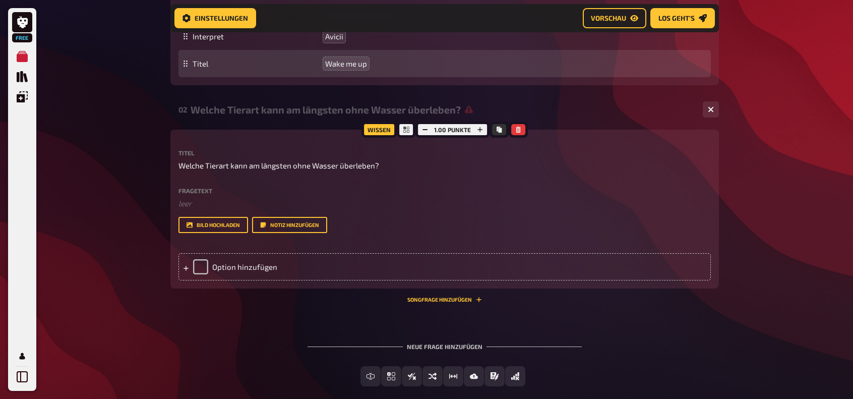
scroll to position [528, 0]
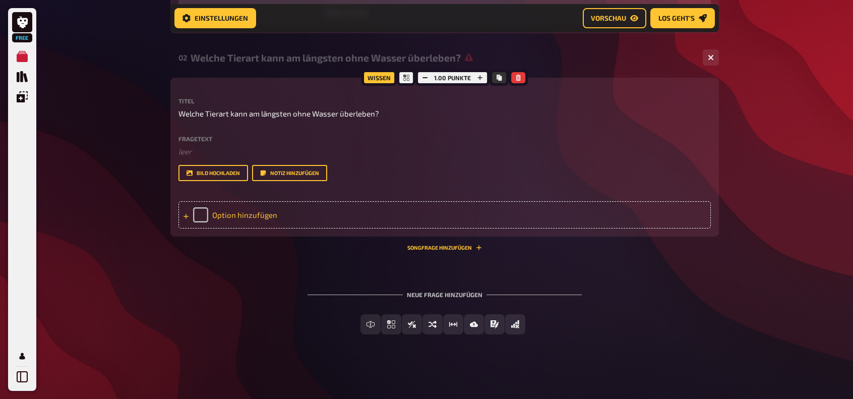
click at [236, 217] on div "Option hinzufügen" at bounding box center [444, 214] width 532 height 27
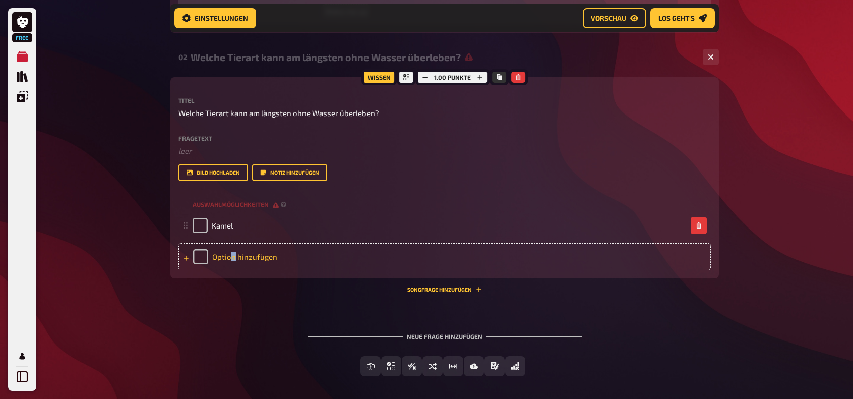
click at [232, 253] on div "Option hinzufügen" at bounding box center [444, 256] width 532 height 27
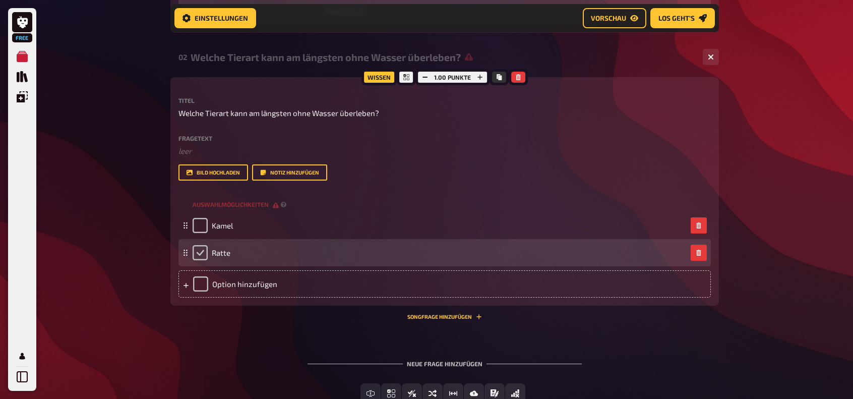
click at [202, 252] on input "checkbox" at bounding box center [199, 252] width 15 height 15
checkbox input "true"
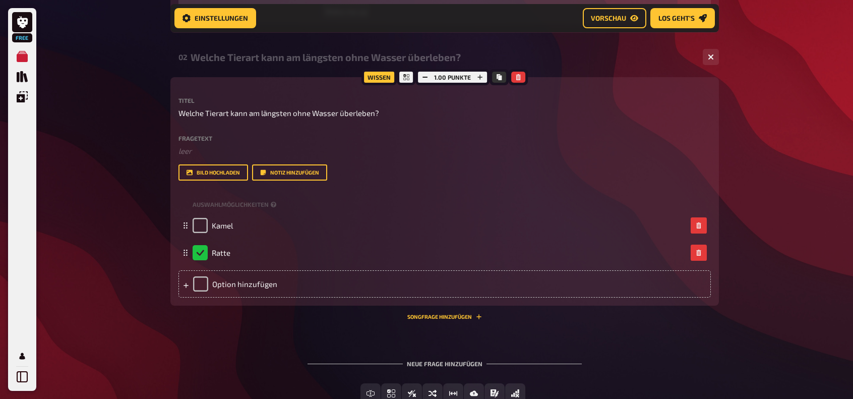
drag, startPoint x: 70, startPoint y: 265, endPoint x: 86, endPoint y: 268, distance: 16.3
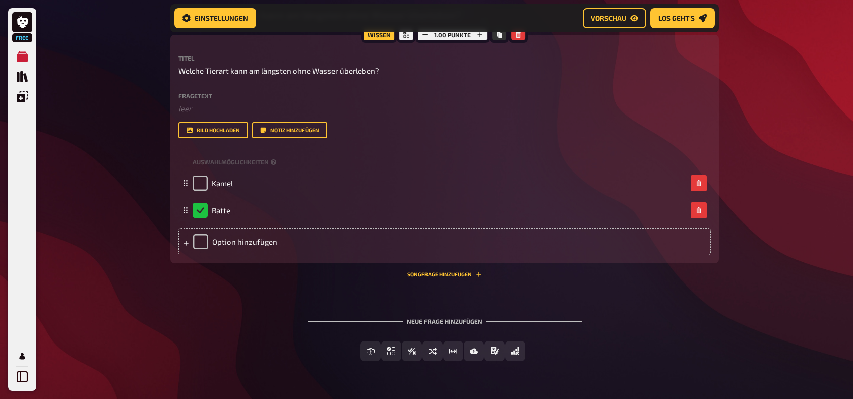
scroll to position [597, 0]
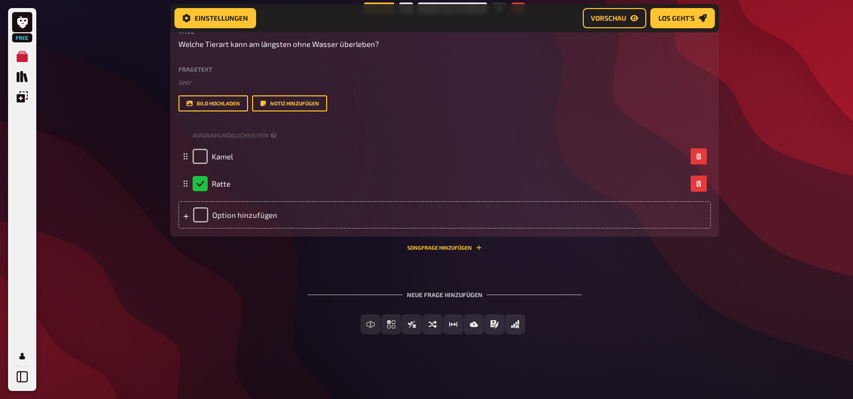
click at [463, 250] on div "02 Welche Tierart kann am längsten ohne Wasser überleben? 2 Wissen 1.00 Punkte …" at bounding box center [444, 117] width 548 height 283
click at [460, 247] on button "Songfrage hinzufügen" at bounding box center [444, 247] width 75 height 6
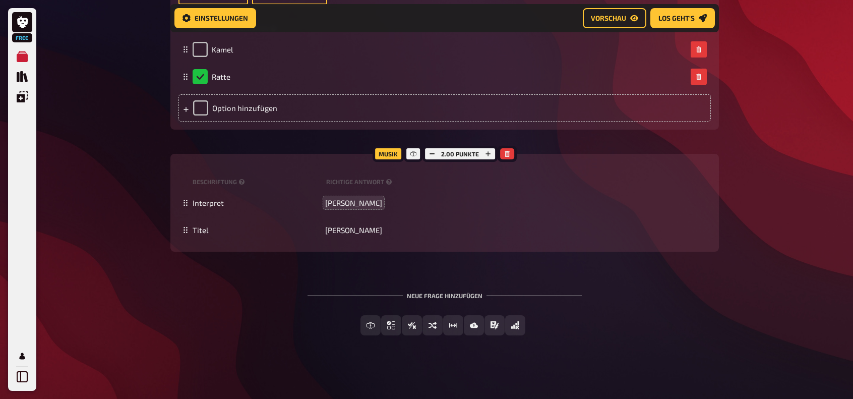
scroll to position [705, 0]
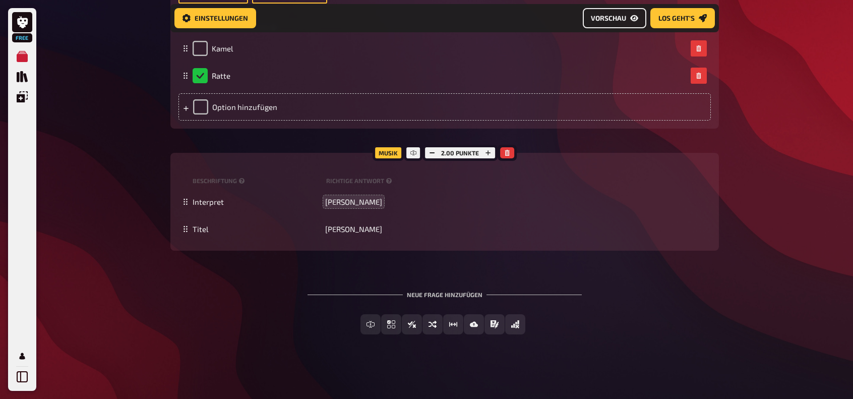
click at [618, 17] on span "Vorschau" at bounding box center [608, 18] width 35 height 7
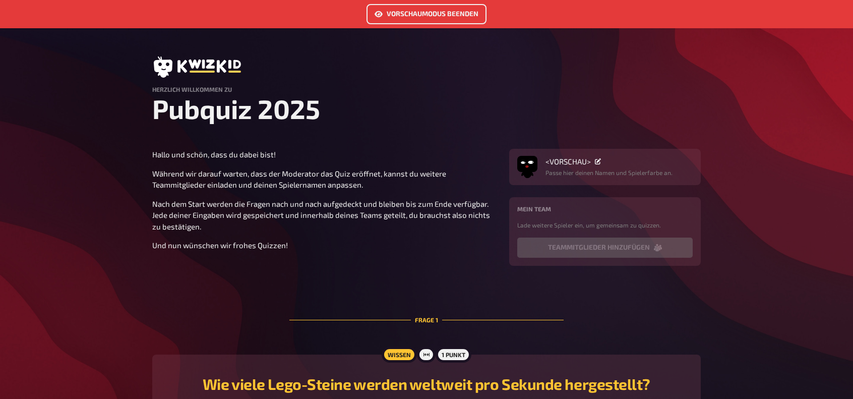
click at [446, 13] on link "Vorschaumodus beenden" at bounding box center [426, 14] width 120 height 20
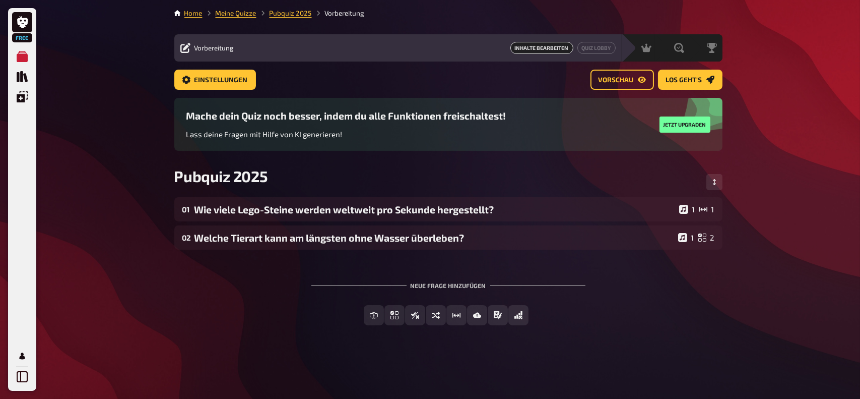
click at [549, 48] on span "Inhalte Bearbeiten" at bounding box center [541, 48] width 63 height 12
click at [606, 49] on div "Auswertung" at bounding box center [645, 47] width 83 height 27
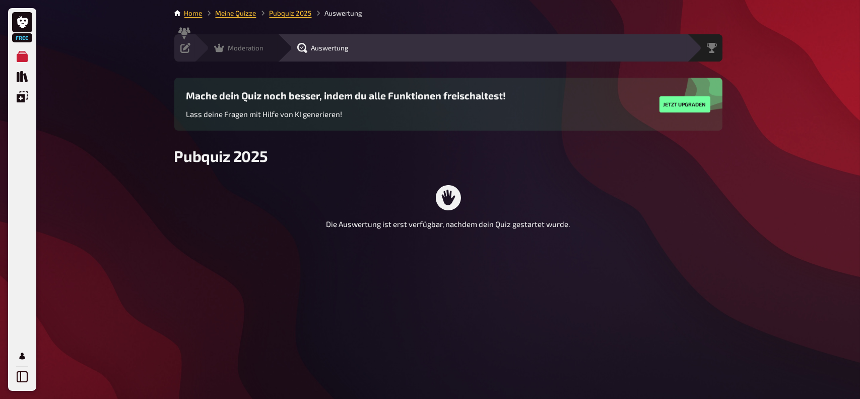
click at [255, 46] on span "Moderation" at bounding box center [246, 48] width 36 height 8
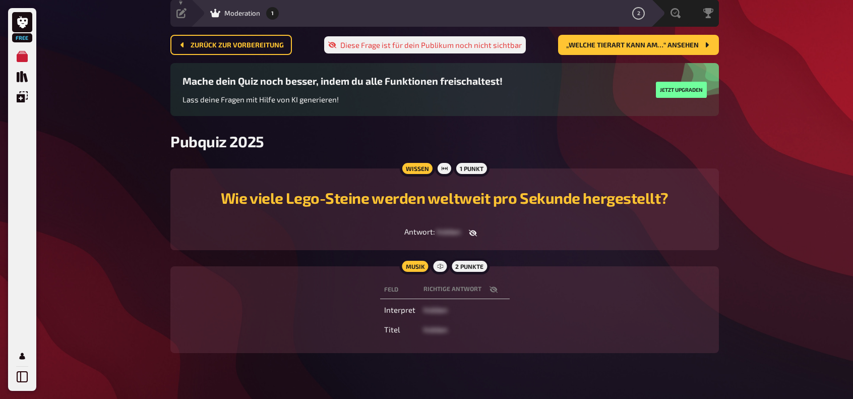
scroll to position [53, 0]
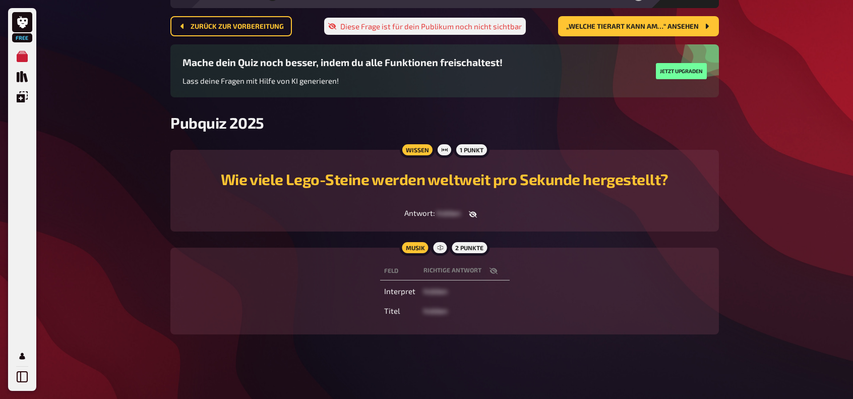
click at [470, 214] on icon "button" at bounding box center [473, 214] width 8 height 7
click at [472, 213] on icon "button" at bounding box center [472, 214] width 8 height 8
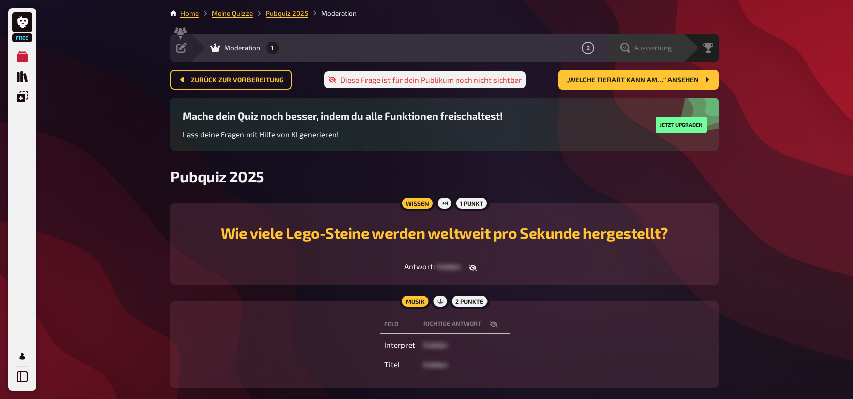
click at [669, 48] on span "Auswertung" at bounding box center [653, 48] width 38 height 8
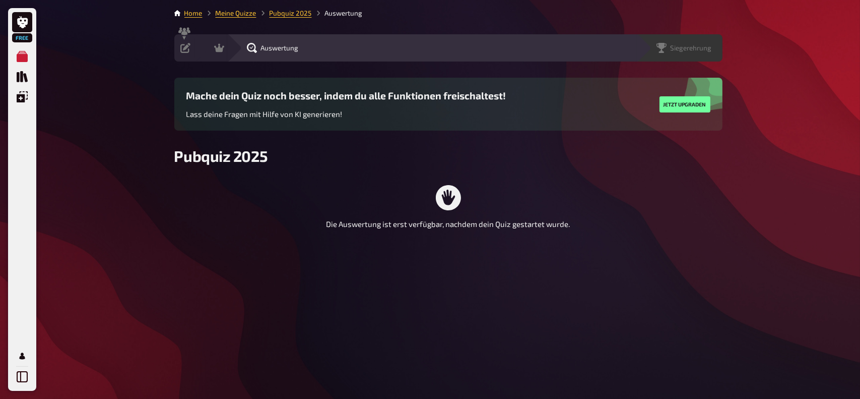
click at [706, 48] on span "Siegerehrung" at bounding box center [691, 48] width 41 height 8
click at [217, 46] on icon at bounding box center [219, 48] width 10 height 10
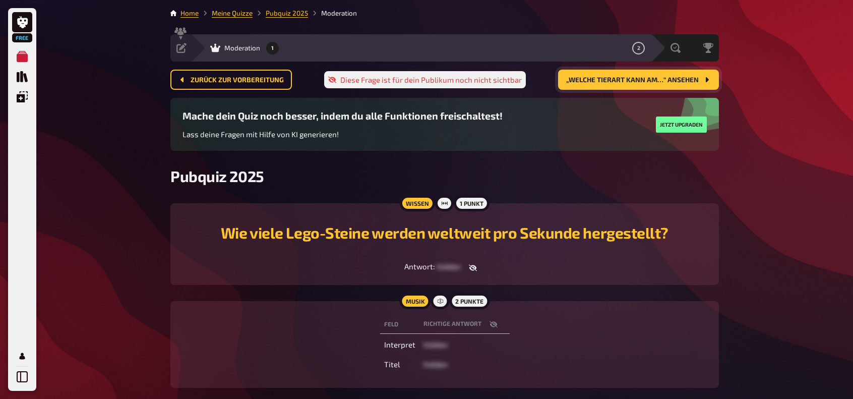
click at [623, 83] on span "„Welche Tierart kann am…“ ansehen" at bounding box center [632, 80] width 133 height 7
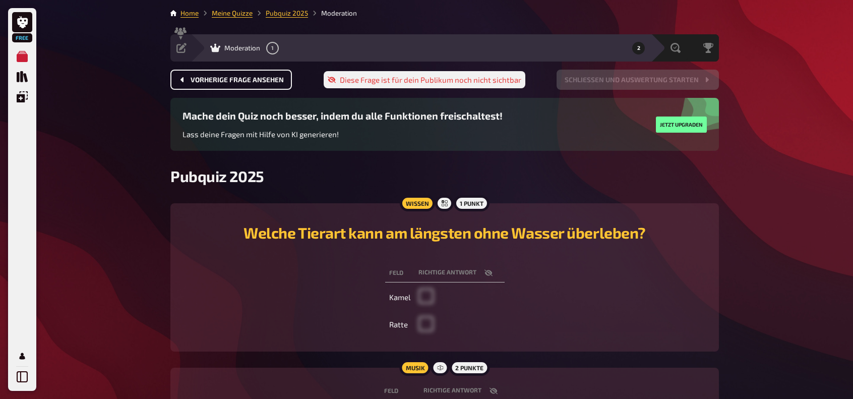
click at [277, 81] on span "Vorherige Frage ansehen" at bounding box center [236, 80] width 93 height 7
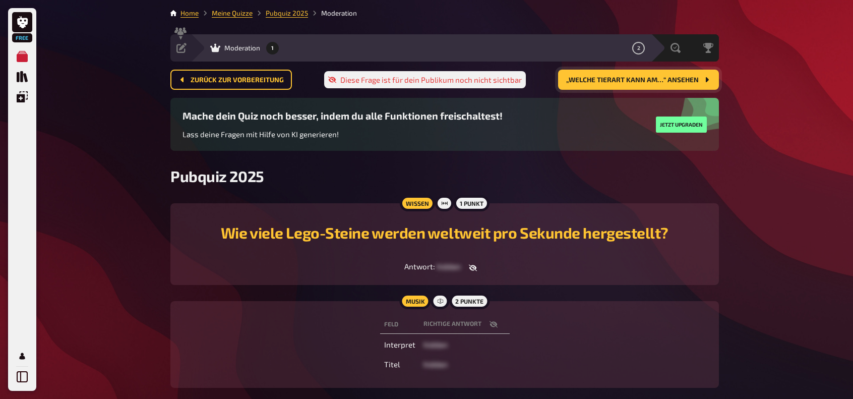
click at [606, 80] on span "„Welche Tierart kann am…“ ansehen" at bounding box center [632, 80] width 133 height 7
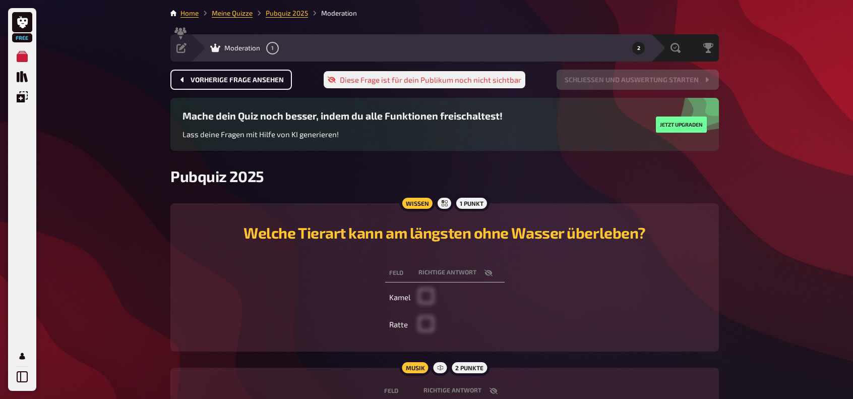
click at [253, 79] on span "Vorherige Frage ansehen" at bounding box center [236, 80] width 93 height 7
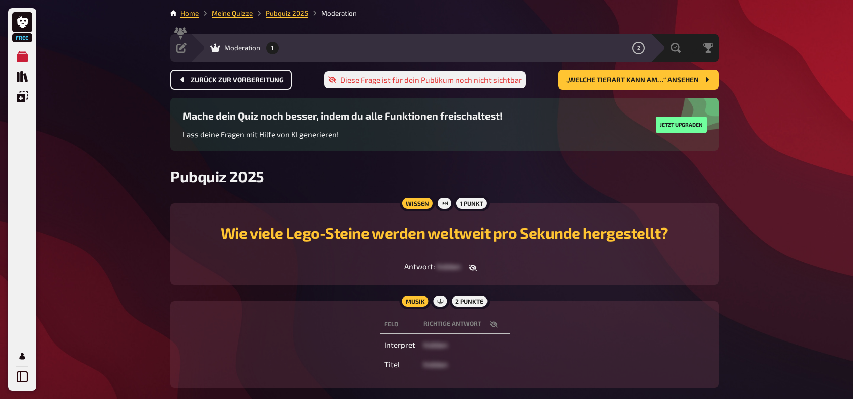
click at [268, 80] on span "Zurück zur Vorbereitung" at bounding box center [236, 80] width 93 height 7
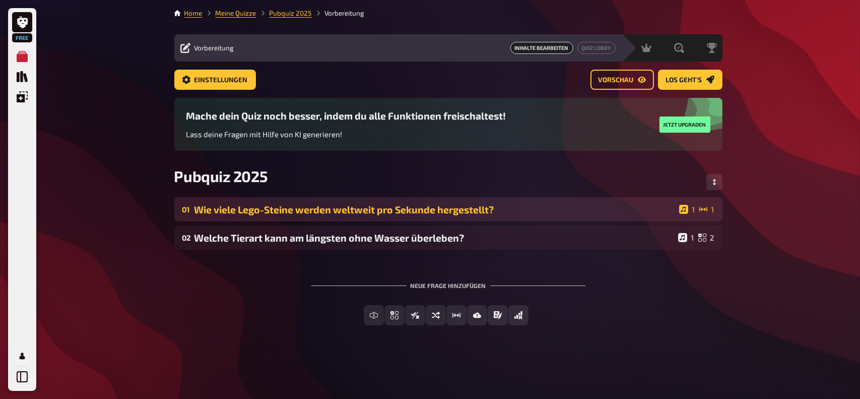
click at [357, 203] on div "01 Wie viele Lego-Steine werden weltweit pro Sekunde hergestellt? 1 1" at bounding box center [448, 209] width 548 height 24
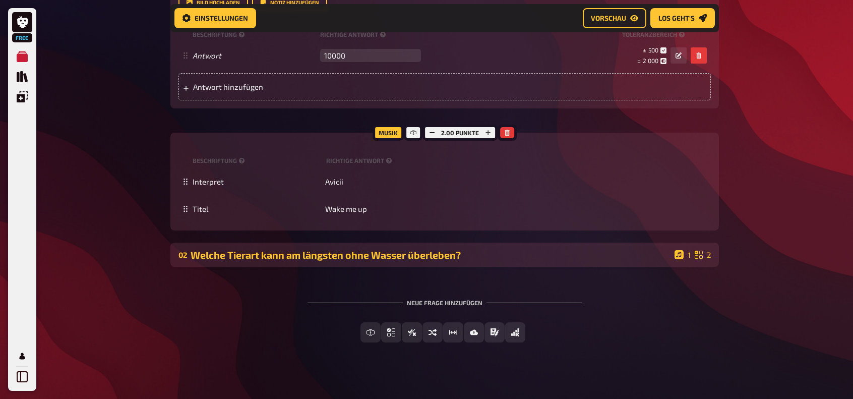
scroll to position [339, 0]
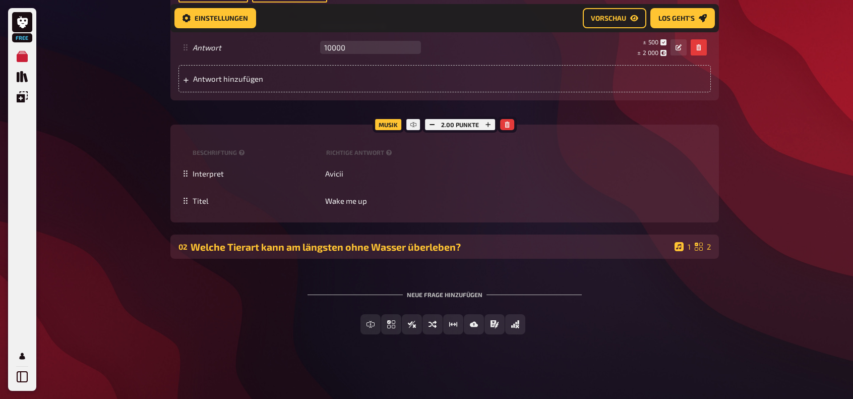
click at [490, 236] on div "02 Welche Tierart kann am längsten ohne Wasser überleben? 1 2" at bounding box center [444, 246] width 548 height 24
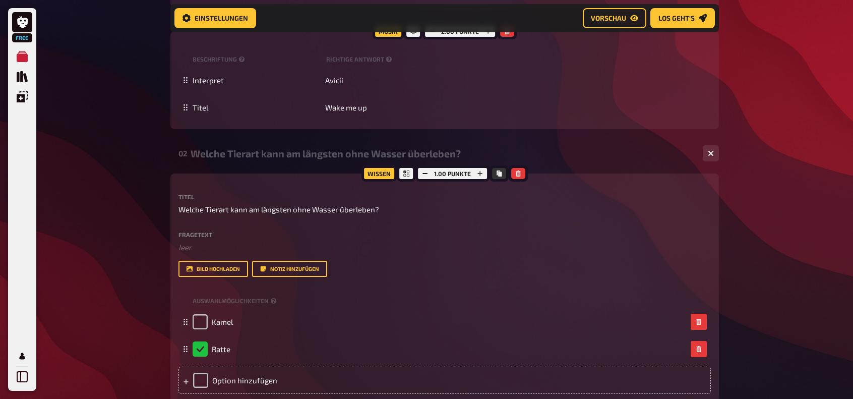
scroll to position [490, 0]
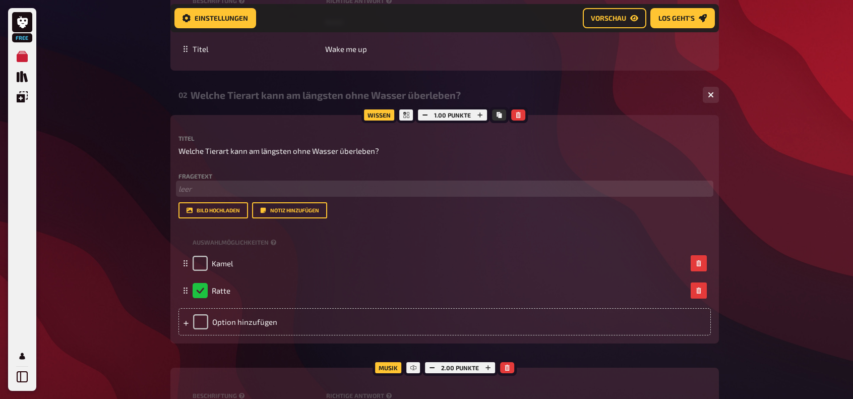
click at [192, 187] on p "﻿ leer" at bounding box center [444, 189] width 532 height 12
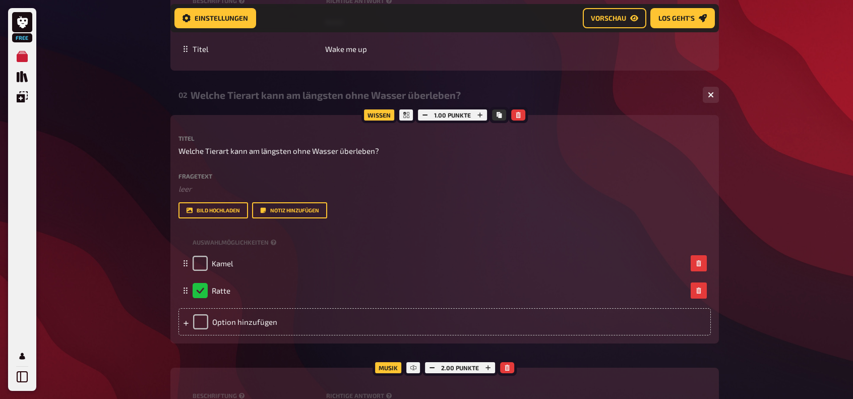
click at [199, 179] on label "Fragetext" at bounding box center [444, 176] width 532 height 6
click at [298, 92] on div "Welche Tierart kann am längsten ohne Wasser überleben?" at bounding box center [442, 95] width 504 height 12
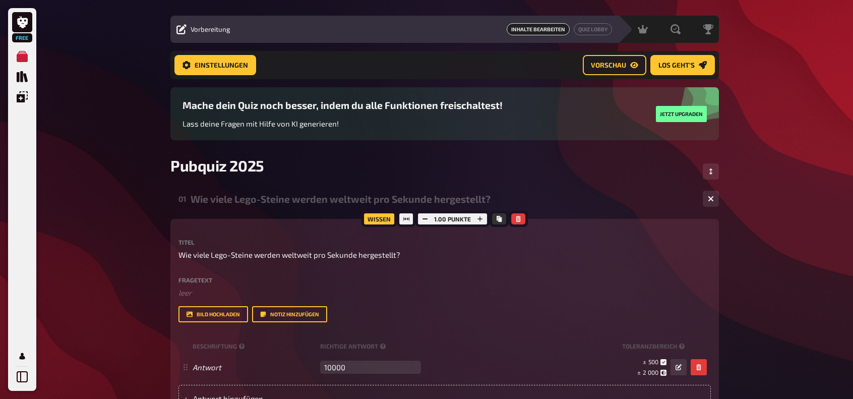
scroll to position [0, 0]
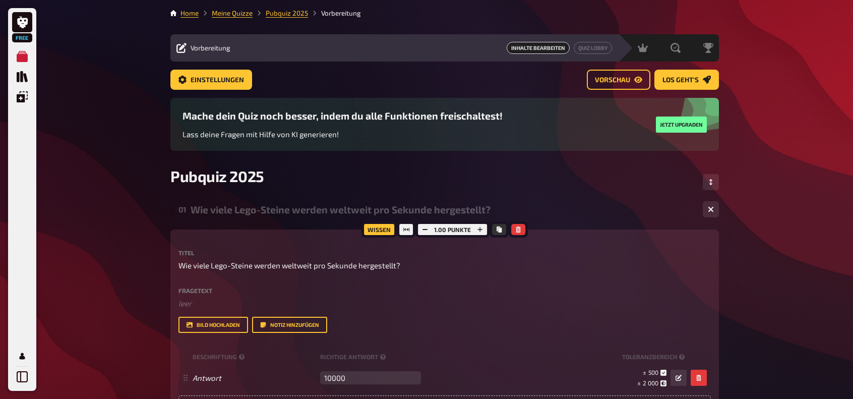
click at [248, 240] on div "Wissen 1.00 Punkte Titel Wie viele Lego-Steine werden weltweit pro Sekunde herg…" at bounding box center [444, 329] width 548 height 201
click at [236, 267] on span "Wie viele Lego-Steine werden weltweit pro Sekunde hergestellt?" at bounding box center [289, 265] width 222 height 12
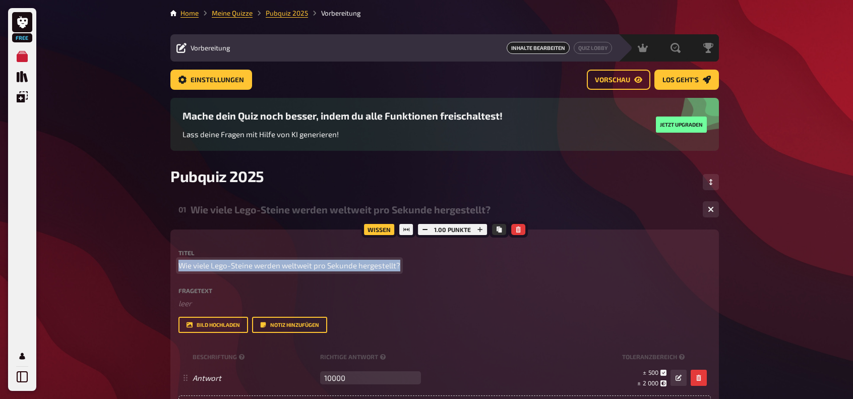
drag, startPoint x: 180, startPoint y: 266, endPoint x: 419, endPoint y: 283, distance: 239.9
click at [436, 282] on div "Titel Wie viele Lego-Steine werden weltweit pro Sekunde hergestellt? Fragetext …" at bounding box center [444, 290] width 532 height 83
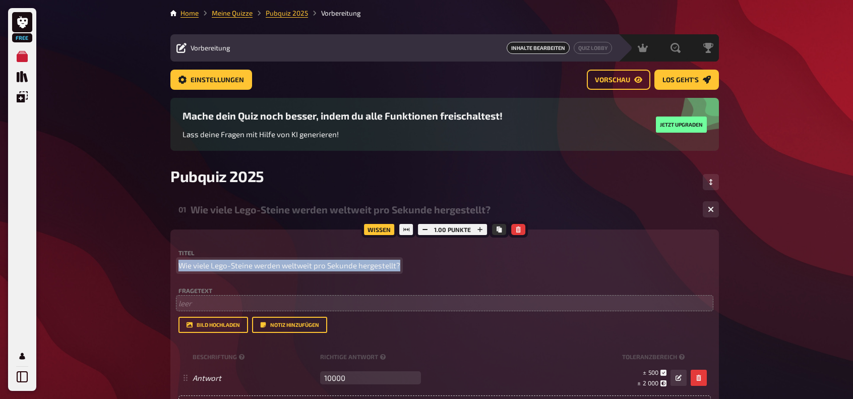
copy span "Wie viele Lego-Steine werden weltweit pro Sekunde hergestellt?"
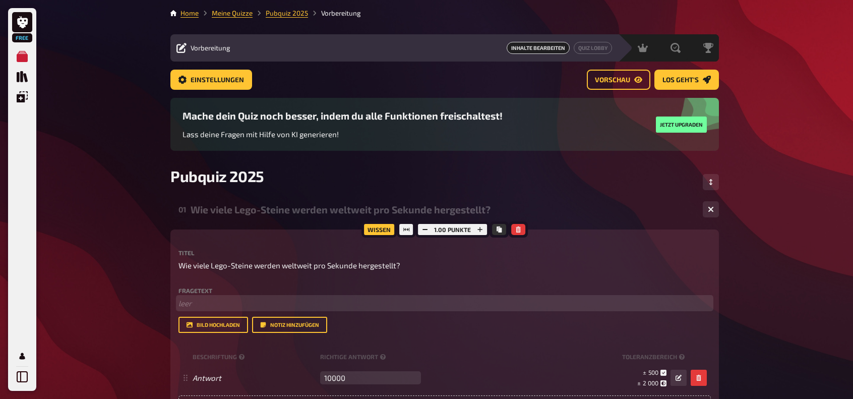
click at [200, 306] on p "﻿ leer" at bounding box center [444, 303] width 532 height 12
click at [182, 307] on span "Wie viele Lego-Steine werden weltweit pro Sekunde hergestellt?" at bounding box center [289, 302] width 222 height 9
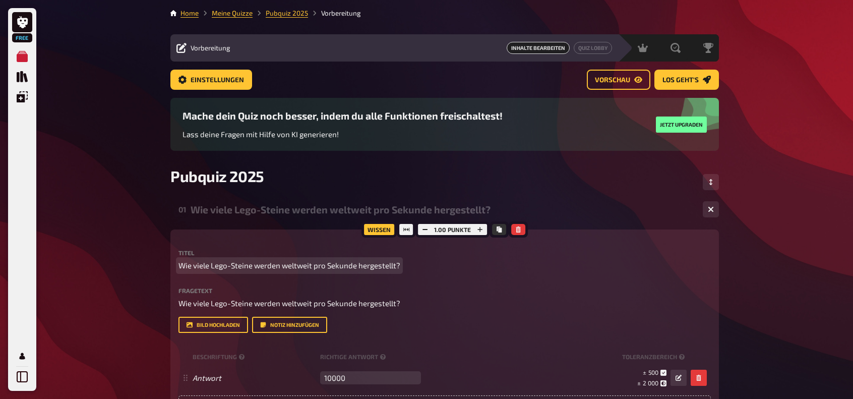
click at [394, 266] on span "Wie viele Lego-Steine werden weltweit pro Sekunde hergestellt?" at bounding box center [289, 265] width 222 height 12
click at [398, 266] on span "Wie viele Lego-Steine werden weltweit pro Sekunde hergestellt?" at bounding box center [289, 265] width 222 height 12
drag, startPoint x: 398, startPoint y: 265, endPoint x: 126, endPoint y: 260, distance: 271.6
click at [120, 250] on div "Free Meine Quizze Quiz Sammlung Einblendungen Mein Konto Home Meine Quizze Pubq…" at bounding box center [426, 364] width 853 height 729
drag, startPoint x: 222, startPoint y: 267, endPoint x: 129, endPoint y: 271, distance: 92.8
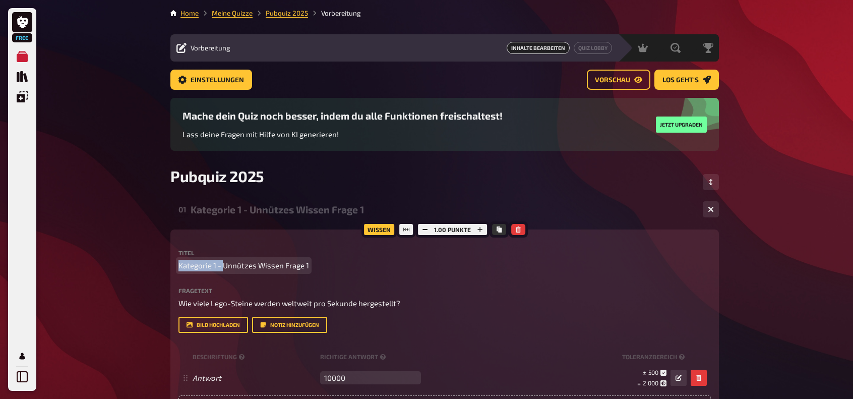
click at [131, 272] on div "Free Meine Quizze Quiz Sammlung Einblendungen Mein Konto Home Meine Quizze Pubq…" at bounding box center [426, 364] width 853 height 729
copy span "Unnützes Wissen Frage 1"
click at [278, 210] on div "Unnützes Wissen Frage 1" at bounding box center [442, 210] width 504 height 12
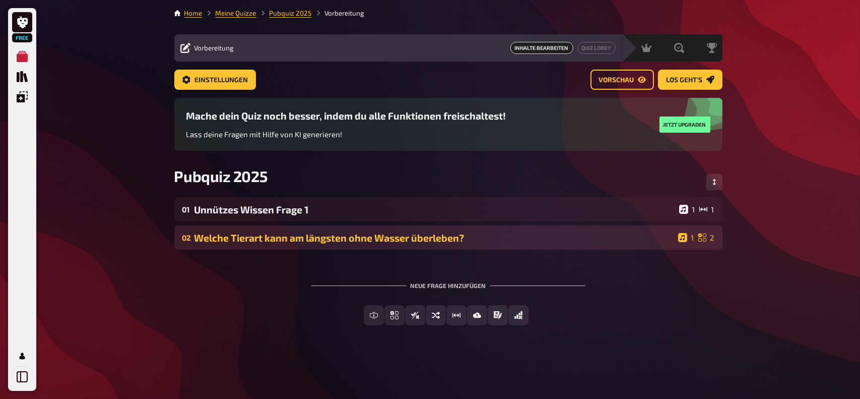
click at [337, 235] on div "Welche Tierart kann am längsten ohne Wasser überleben?" at bounding box center [434, 238] width 480 height 12
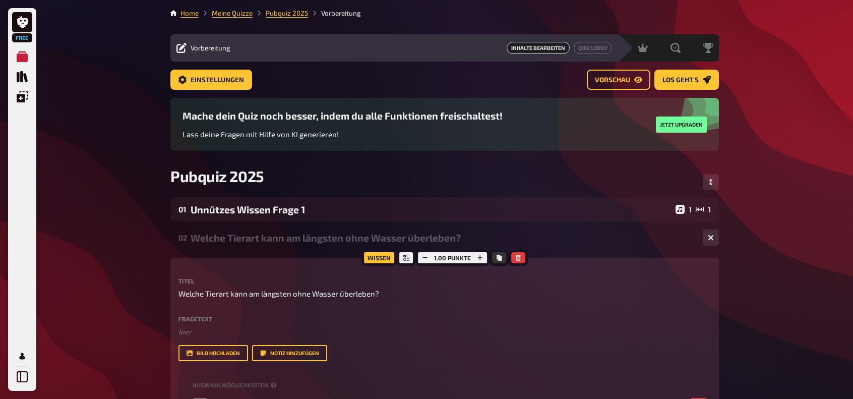
click at [209, 319] on label "Fragetext" at bounding box center [444, 318] width 532 height 6
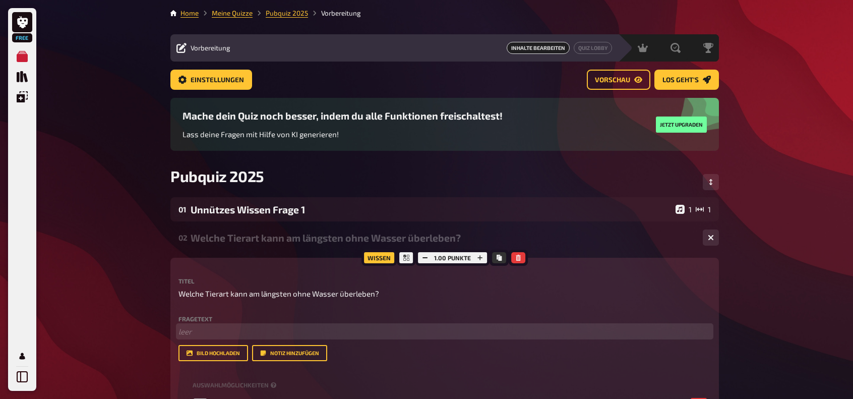
click at [201, 332] on p "﻿ leer" at bounding box center [444, 331] width 532 height 12
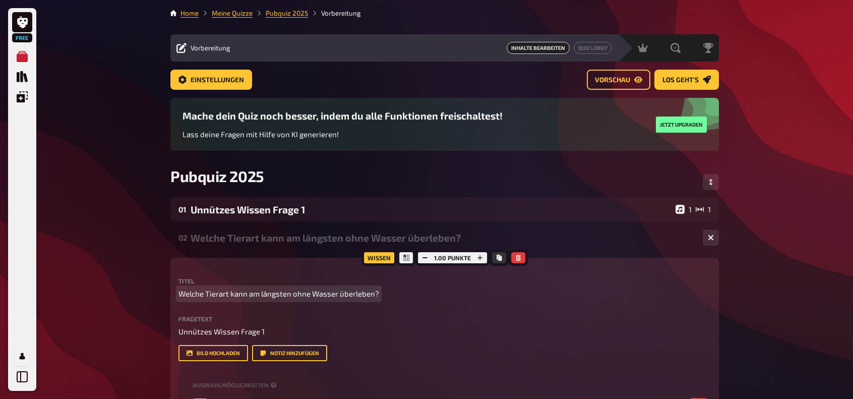
click at [381, 294] on p "Welche Tierart kann am längsten ohne Wasser überleben?" at bounding box center [444, 294] width 532 height 12
click at [378, 293] on p "Welche Tierart kann am längsten ohne Wasser überleben?" at bounding box center [444, 294] width 532 height 12
click at [370, 294] on span "Welche Tierart kann am längsten ohne Wasser überleben?" at bounding box center [278, 294] width 201 height 12
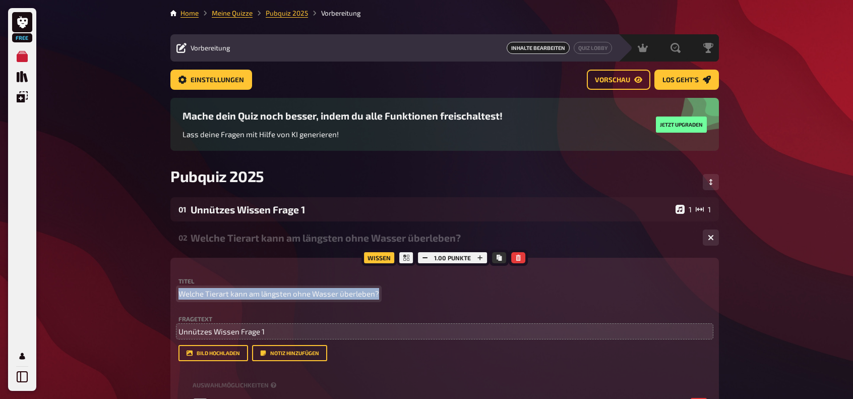
copy span "Welche Tierart kann am längsten ohne Wasser überleben?"
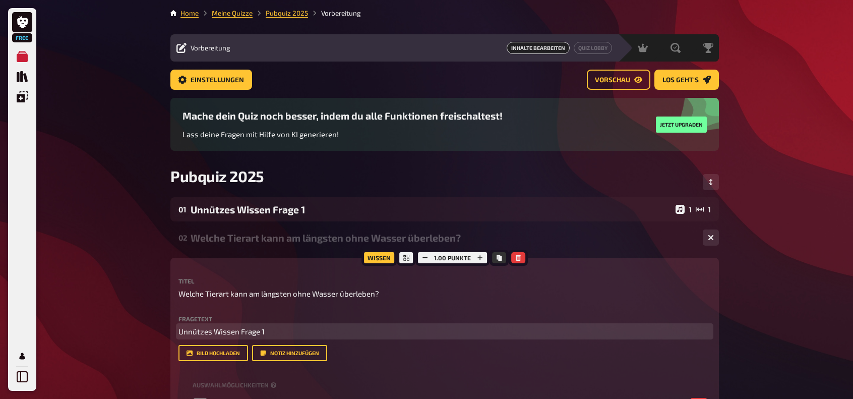
click at [206, 337] on p "Unnützes Wissen Frage 1" at bounding box center [444, 331] width 532 height 12
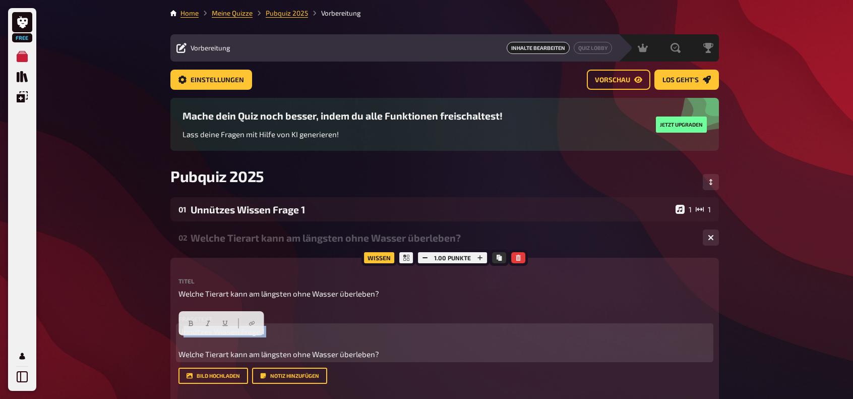
drag, startPoint x: 276, startPoint y: 342, endPoint x: 156, endPoint y: 340, distance: 119.4
click at [150, 340] on div "Free Meine Quizze Quiz Sammlung Einblendungen Mein Konto Home Meine Quizze Pubq…" at bounding box center [426, 389] width 853 height 778
copy span "Unnützes Wissen Frage 1"
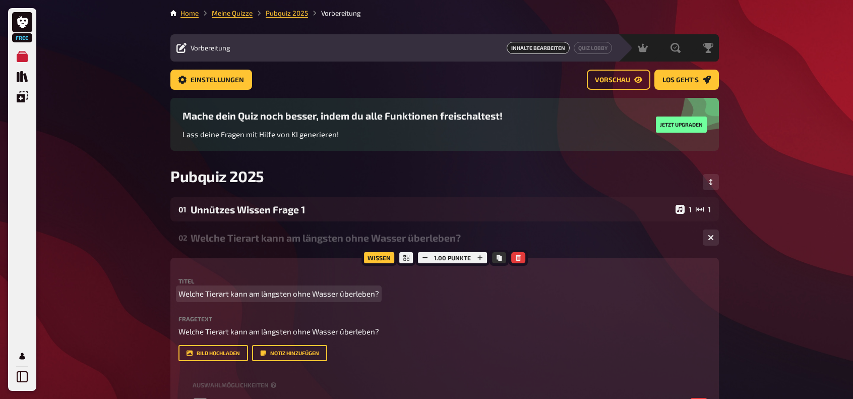
click at [179, 294] on span "Welche Tierart kann am längsten ohne Wasser überleben?" at bounding box center [278, 294] width 201 height 12
paste span
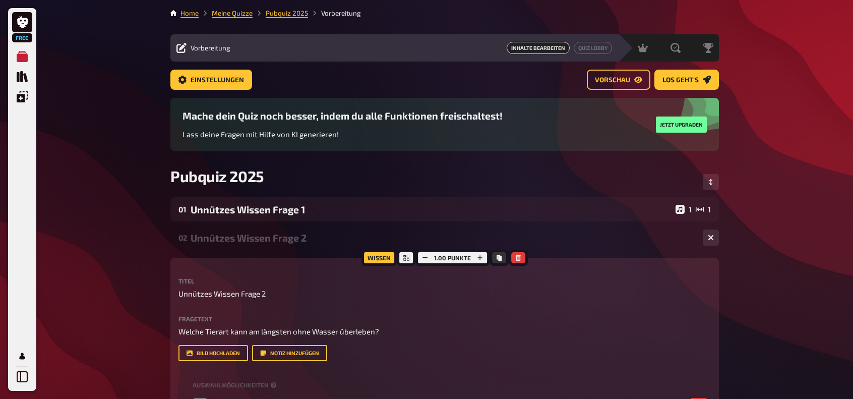
click at [304, 237] on div "Unnützes Wissen Frage 2" at bounding box center [442, 238] width 504 height 12
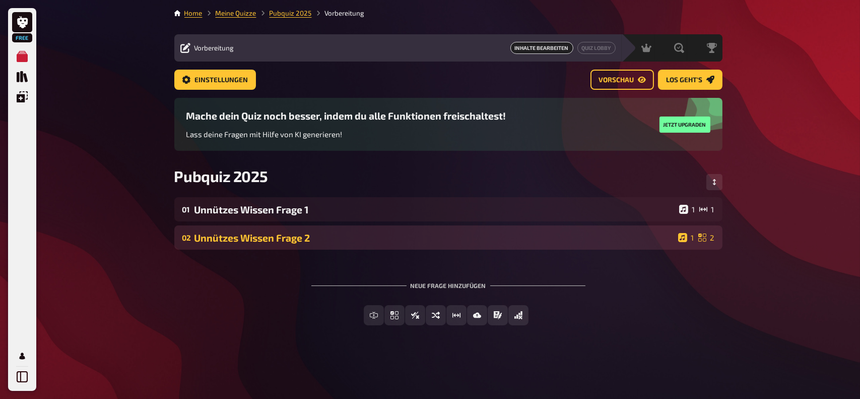
click at [304, 238] on div "Unnützes Wissen Frage 2" at bounding box center [434, 238] width 480 height 12
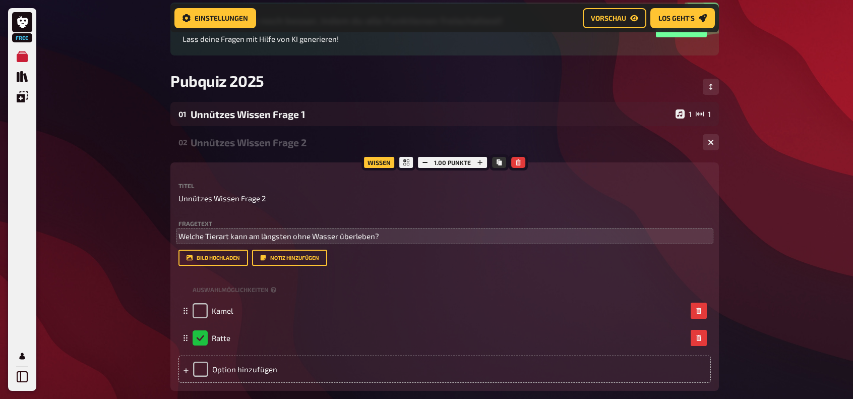
scroll to position [109, 0]
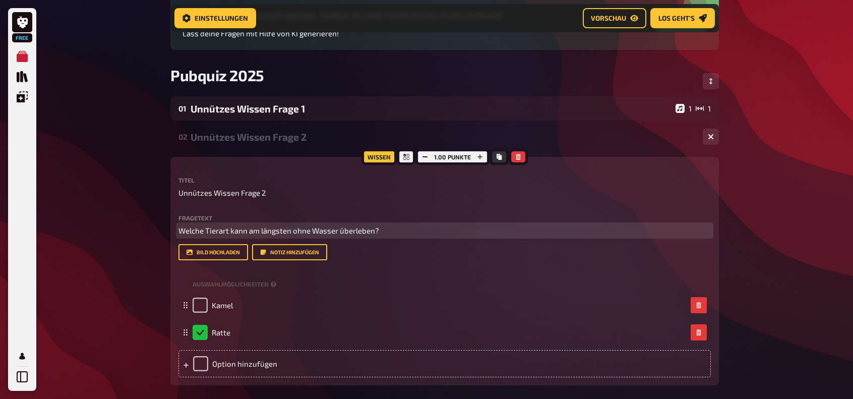
click at [208, 226] on p "Welche Tierart kann am längsten ohne Wasser überleben?" at bounding box center [444, 231] width 532 height 12
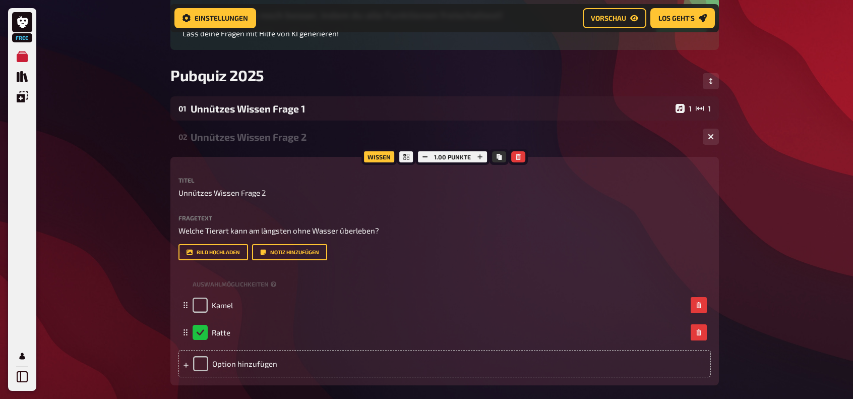
click at [251, 136] on div "Unnützes Wissen Frage 2" at bounding box center [442, 137] width 504 height 12
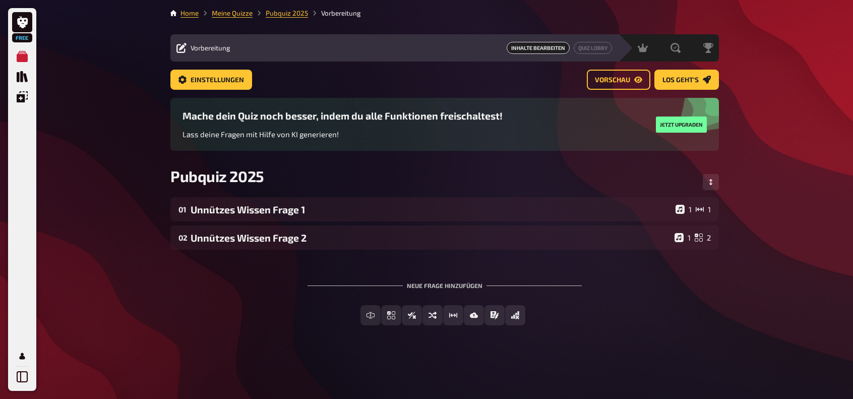
scroll to position [0, 0]
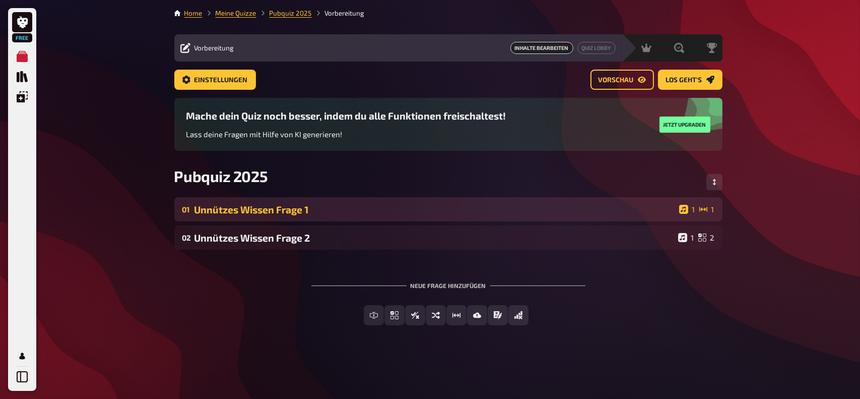
click at [282, 201] on div "01 Unnützes Wissen Frage 1 1 1" at bounding box center [448, 209] width 548 height 24
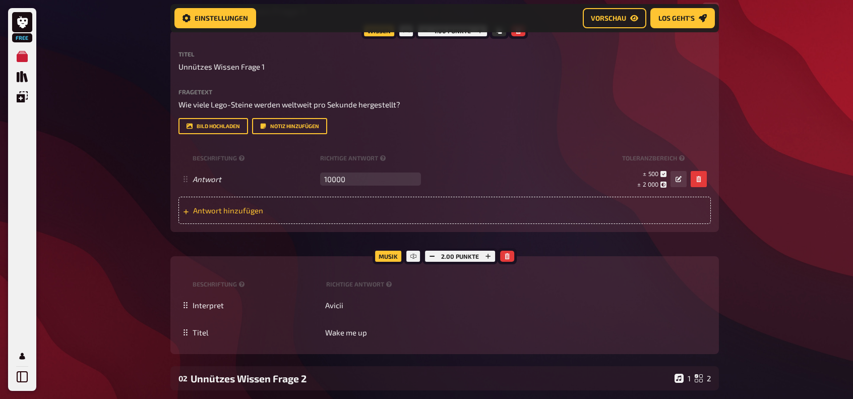
scroll to position [210, 0]
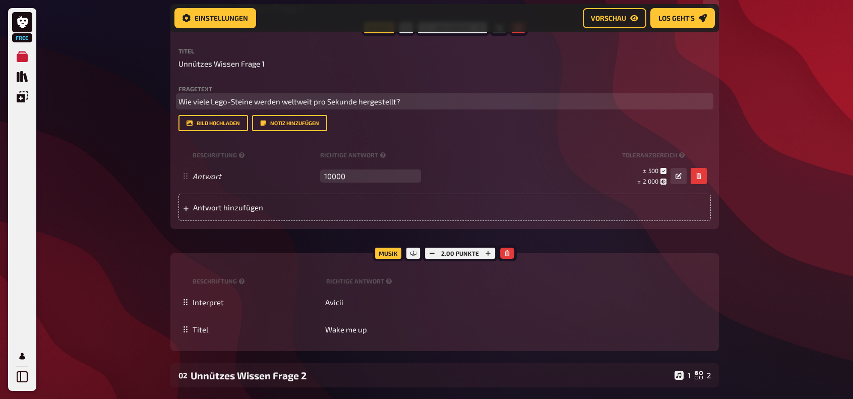
click at [273, 99] on span "Wie viele Lego-Steine werden weltweit pro Sekunde hergestellt?" at bounding box center [289, 101] width 222 height 9
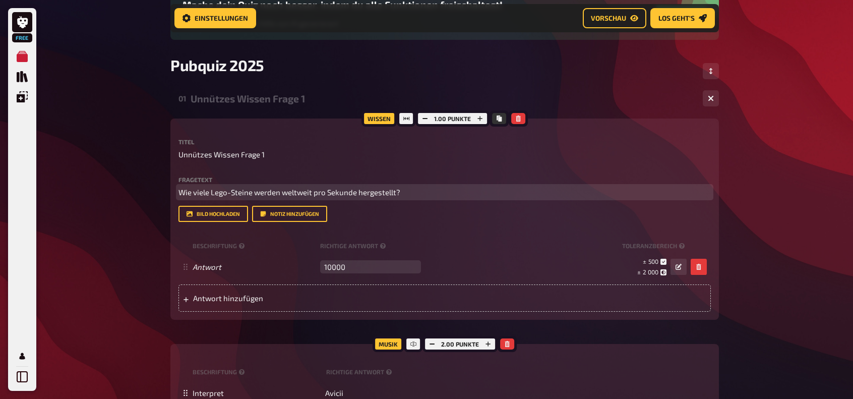
scroll to position [109, 0]
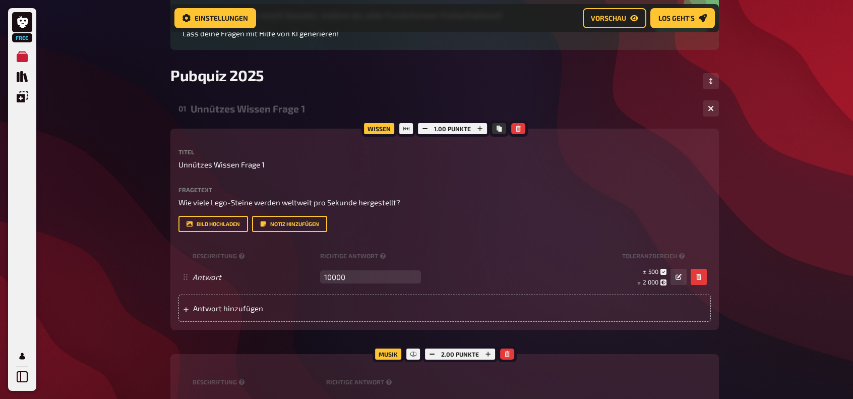
click at [303, 108] on div "Unnützes Wissen Frage 1" at bounding box center [442, 109] width 504 height 12
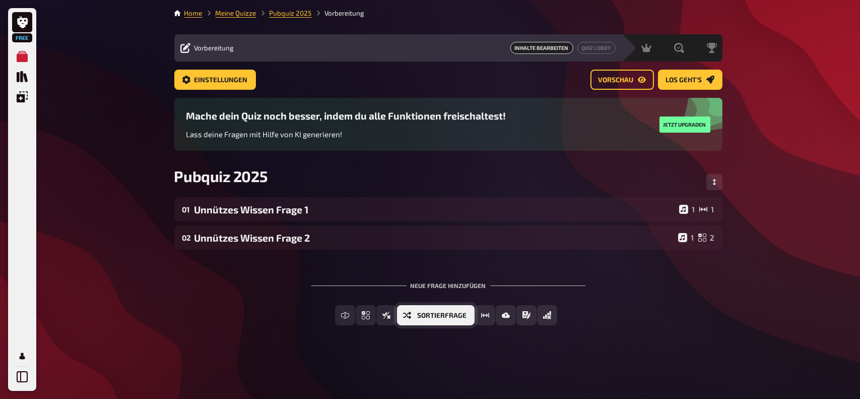
click at [419, 317] on span "Sortierfrage" at bounding box center [441, 315] width 49 height 7
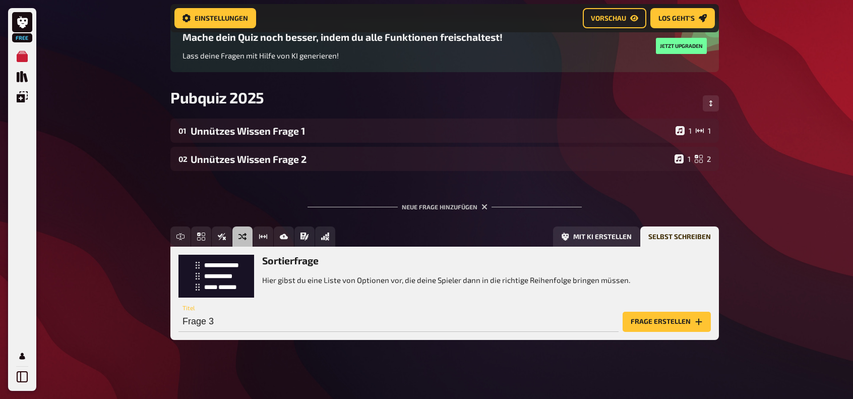
scroll to position [88, 0]
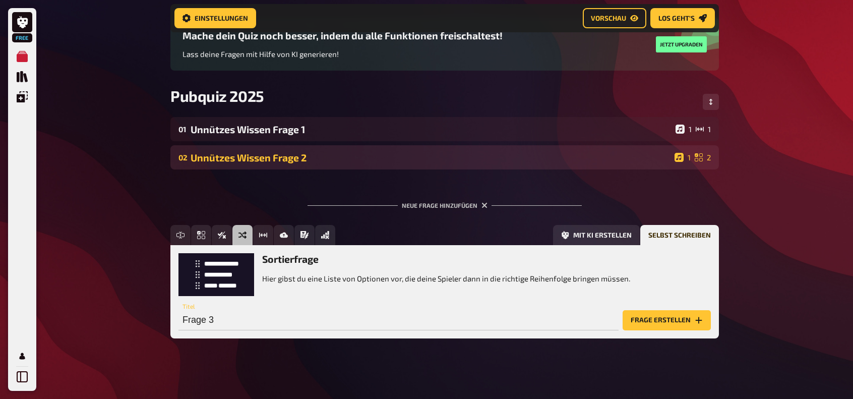
click at [292, 157] on div "Unnützes Wissen Frage 2" at bounding box center [430, 158] width 480 height 12
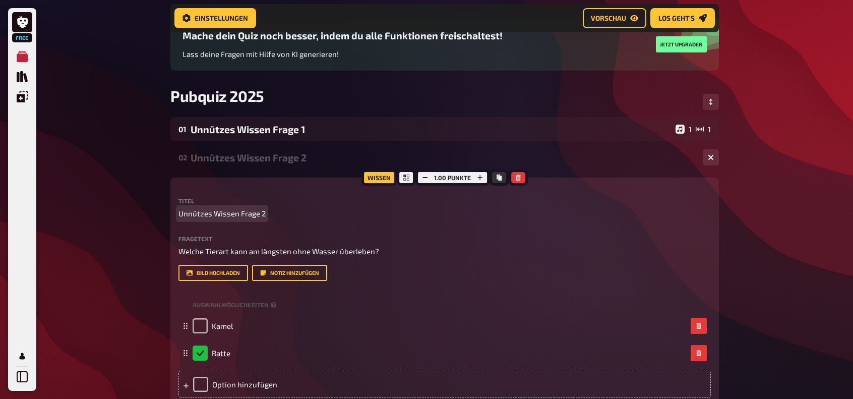
click at [259, 219] on div "Titel Unnützes Wissen Frage 2 Fragetext Welche Tierart kann am längsten ohne Wa…" at bounding box center [444, 239] width 532 height 83
click at [257, 215] on span "Unnützes Wissen Frage 2" at bounding box center [221, 214] width 87 height 12
copy span "Unnützes Wissen Frage 2"
click at [304, 152] on div "Unnützes Wissen Frage 2" at bounding box center [442, 158] width 504 height 12
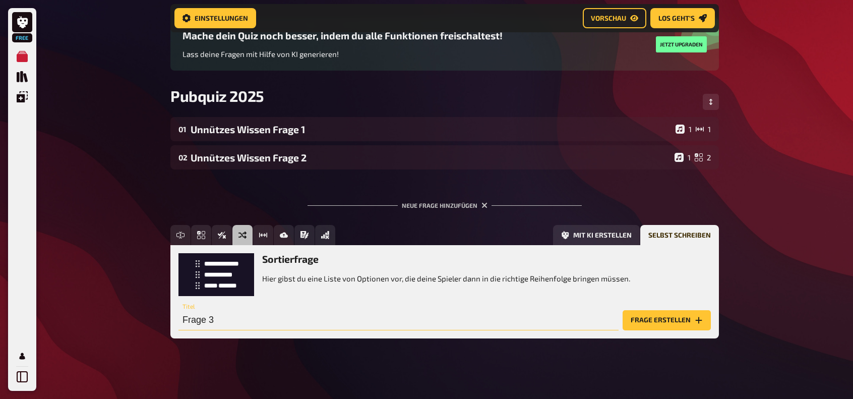
click at [234, 315] on input "Frage 3" at bounding box center [398, 320] width 440 height 20
paste input "Unnützes Wissen Frage 2"
type input "Unnützes Wissen Frage 3"
click at [656, 321] on button "Frage erstellen" at bounding box center [666, 320] width 88 height 20
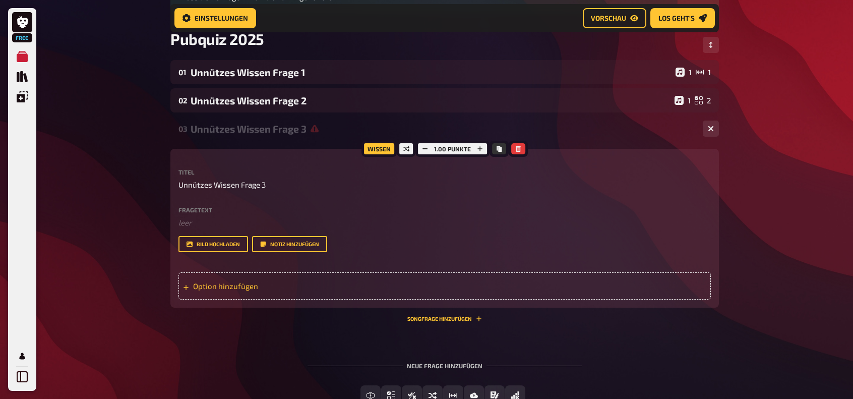
scroll to position [189, 0]
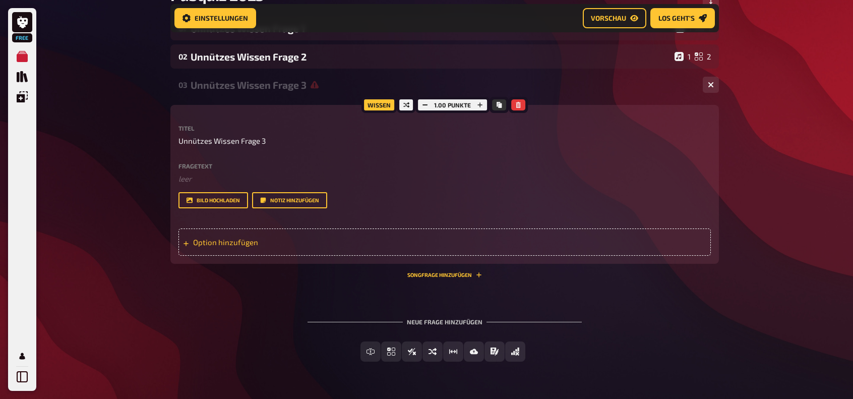
click at [241, 255] on div "Option hinzufügen" at bounding box center [444, 241] width 532 height 27
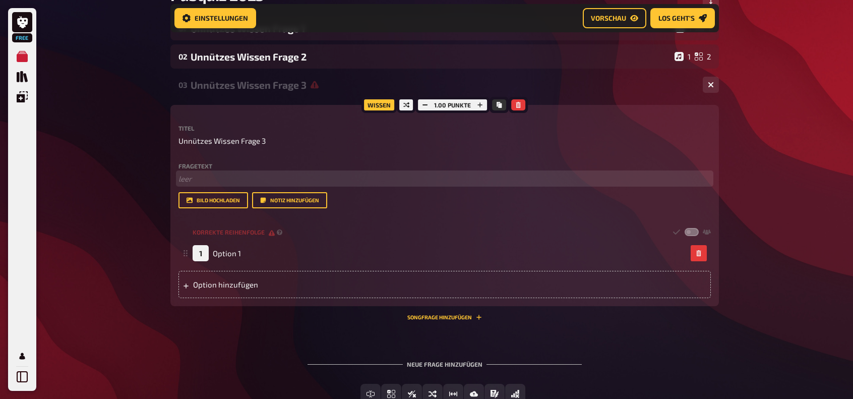
click at [209, 176] on p "﻿ leer" at bounding box center [444, 179] width 532 height 12
click at [181, 176] on p "Sortiere diese vier Planeten nach ihrer Entfernung von der Sonne – beginnend mi…" at bounding box center [444, 179] width 532 height 12
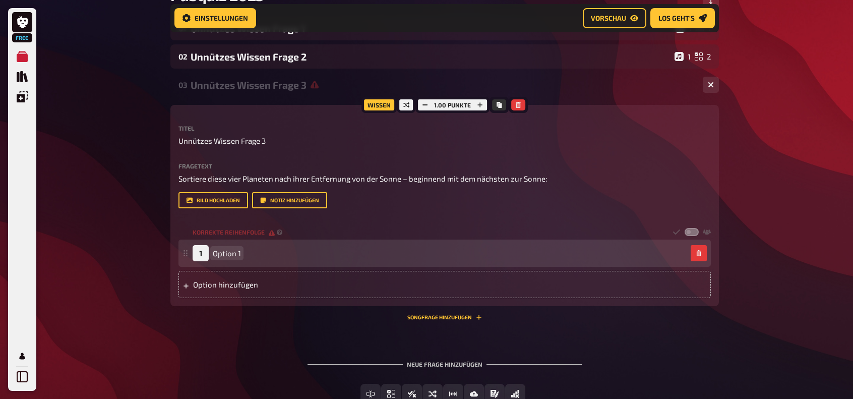
click at [232, 257] on span "Option 1" at bounding box center [227, 252] width 28 height 9
click at [234, 257] on span "Option 1" at bounding box center [227, 252] width 28 height 9
click at [234, 253] on span "Option 1" at bounding box center [227, 252] width 28 height 9
click at [222, 255] on span "Option 1" at bounding box center [227, 252] width 28 height 9
click at [218, 252] on span "Option 1" at bounding box center [227, 252] width 28 height 9
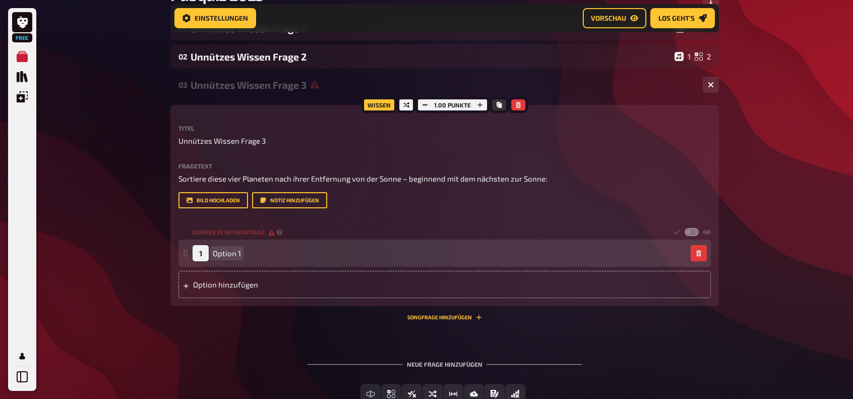
click at [216, 253] on span "Option 1" at bounding box center [227, 252] width 28 height 9
click at [247, 258] on div "1 Option 1" at bounding box center [439, 253] width 494 height 16
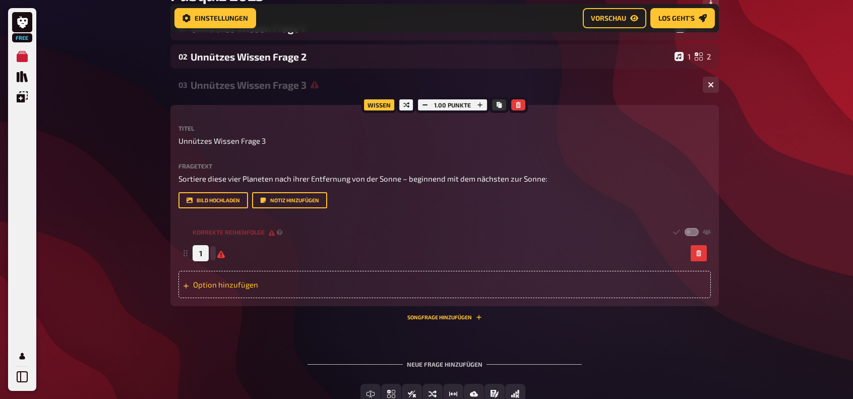
click at [217, 283] on div "Option hinzufügen" at bounding box center [444, 284] width 532 height 27
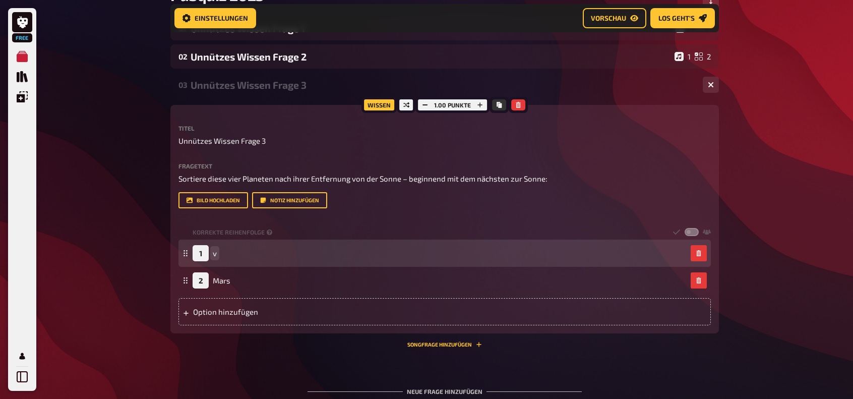
click at [213, 253] on span "v" at bounding box center [215, 252] width 4 height 9
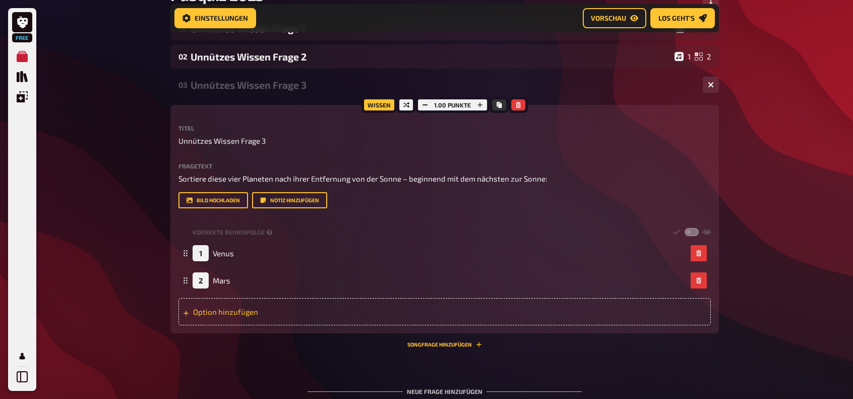
click at [226, 309] on div "Option hinzufügen" at bounding box center [444, 311] width 532 height 27
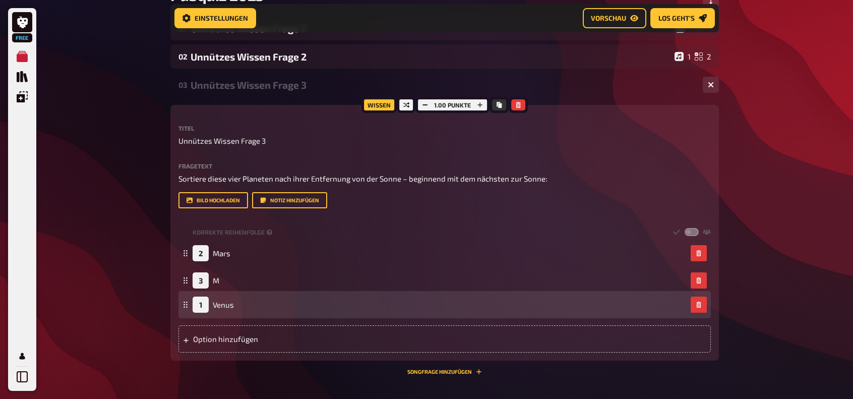
drag, startPoint x: 186, startPoint y: 253, endPoint x: 185, endPoint y: 303, distance: 50.4
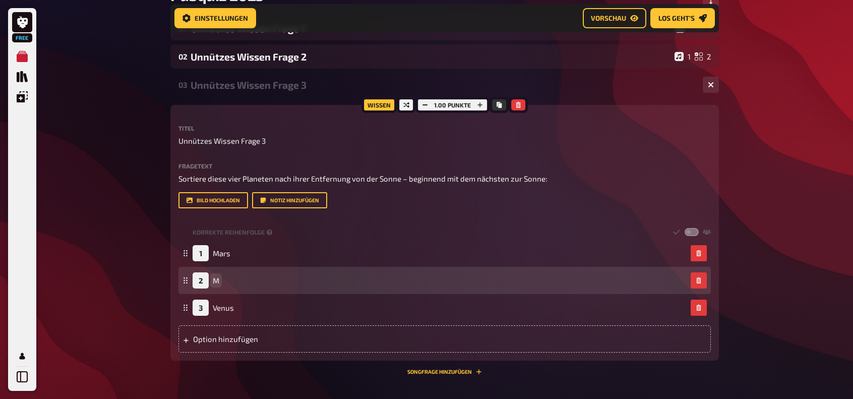
click at [221, 278] on div "2 M" at bounding box center [439, 280] width 494 height 16
click at [218, 281] on span "M" at bounding box center [216, 280] width 7 height 9
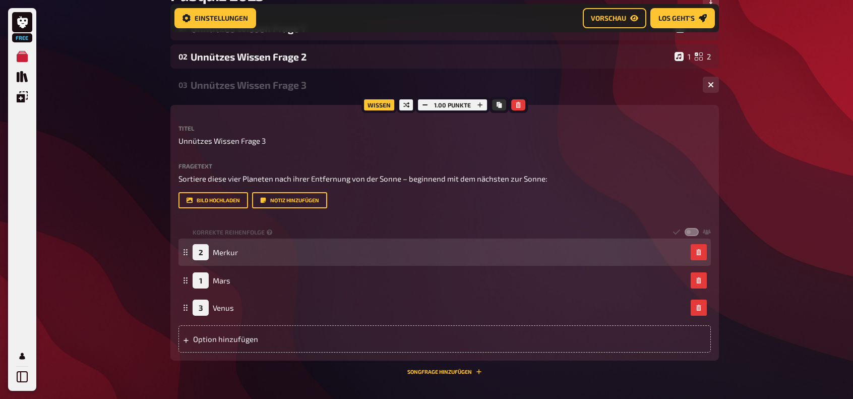
drag, startPoint x: 185, startPoint y: 282, endPoint x: 186, endPoint y: 255, distance: 27.2
click at [186, 254] on icon at bounding box center [185, 252] width 6 height 6
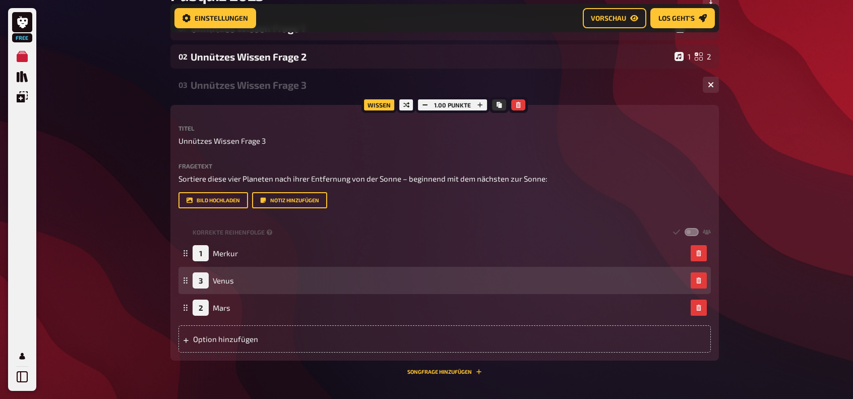
drag, startPoint x: 186, startPoint y: 306, endPoint x: 187, endPoint y: 279, distance: 27.2
click at [187, 279] on icon at bounding box center [185, 280] width 6 height 6
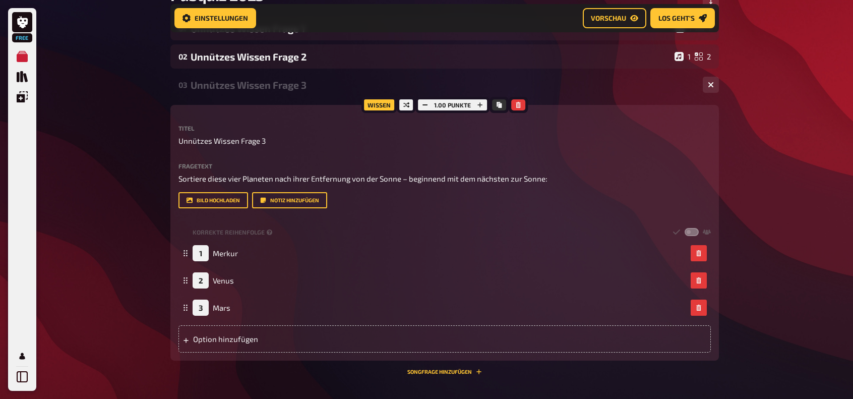
click at [212, 354] on div "Wissen 1.00 Punkte Titel Unnützes Wissen Frage 3 Fragetext Sortiere diese vier …" at bounding box center [444, 232] width 548 height 255
click at [213, 348] on div "Option hinzufügen" at bounding box center [444, 338] width 532 height 27
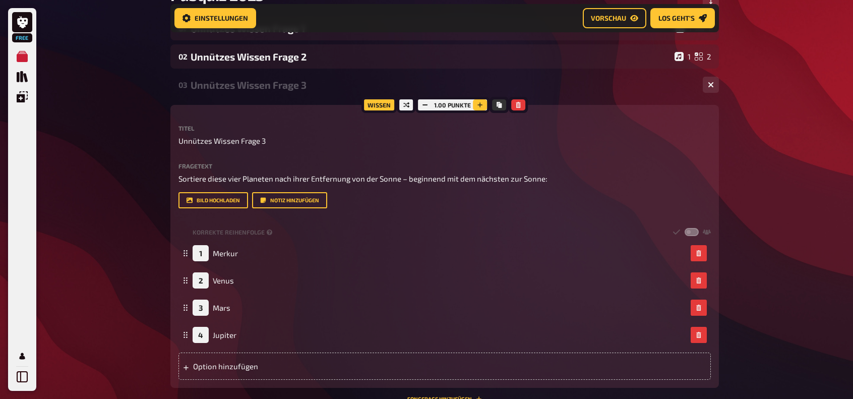
click at [475, 106] on button "button" at bounding box center [480, 104] width 14 height 11
click at [475, 106] on button "button" at bounding box center [479, 104] width 14 height 11
click at [688, 230] on label at bounding box center [691, 232] width 14 height 9
click at [684, 228] on input "checkbox" at bounding box center [684, 227] width 1 height 1
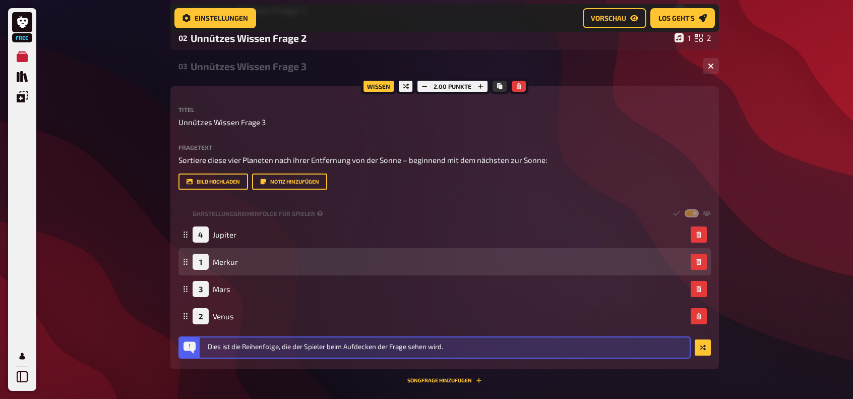
scroll to position [239, 0]
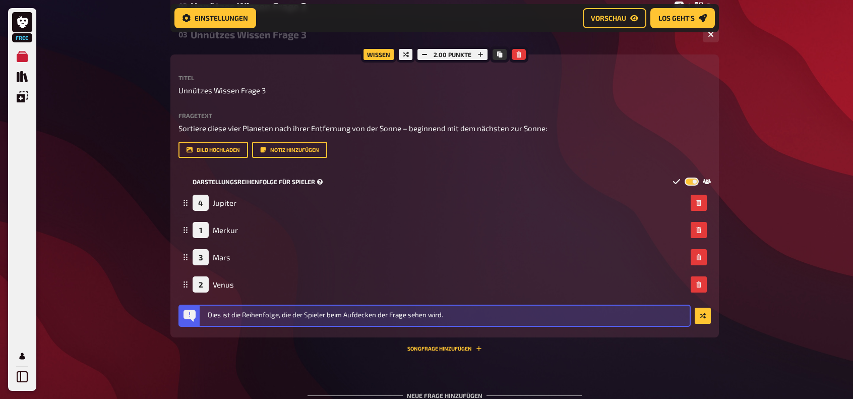
click at [689, 179] on label at bounding box center [691, 181] width 14 height 9
click at [684, 177] on input "checkbox" at bounding box center [684, 177] width 1 height 1
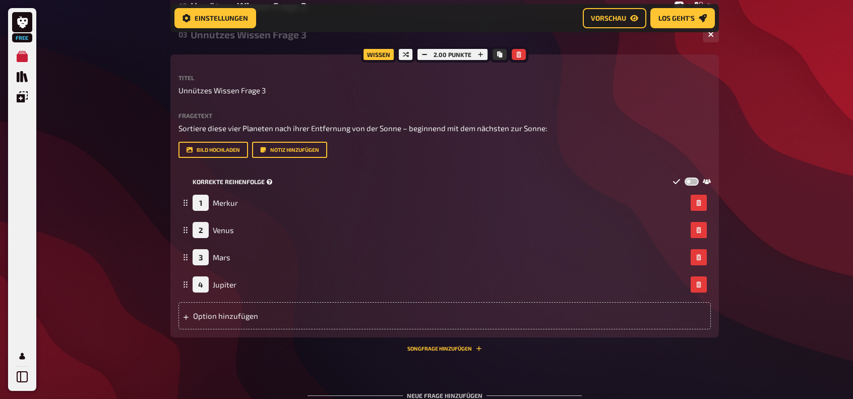
click at [703, 179] on icon at bounding box center [706, 181] width 8 height 8
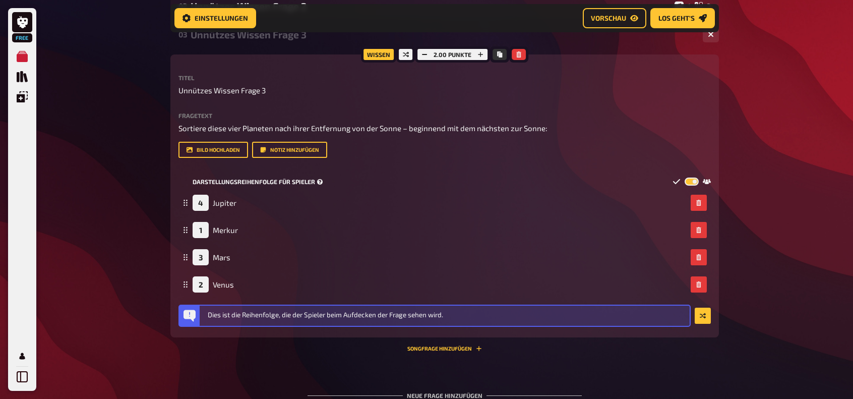
click at [692, 181] on label at bounding box center [691, 181] width 14 height 9
click at [684, 177] on input "checkbox" at bounding box center [684, 177] width 1 height 1
checkbox input "false"
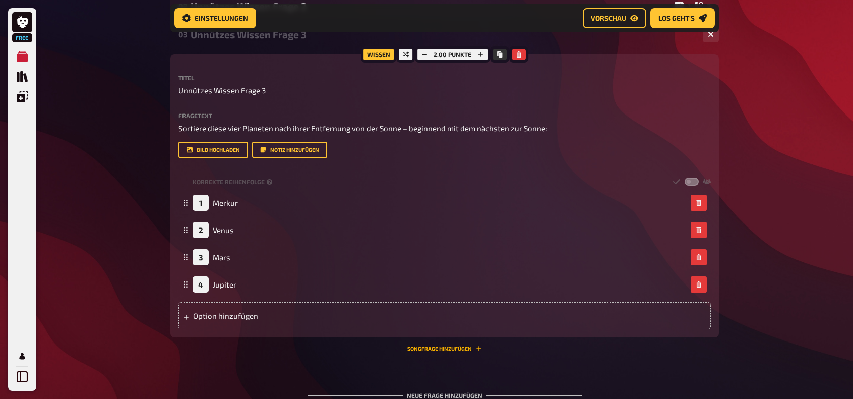
click at [445, 348] on button "Songfrage hinzufügen" at bounding box center [444, 348] width 75 height 6
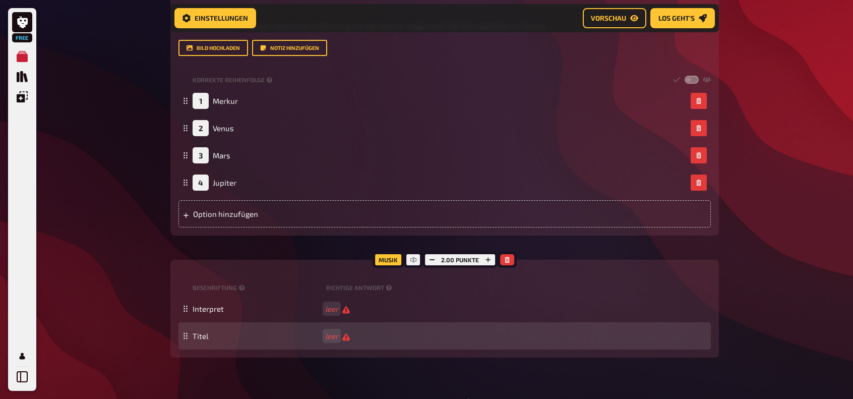
scroll to position [390, 0]
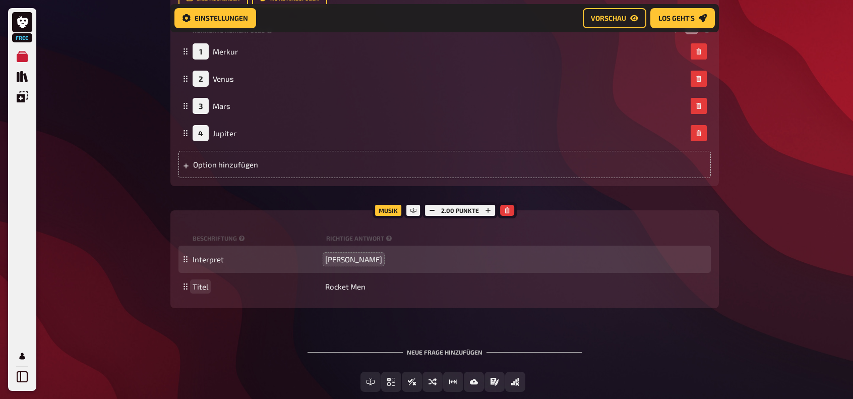
click at [268, 314] on div "03 Unnützes Wissen Frage 3 1 4 Wissen 2.00 Punkte Titel Unnützes Wissen Frage 3…" at bounding box center [444, 93] width 548 height 445
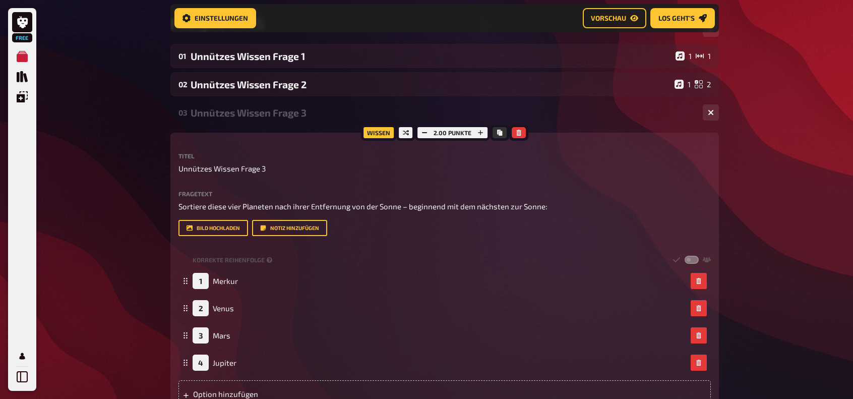
scroll to position [96, 0]
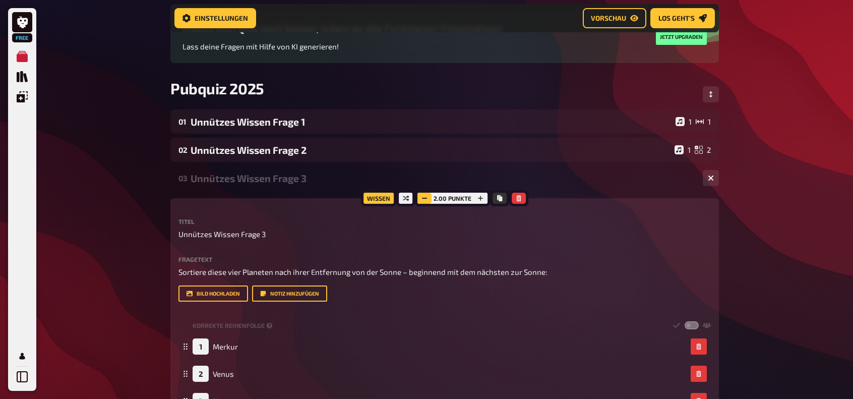
click at [421, 198] on icon "button" at bounding box center [424, 198] width 6 height 6
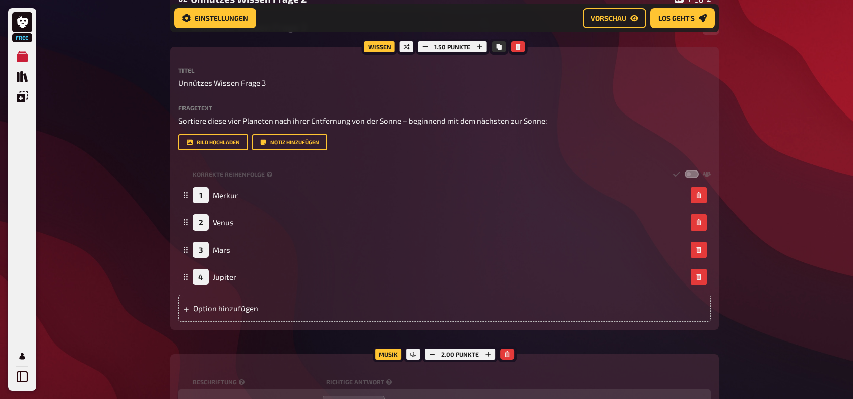
scroll to position [0, 0]
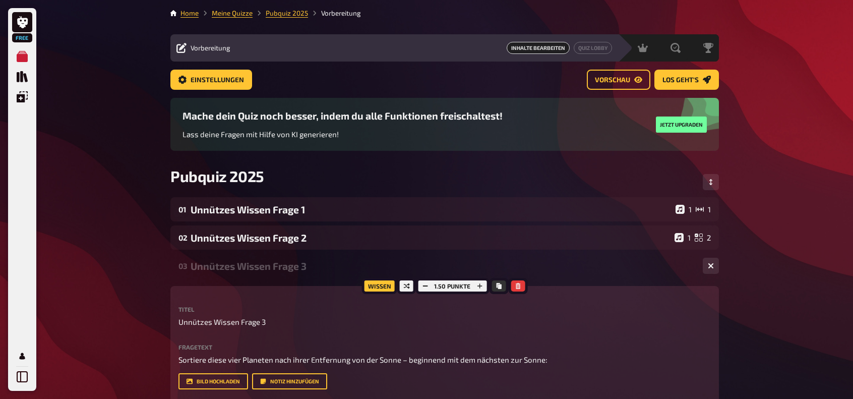
click at [674, 267] on div "Unnützes Wissen Frage 3" at bounding box center [442, 266] width 504 height 12
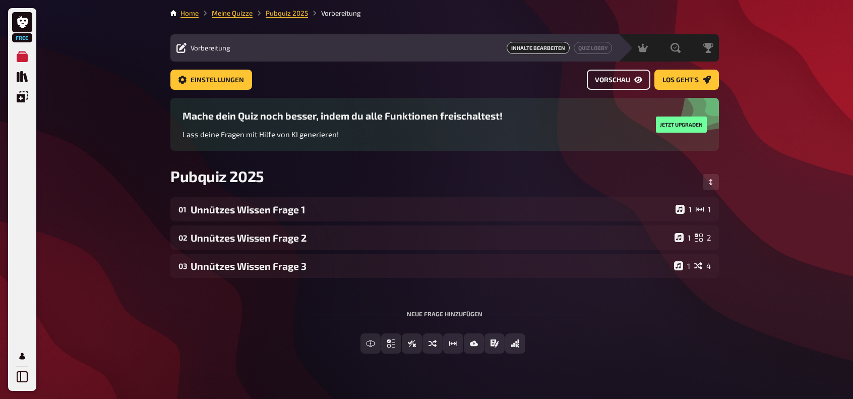
click at [617, 79] on span "Vorschau" at bounding box center [612, 80] width 35 height 7
